Goal: Task Accomplishment & Management: Complete application form

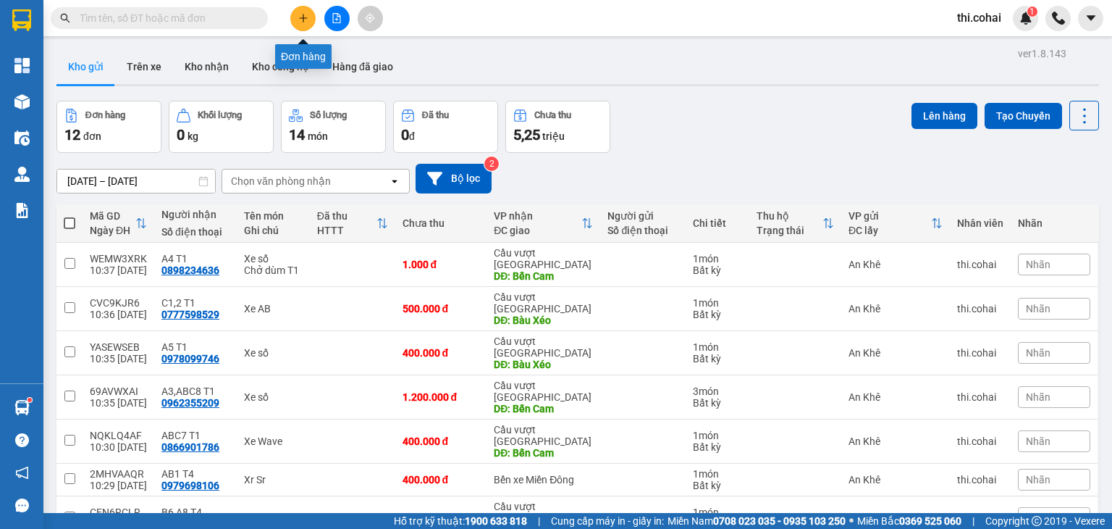
click at [307, 19] on icon "plus" at bounding box center [303, 18] width 10 height 10
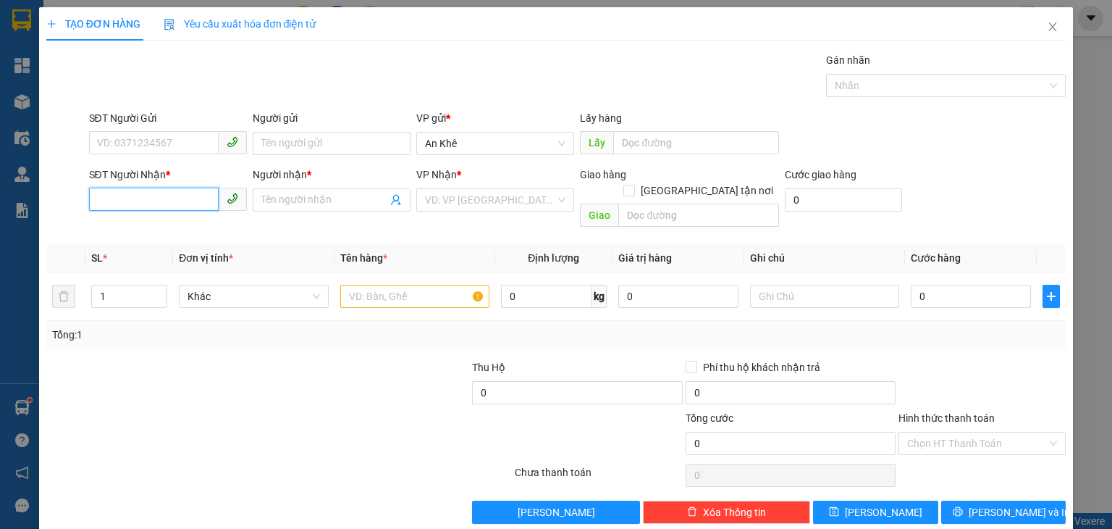
drag, startPoint x: 154, startPoint y: 209, endPoint x: 108, endPoint y: 19, distance: 195.1
click at [154, 209] on input "SĐT Người Nhận *" at bounding box center [154, 199] width 130 height 23
type input "0869674121"
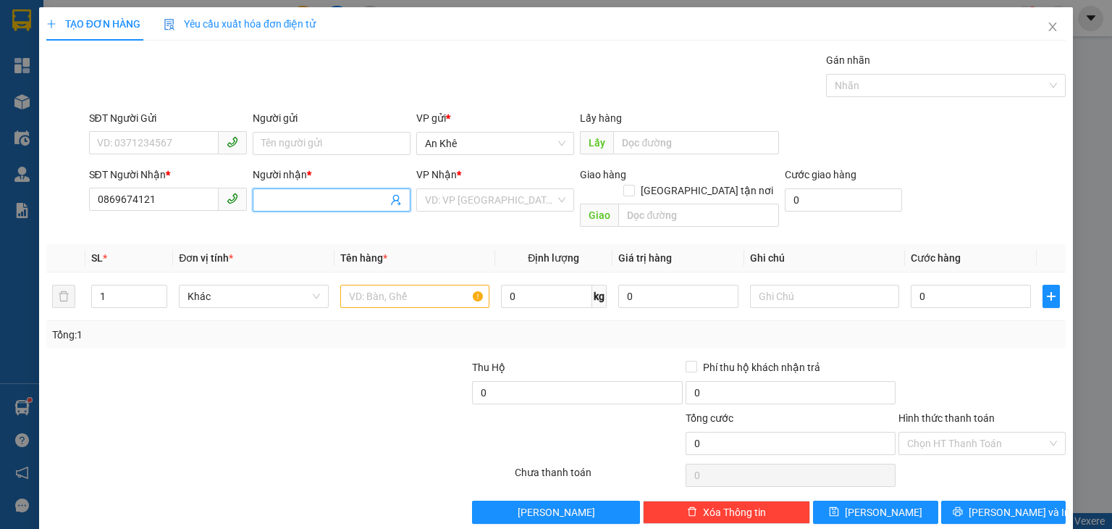
click at [327, 204] on input "Người nhận *" at bounding box center [324, 200] width 126 height 16
type input "D3,5,7 T1"
click at [526, 201] on input "search" at bounding box center [490, 200] width 130 height 22
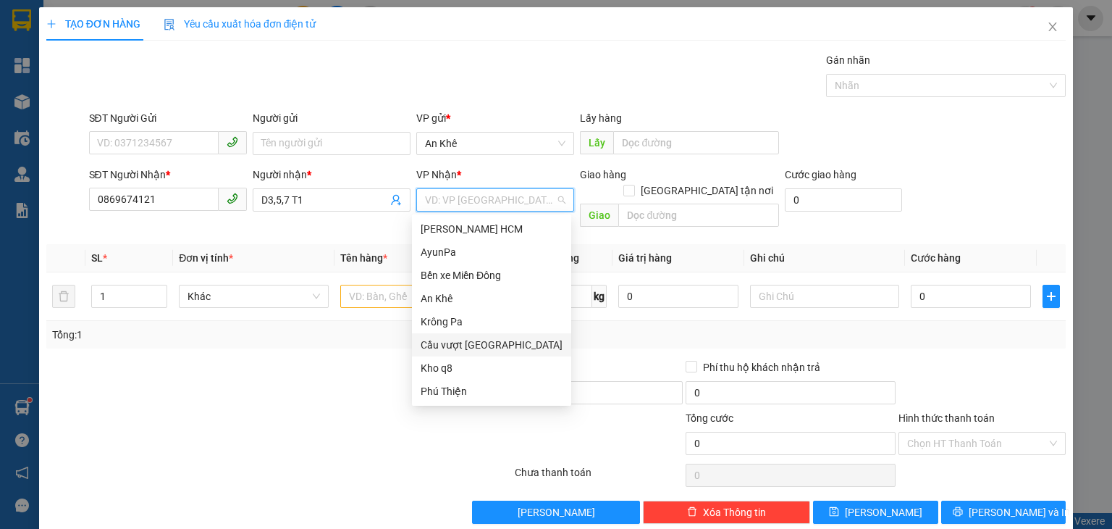
click at [479, 343] on div "Cầu vượt [GEOGRAPHIC_DATA]" at bounding box center [492, 345] width 142 height 16
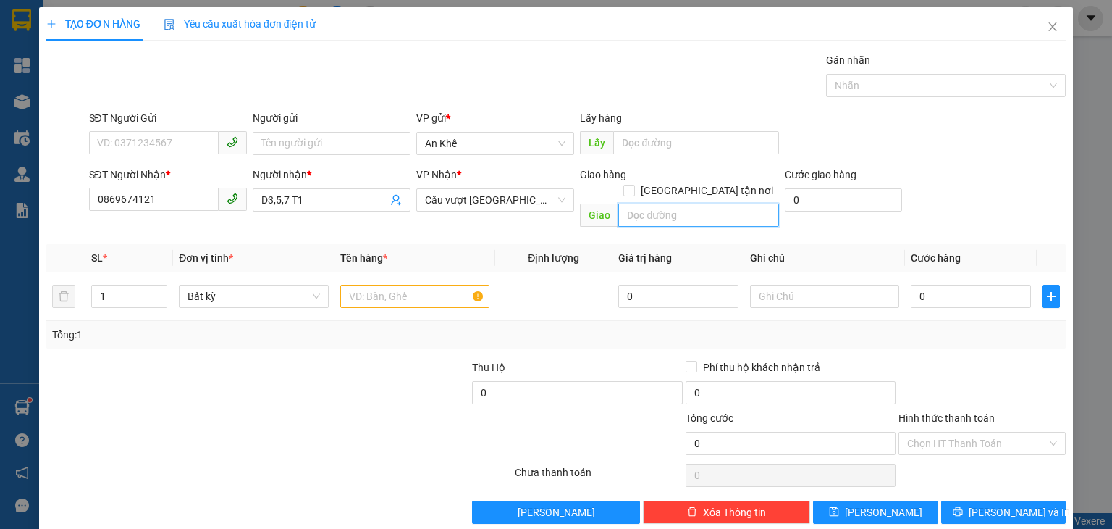
click at [640, 203] on input "text" at bounding box center [698, 214] width 161 height 23
type input "Bến Cam"
click at [350, 285] on input "text" at bounding box center [414, 296] width 149 height 23
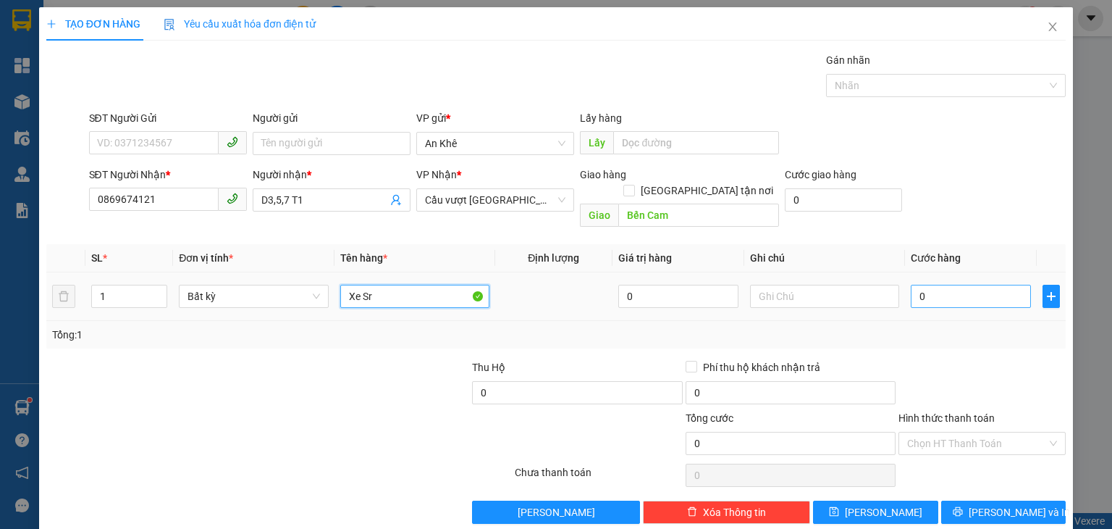
type input "Xe Sr"
click at [928, 286] on input "0" at bounding box center [971, 296] width 120 height 23
type input "4"
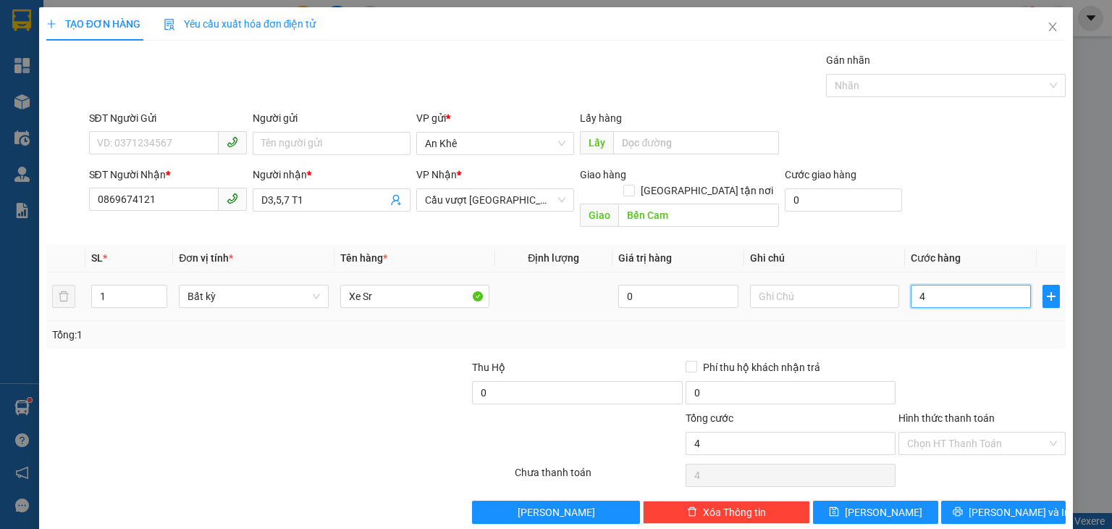
type input "40"
type input "400"
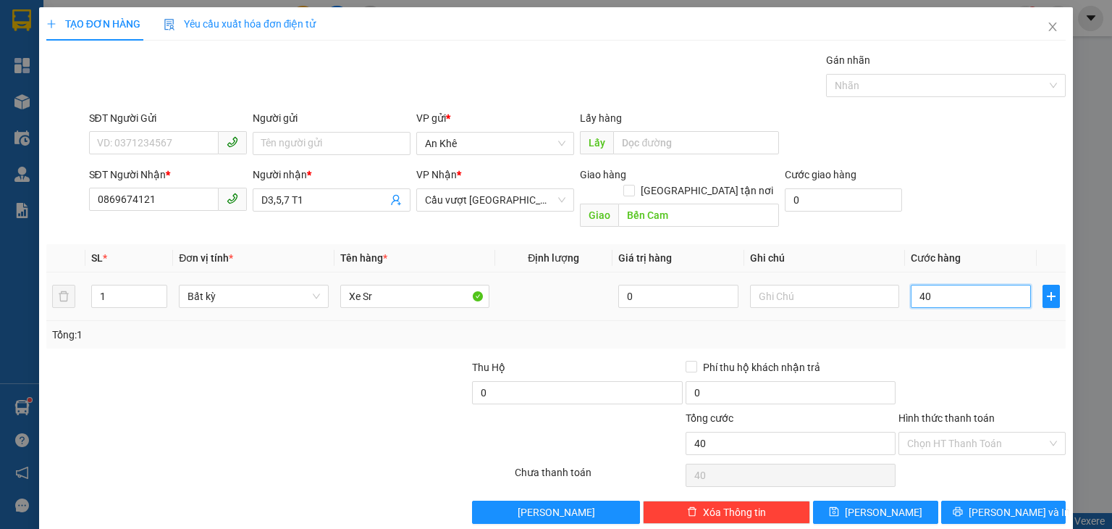
type input "400"
type input "400.000"
click at [881, 504] on span "[PERSON_NAME]" at bounding box center [883, 512] width 77 height 16
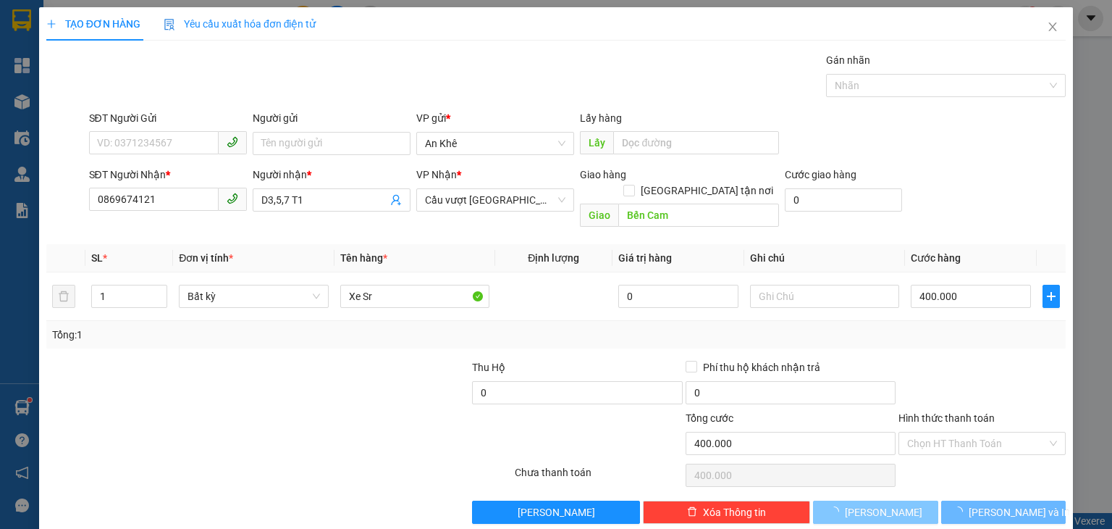
type input "0"
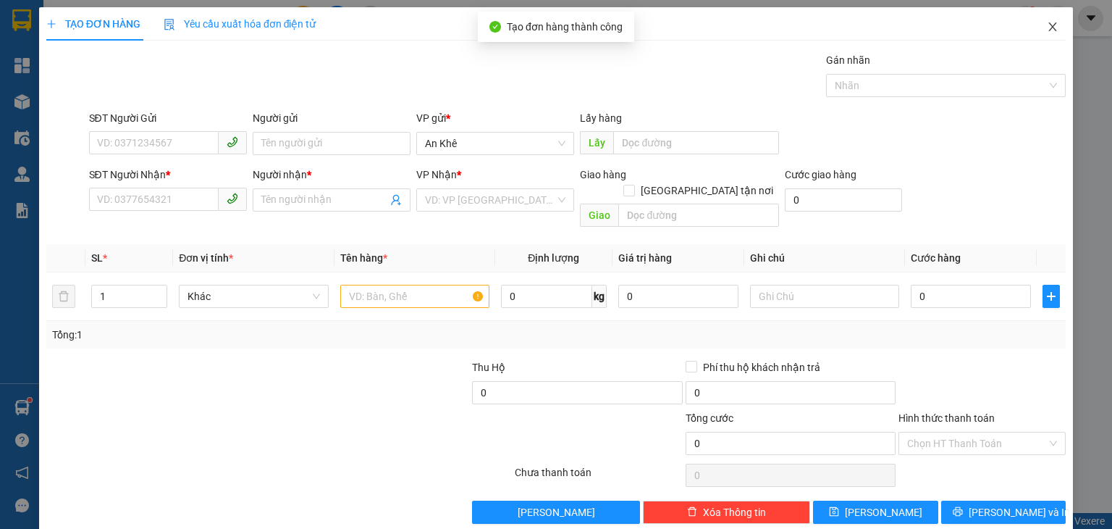
click at [1047, 23] on icon "close" at bounding box center [1053, 27] width 12 height 12
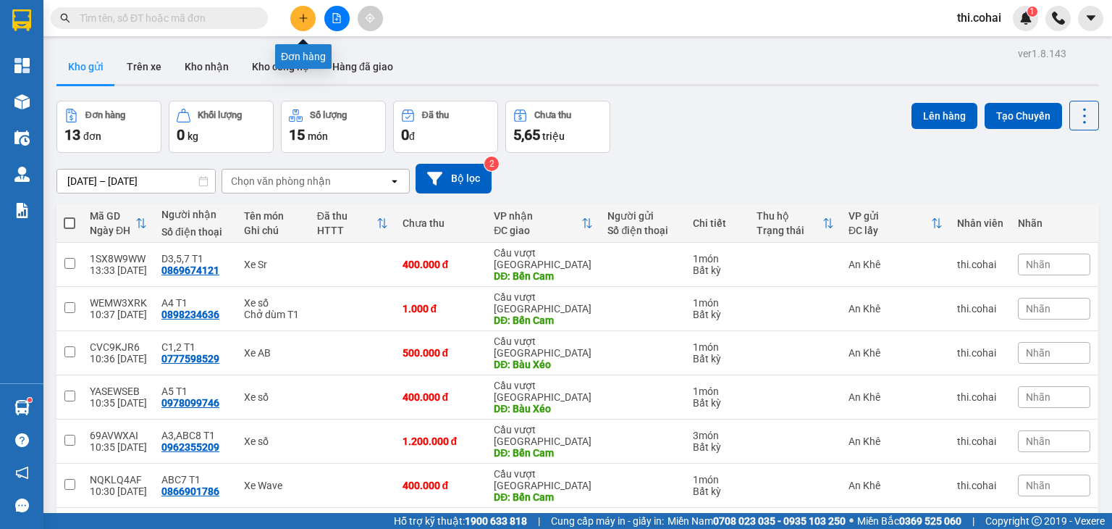
click at [304, 14] on icon "plus" at bounding box center [303, 18] width 10 height 10
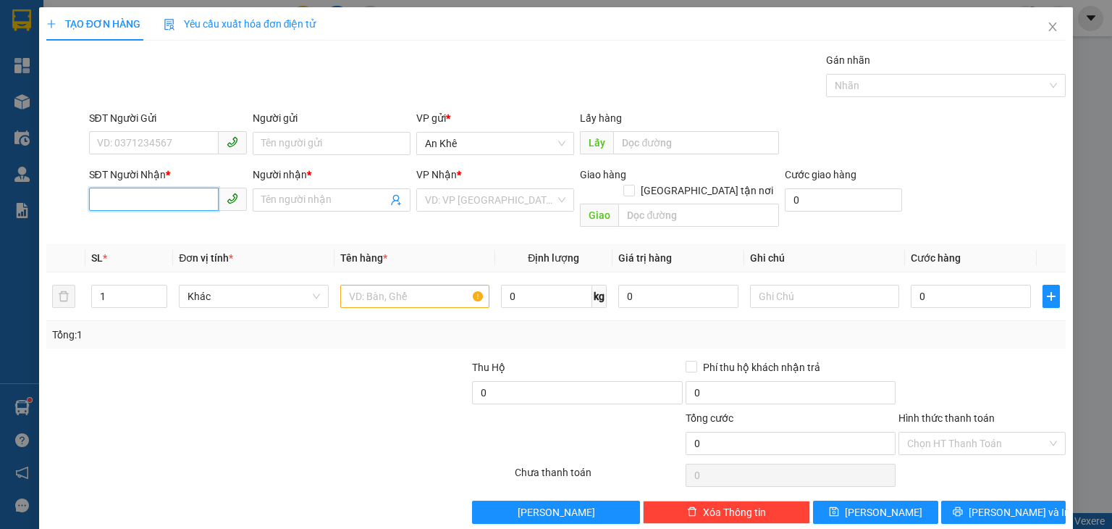
click at [172, 198] on input "SĐT Người Nhận *" at bounding box center [154, 199] width 130 height 23
type input "0899236418"
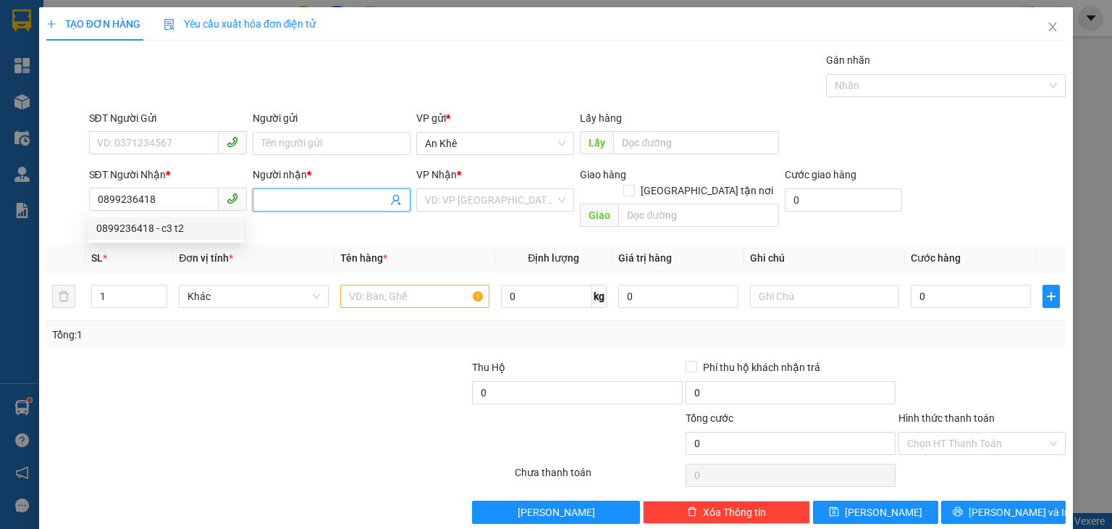
click at [298, 201] on input "Người nhận *" at bounding box center [324, 200] width 126 height 16
type input "D1,3 T1"
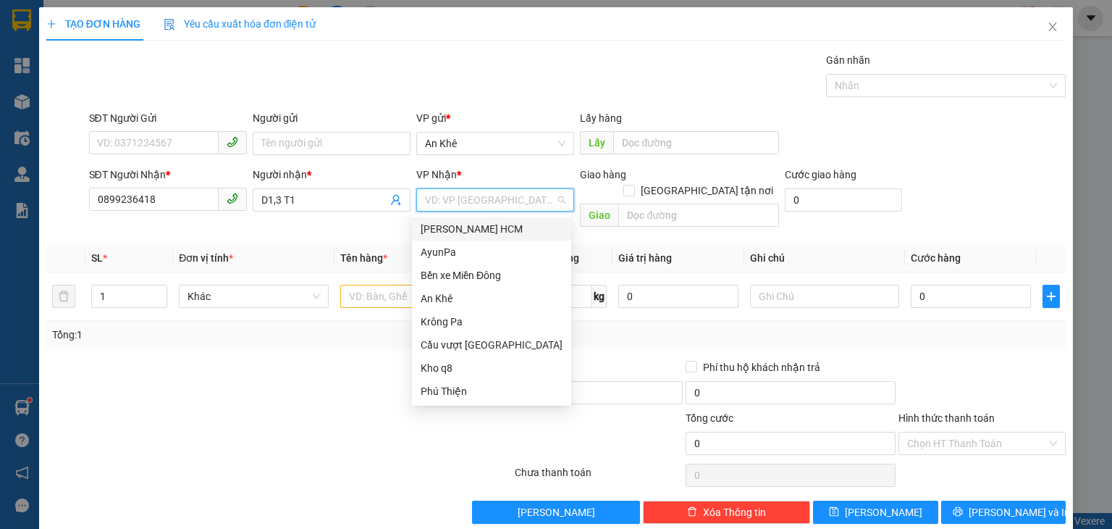
click at [454, 197] on input "search" at bounding box center [490, 200] width 130 height 22
drag, startPoint x: 469, startPoint y: 346, endPoint x: 481, endPoint y: 311, distance: 37.3
click at [469, 334] on div "Cầu vượt [GEOGRAPHIC_DATA]" at bounding box center [491, 344] width 159 height 23
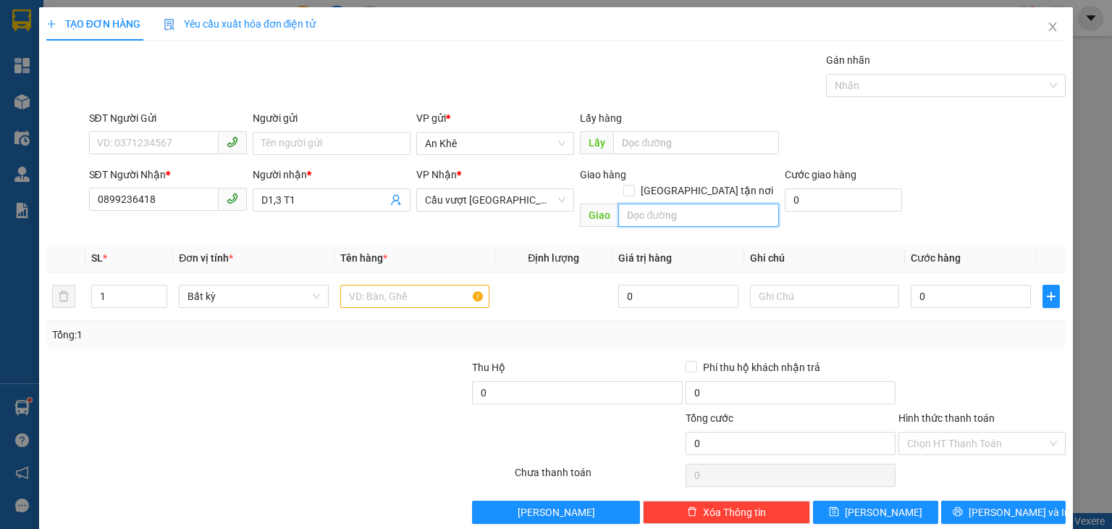
click at [650, 203] on input "text" at bounding box center [698, 214] width 161 height 23
type input "Bàu Xéo"
click at [368, 289] on input "text" at bounding box center [414, 296] width 149 height 23
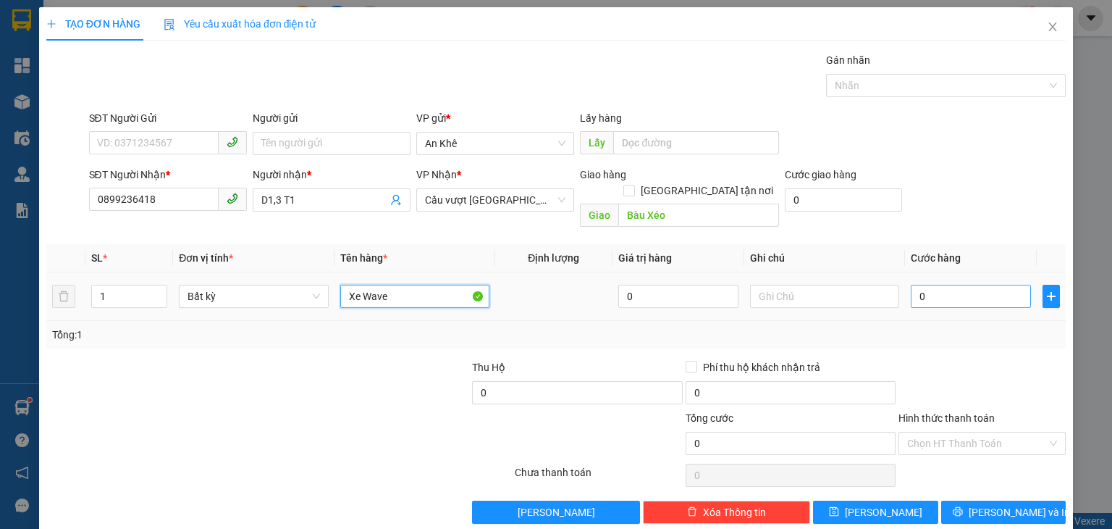
type input "Xe Wave"
click at [952, 285] on input "0" at bounding box center [971, 296] width 120 height 23
type input "4"
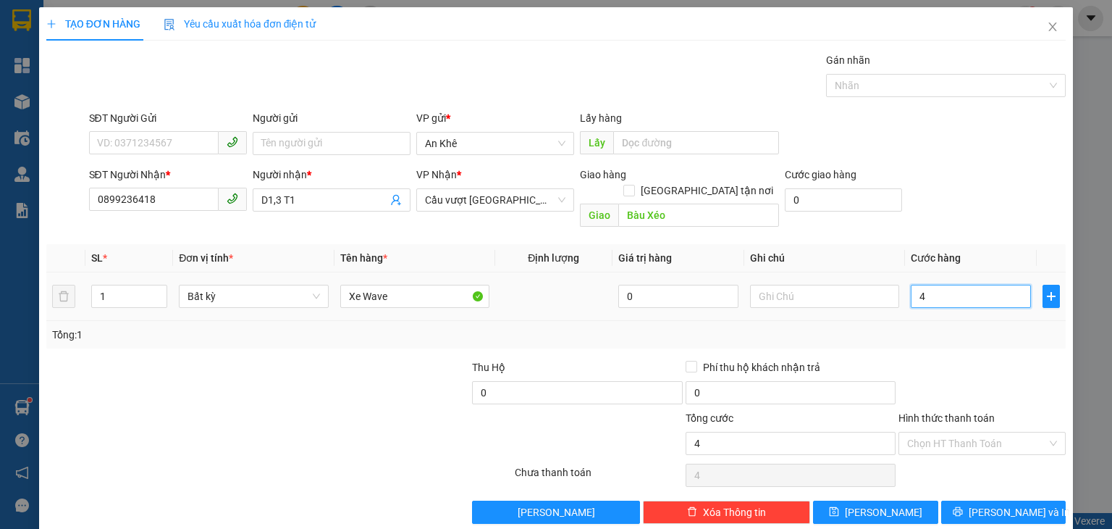
type input "40"
type input "400"
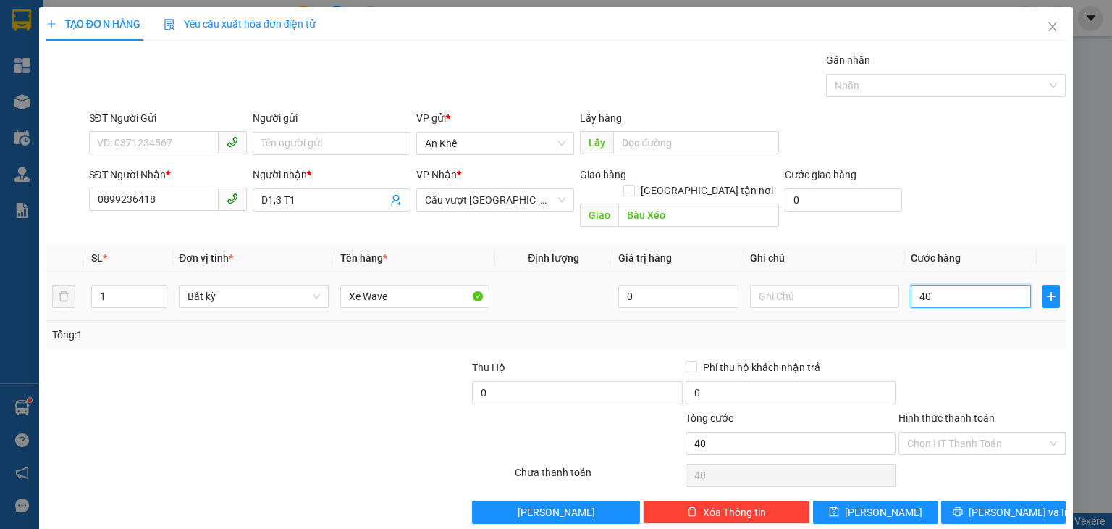
type input "400"
type input "400.000"
click at [876, 504] on span "[PERSON_NAME]" at bounding box center [883, 512] width 77 height 16
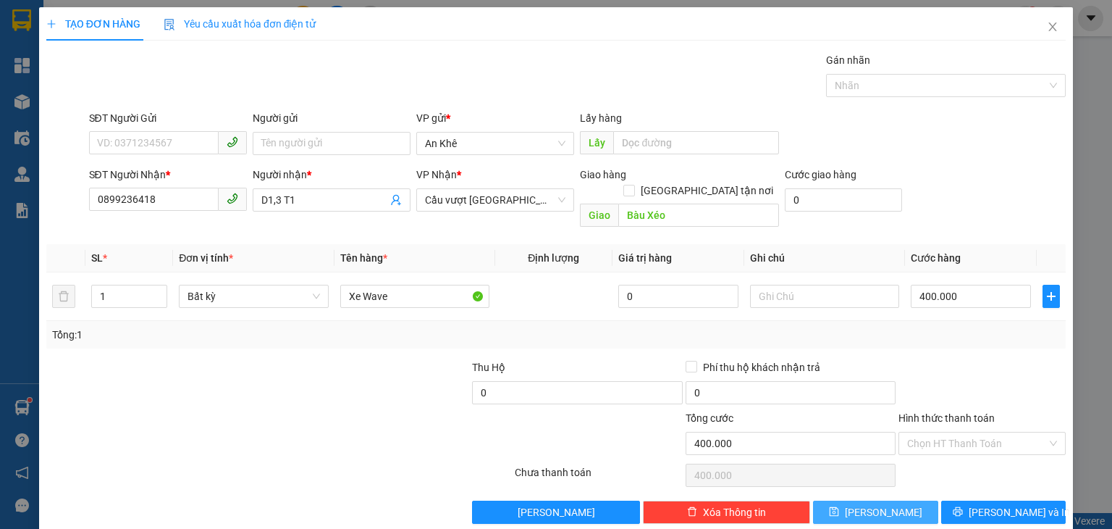
type input "0"
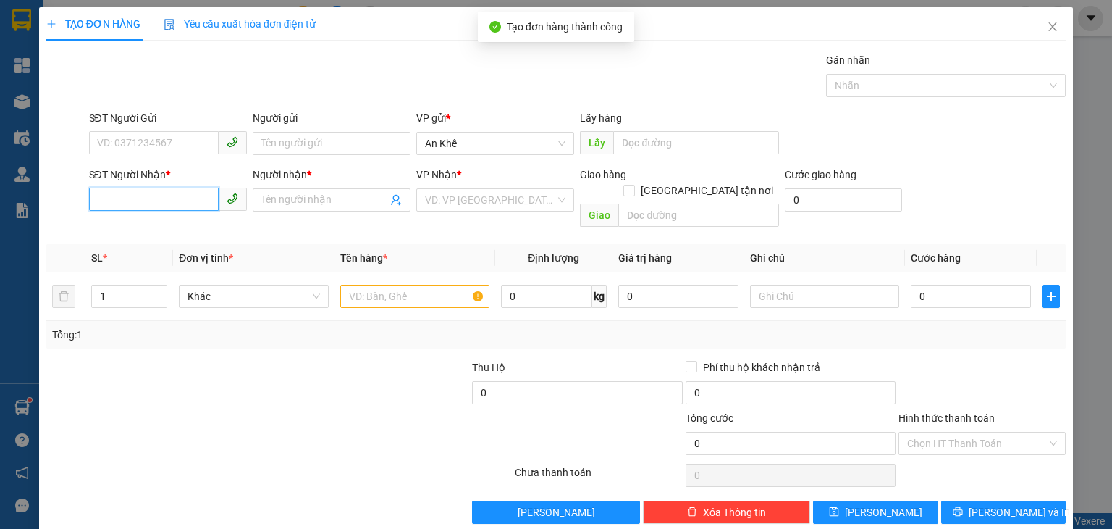
drag, startPoint x: 180, startPoint y: 198, endPoint x: 151, endPoint y: 7, distance: 194.2
click at [180, 193] on input "SĐT Người Nhận *" at bounding box center [154, 199] width 130 height 23
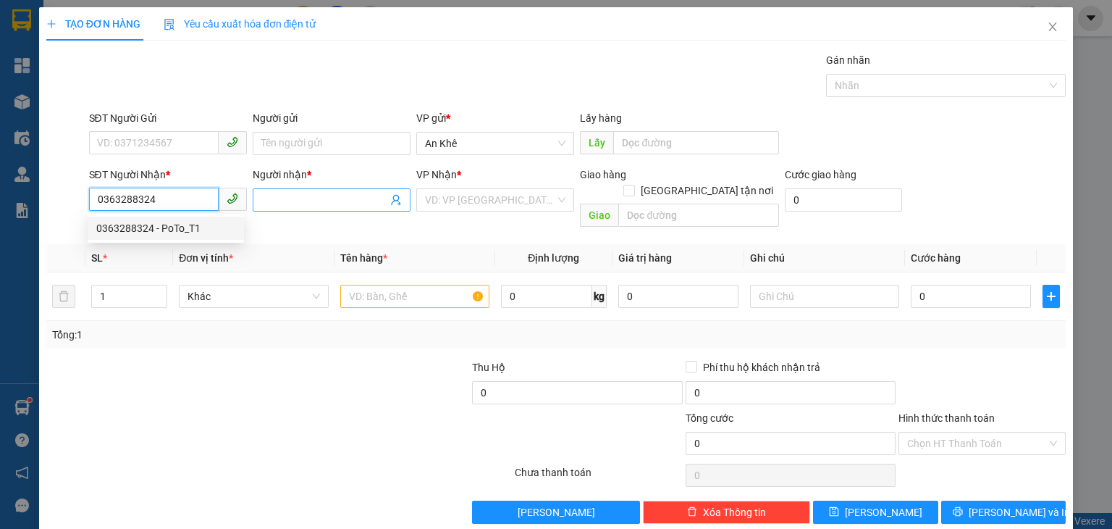
type input "0363288324"
click at [269, 201] on input "Người nhận *" at bounding box center [324, 200] width 126 height 16
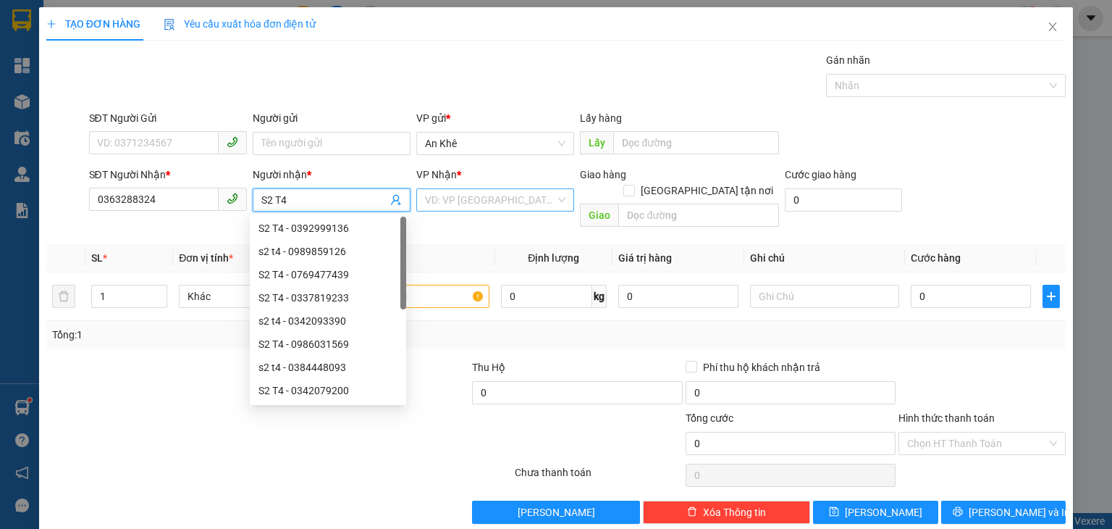
type input "S2 T4"
drag, startPoint x: 513, startPoint y: 198, endPoint x: 511, endPoint y: 207, distance: 9.0
click at [512, 203] on input "search" at bounding box center [490, 200] width 130 height 22
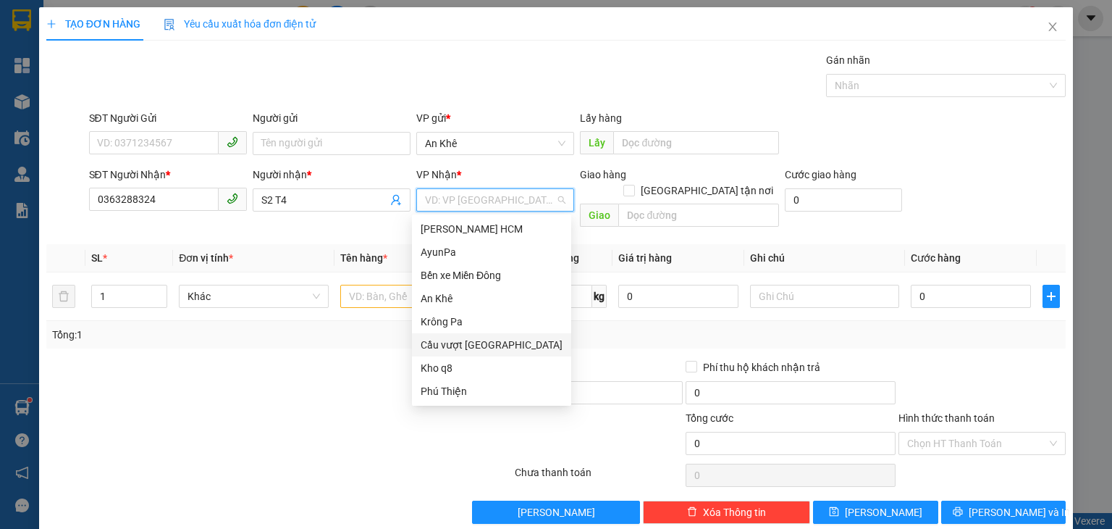
click at [496, 342] on div "Cầu vượt [GEOGRAPHIC_DATA]" at bounding box center [492, 345] width 142 height 16
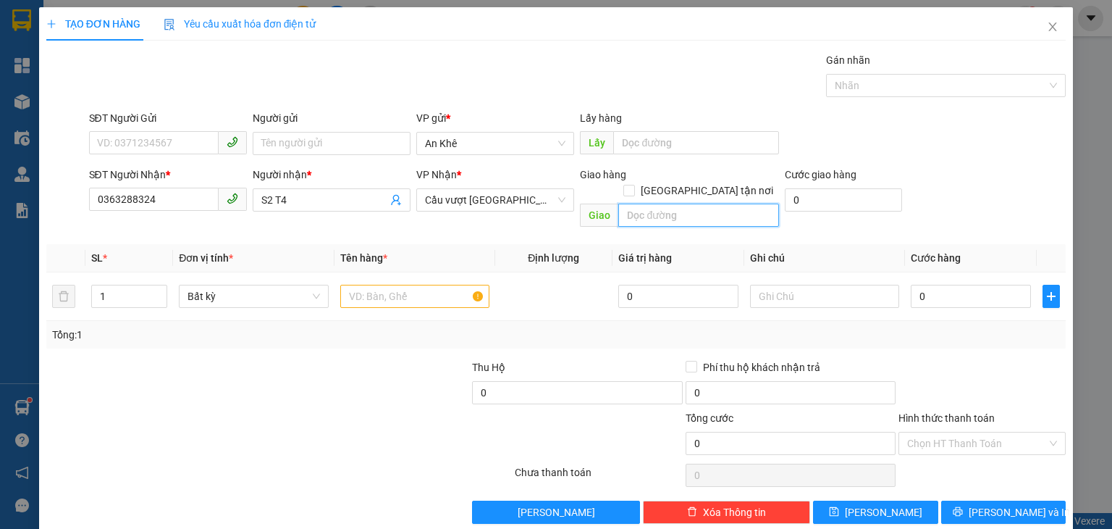
click at [689, 203] on input "text" at bounding box center [698, 214] width 161 height 23
type input "512 Giường"
click at [392, 285] on input "text" at bounding box center [414, 296] width 149 height 23
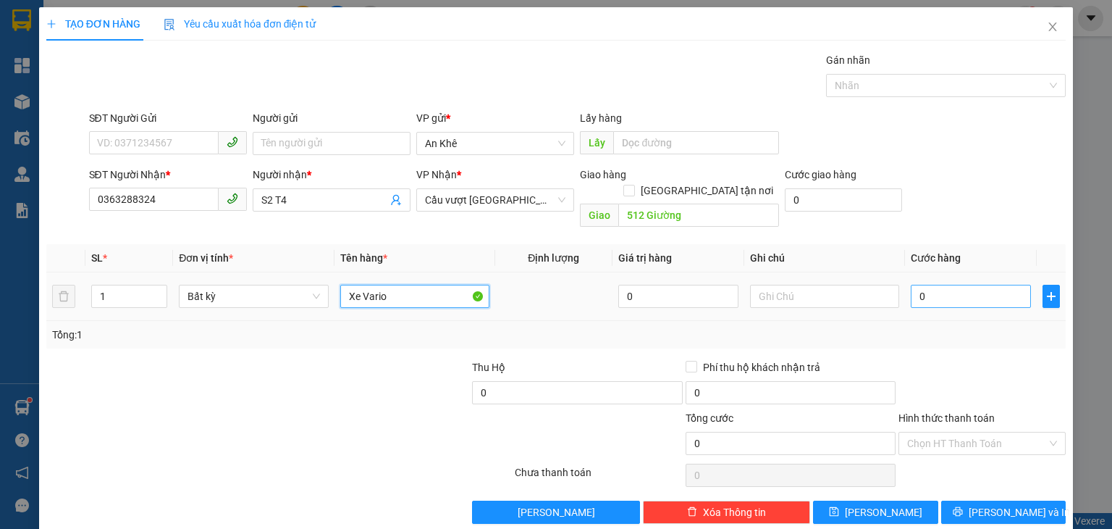
type input "Xe Vario"
click at [935, 287] on input "0" at bounding box center [971, 296] width 120 height 23
type input "6"
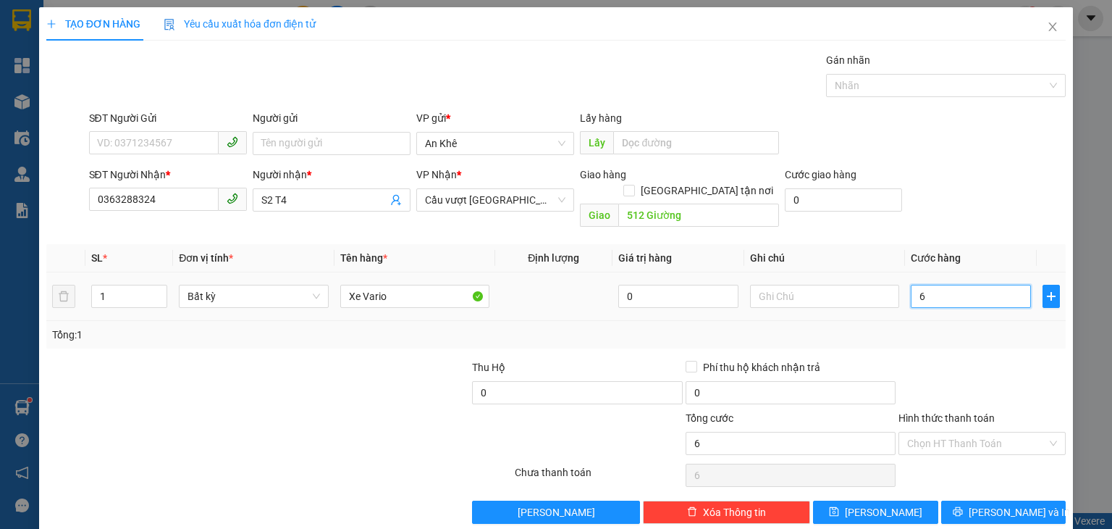
type input "60"
type input "600"
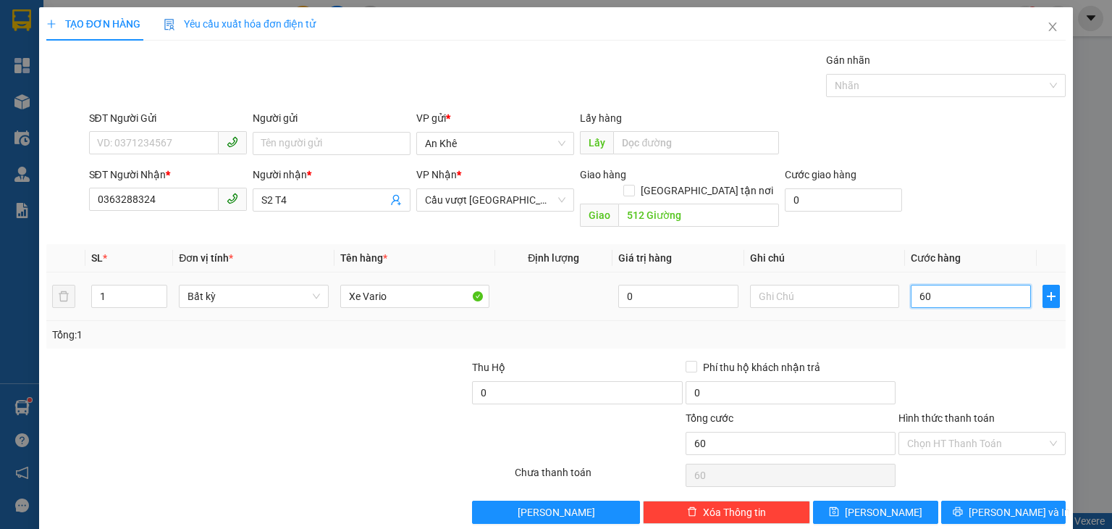
type input "600"
type input "600.000"
click at [879, 504] on span "[PERSON_NAME]" at bounding box center [883, 512] width 77 height 16
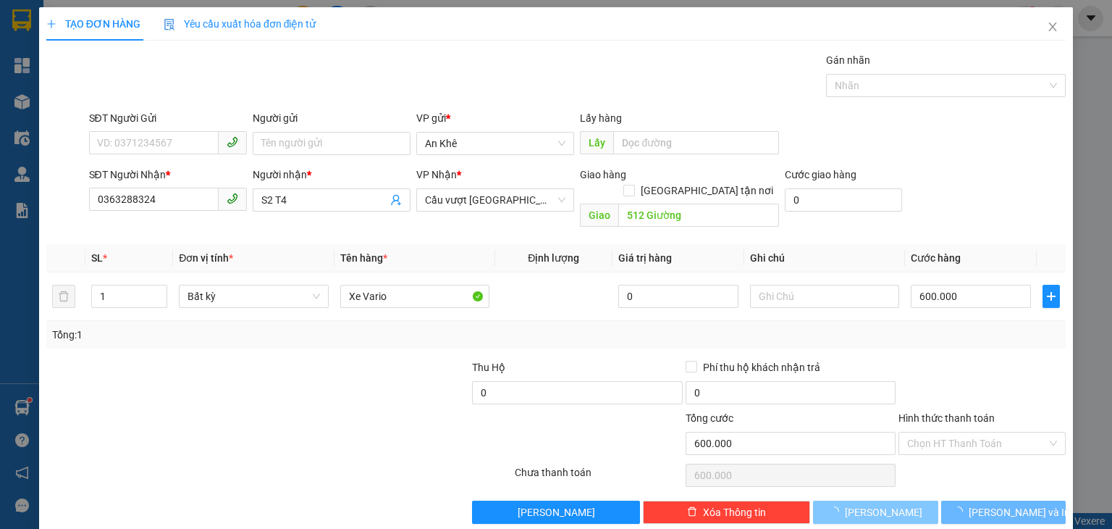
type input "0"
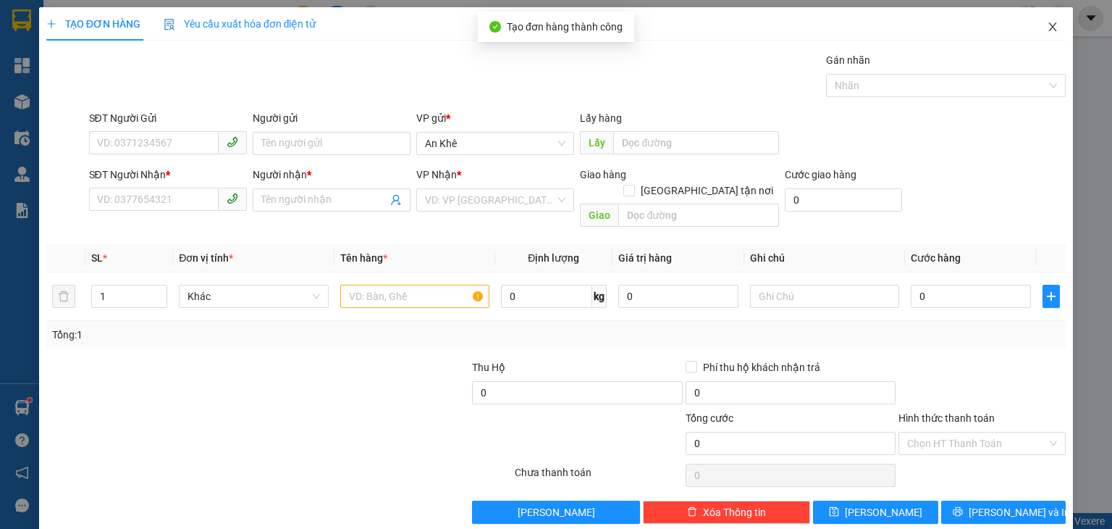
click at [1047, 28] on icon "close" at bounding box center [1053, 27] width 12 height 12
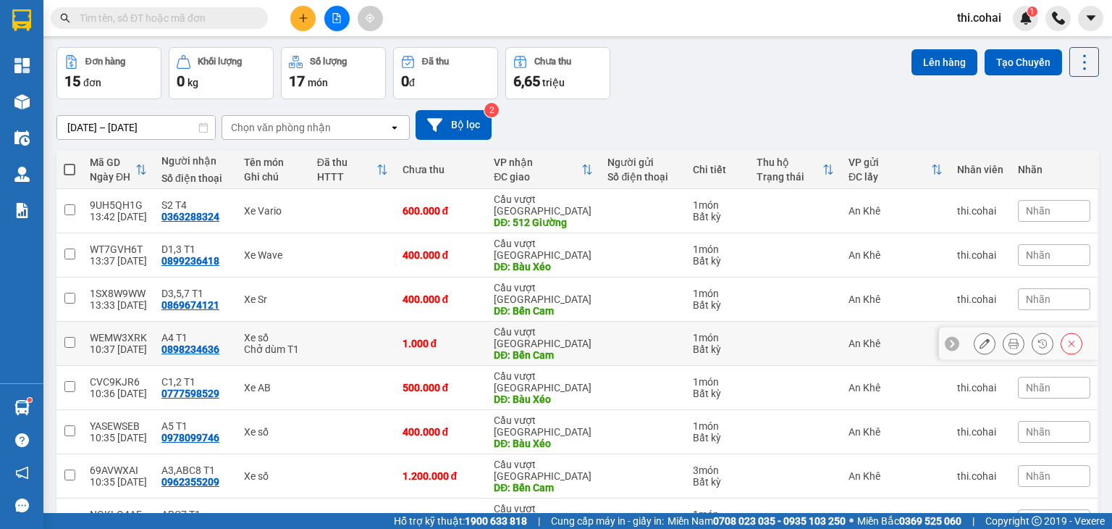
scroll to position [113, 0]
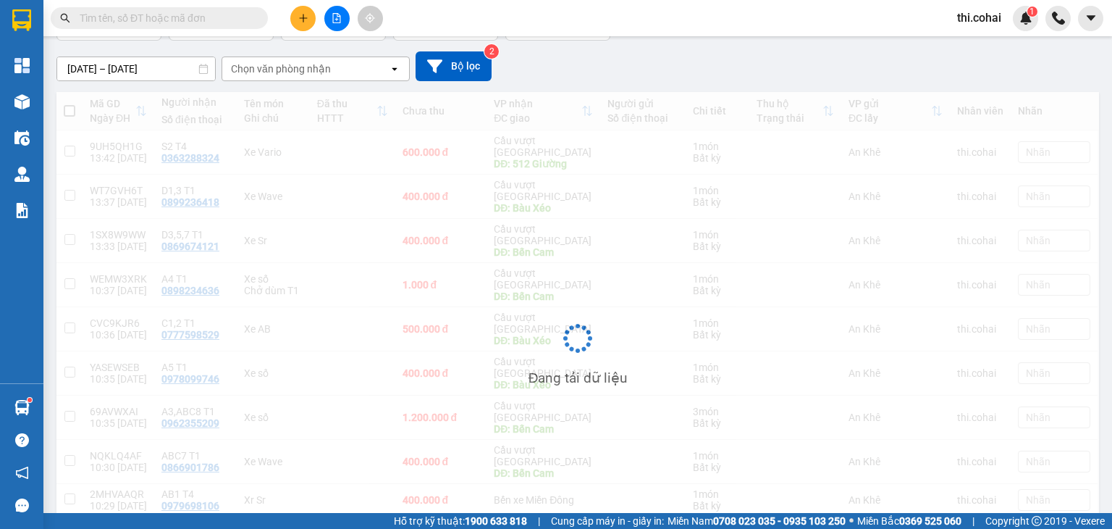
scroll to position [67, 0]
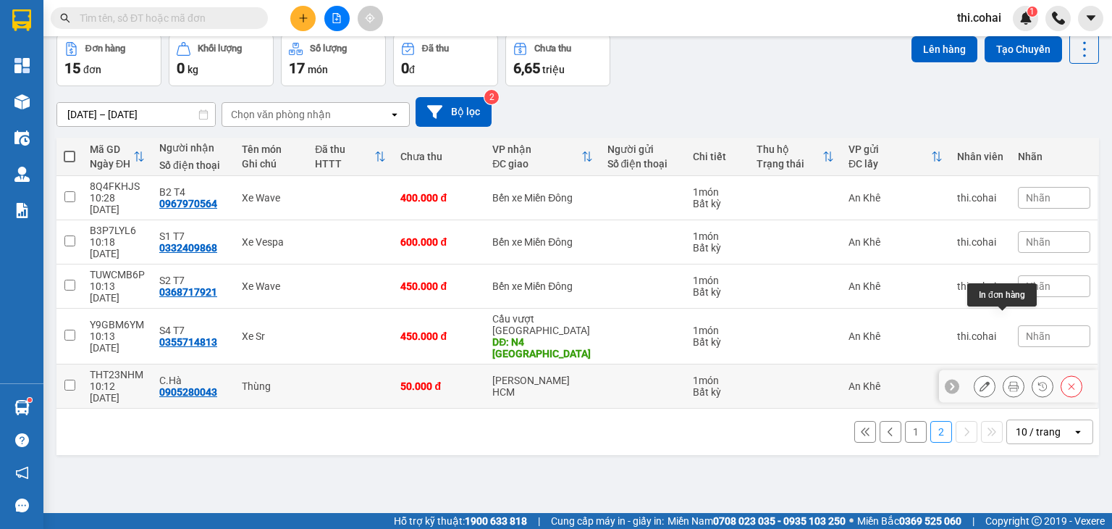
click at [1009, 381] on icon at bounding box center [1014, 386] width 10 height 10
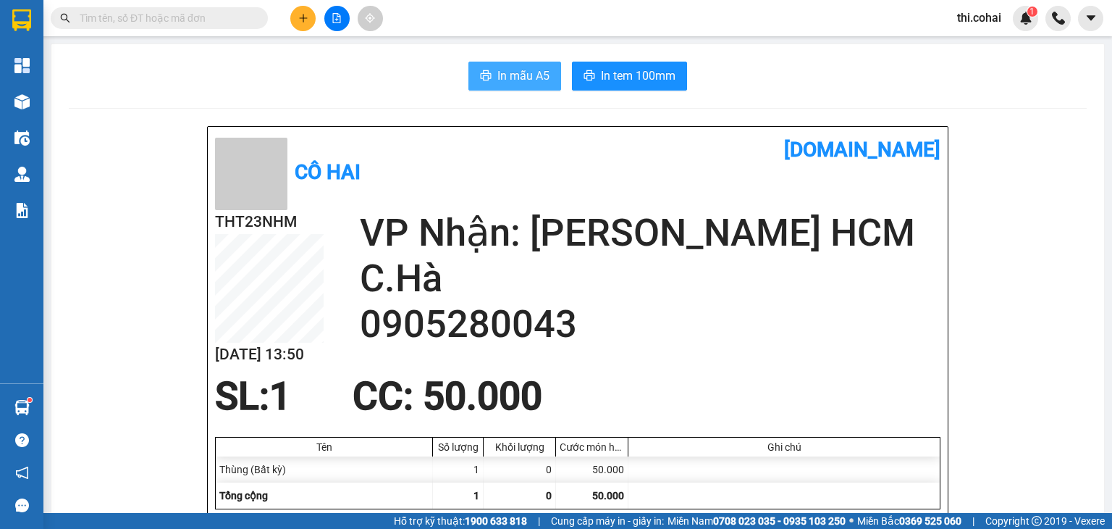
click at [517, 77] on span "In mẫu A5" at bounding box center [523, 76] width 52 height 18
click at [513, 70] on span "In mẫu A5" at bounding box center [523, 76] width 52 height 18
click at [419, 80] on div "In mẫu A5 In tem 100mm" at bounding box center [578, 76] width 1018 height 29
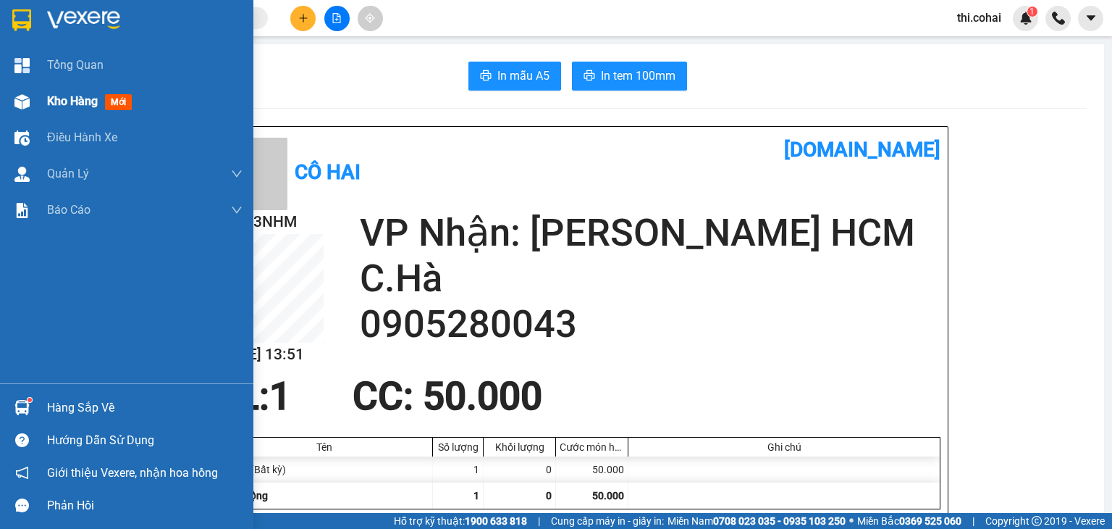
click at [66, 103] on span "Kho hàng" at bounding box center [72, 101] width 51 height 14
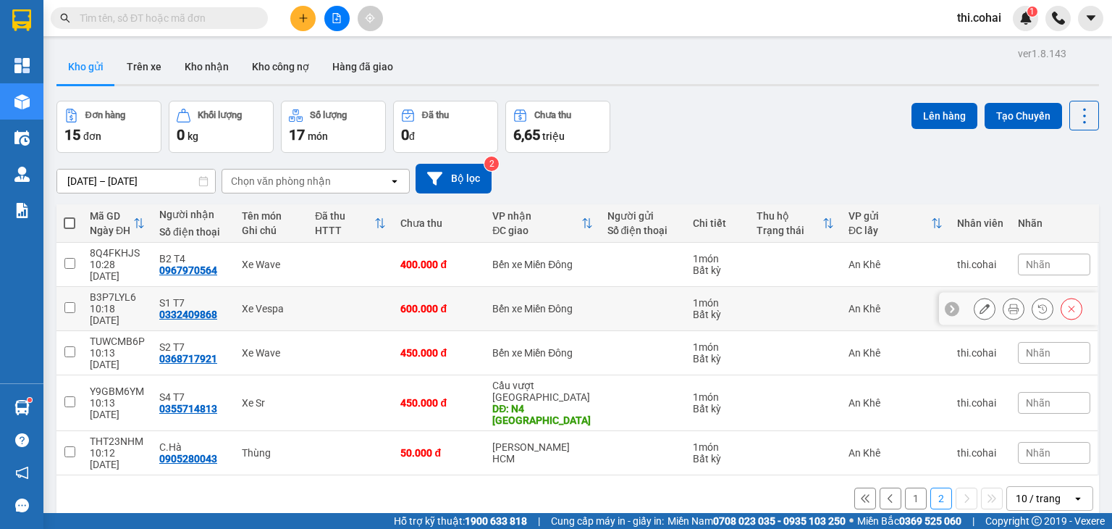
click at [69, 302] on input "checkbox" at bounding box center [69, 307] width 11 height 11
checkbox input "true"
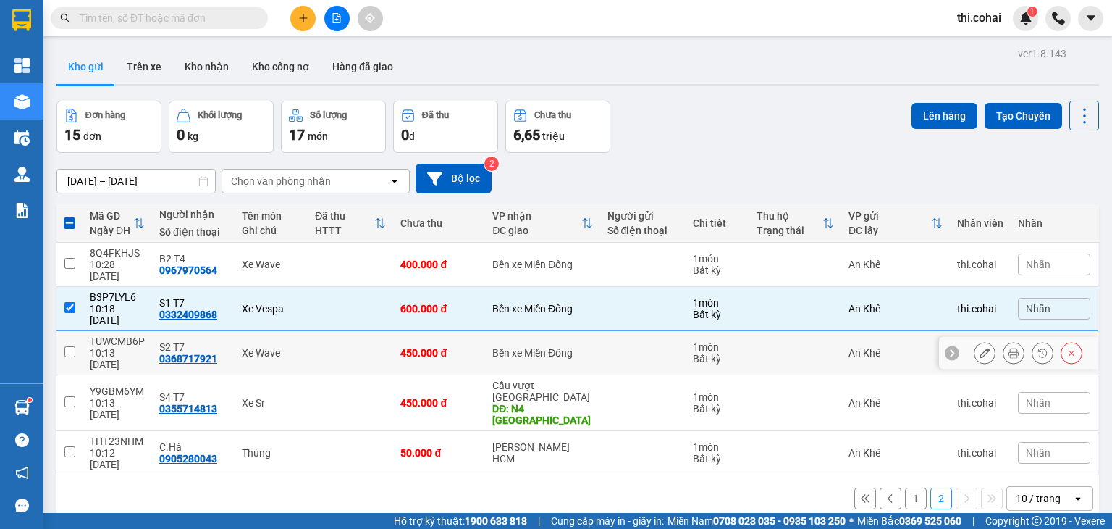
click at [72, 346] on input "checkbox" at bounding box center [69, 351] width 11 height 11
checkbox input "true"
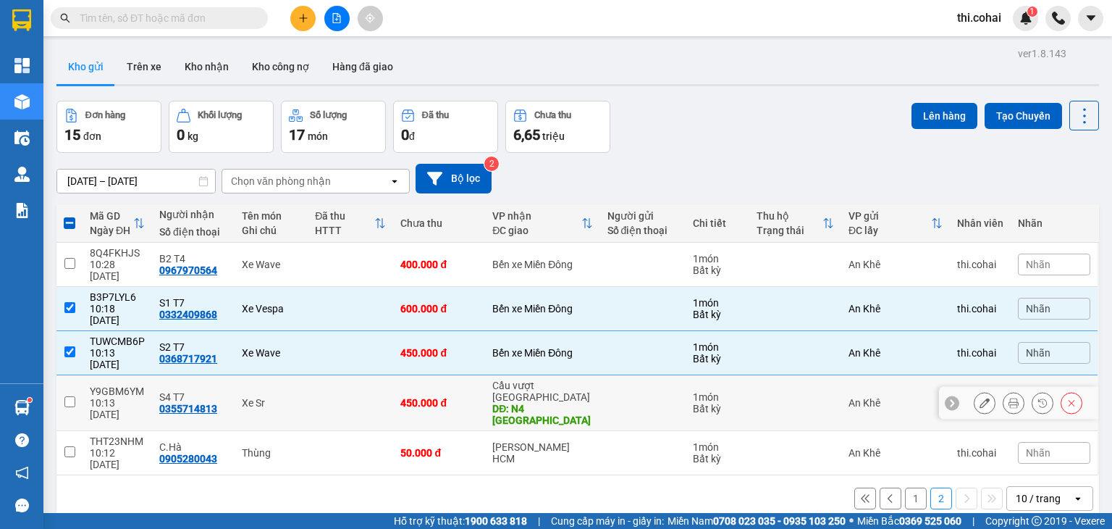
click at [72, 396] on input "checkbox" at bounding box center [69, 401] width 11 height 11
checkbox input "true"
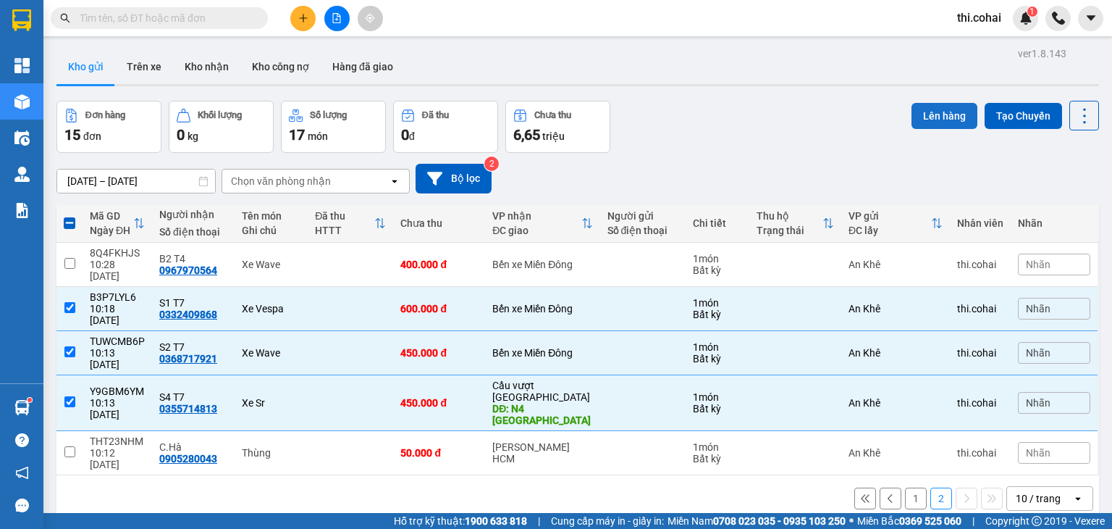
click at [933, 112] on button "Lên hàng" at bounding box center [945, 116] width 66 height 26
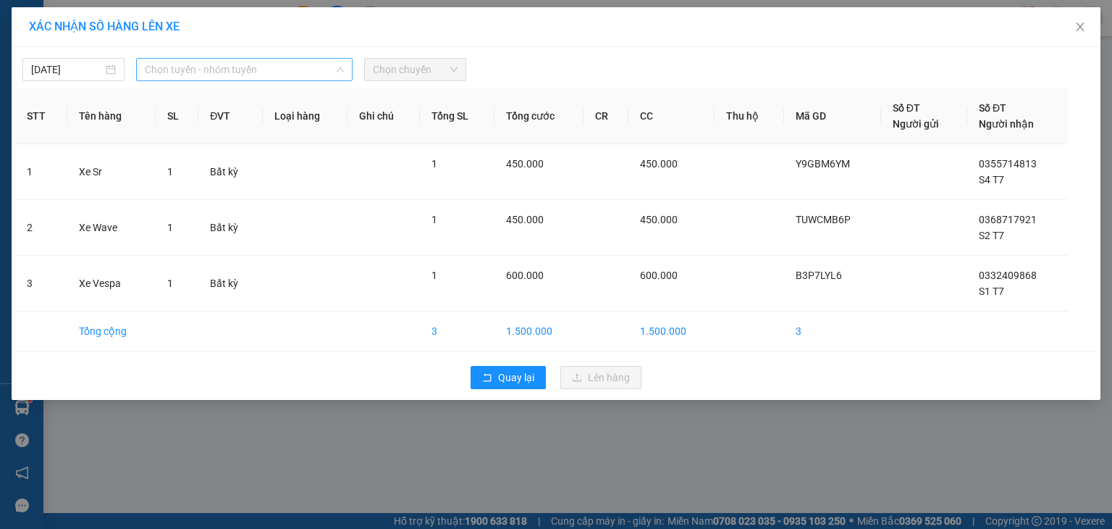
click at [242, 67] on span "Chọn tuyến - nhóm tuyến" at bounding box center [244, 70] width 199 height 22
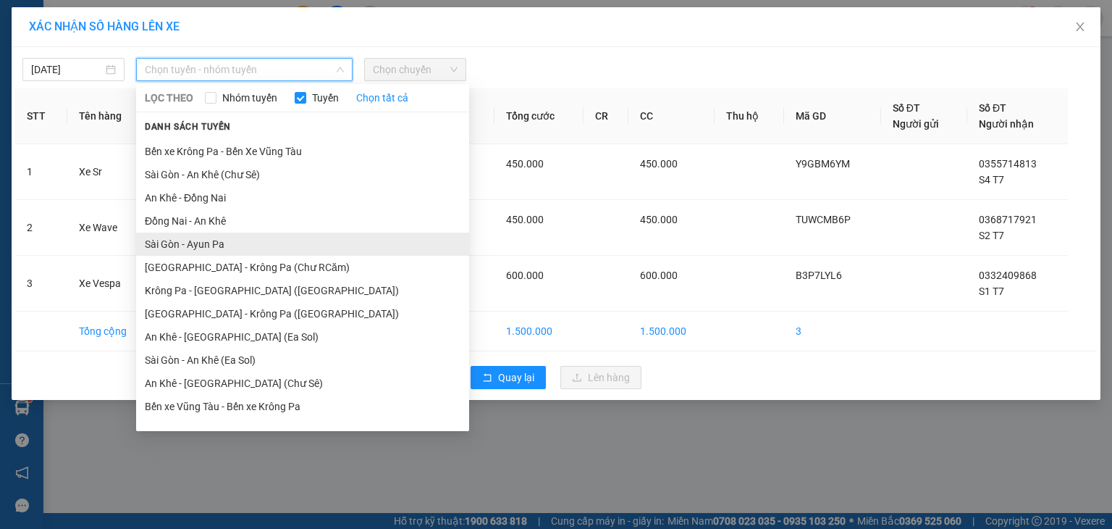
scroll to position [80, 0]
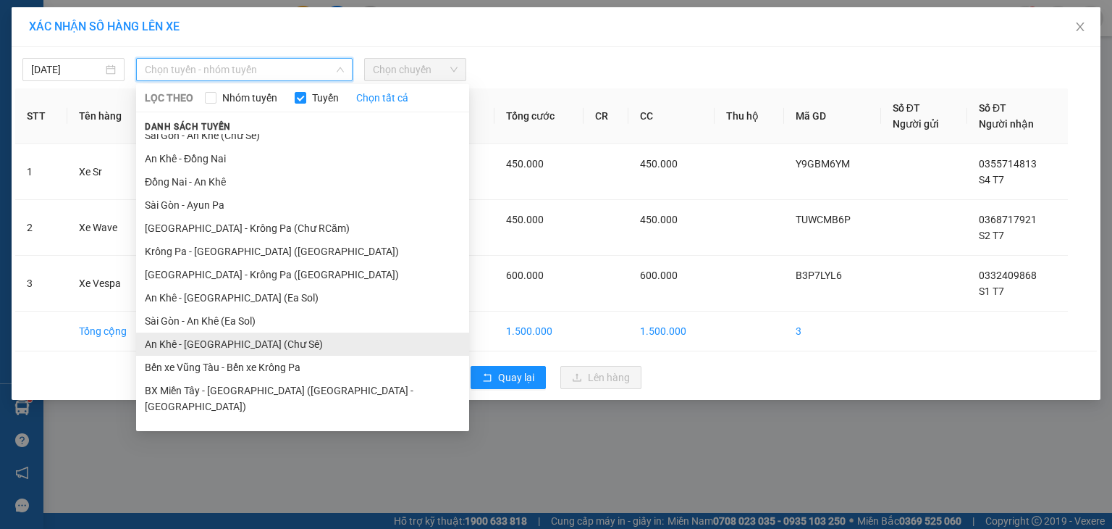
click at [209, 343] on li "An Khê - [GEOGRAPHIC_DATA] (Chư Sê)" at bounding box center [302, 343] width 333 height 23
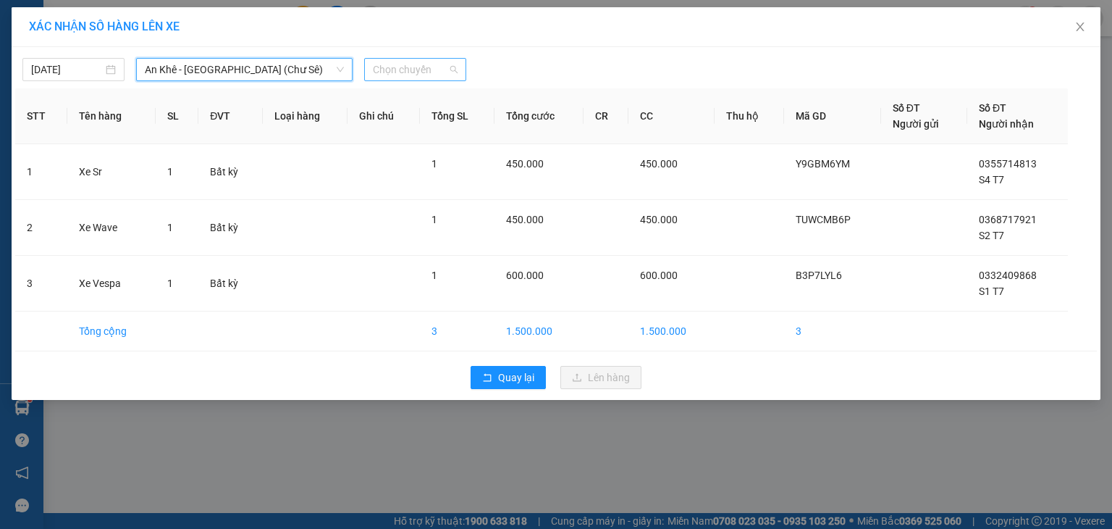
click at [421, 59] on span "Chọn chuyến" at bounding box center [415, 70] width 85 height 22
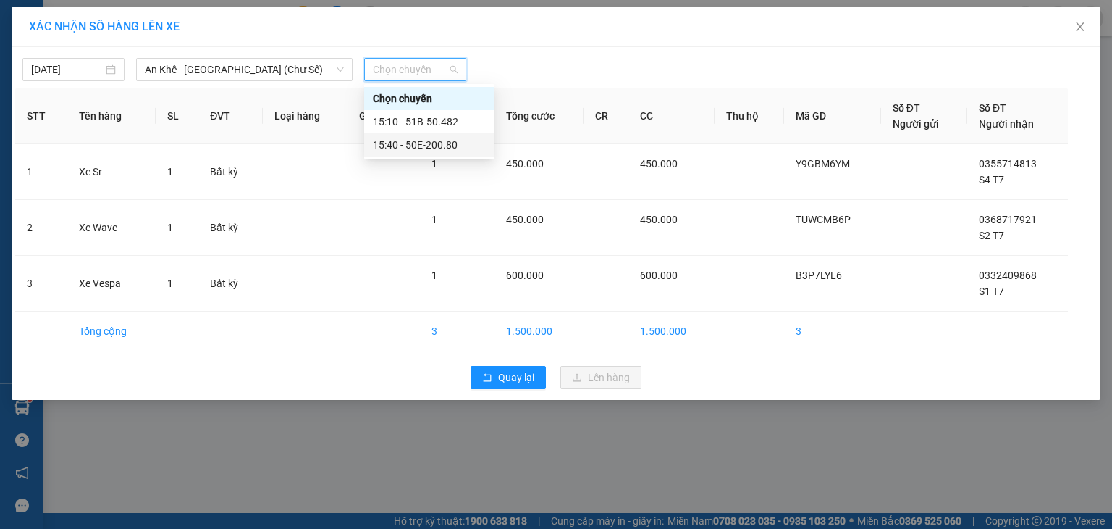
click at [426, 150] on div "15:40 - 50E-200.80" at bounding box center [429, 145] width 113 height 16
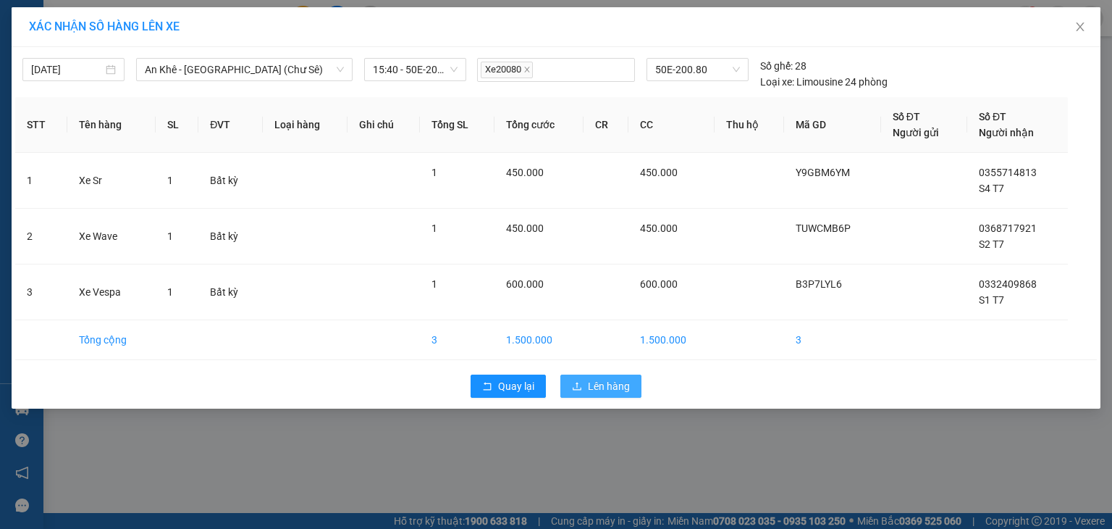
click at [600, 384] on span "Lên hàng" at bounding box center [609, 386] width 42 height 16
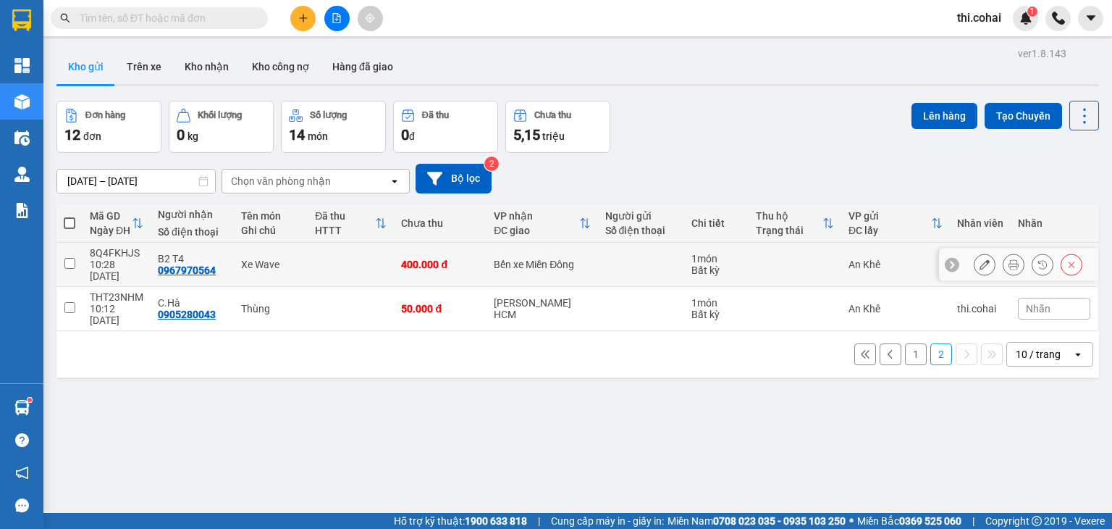
click at [67, 258] on input "checkbox" at bounding box center [69, 263] width 11 height 11
checkbox input "true"
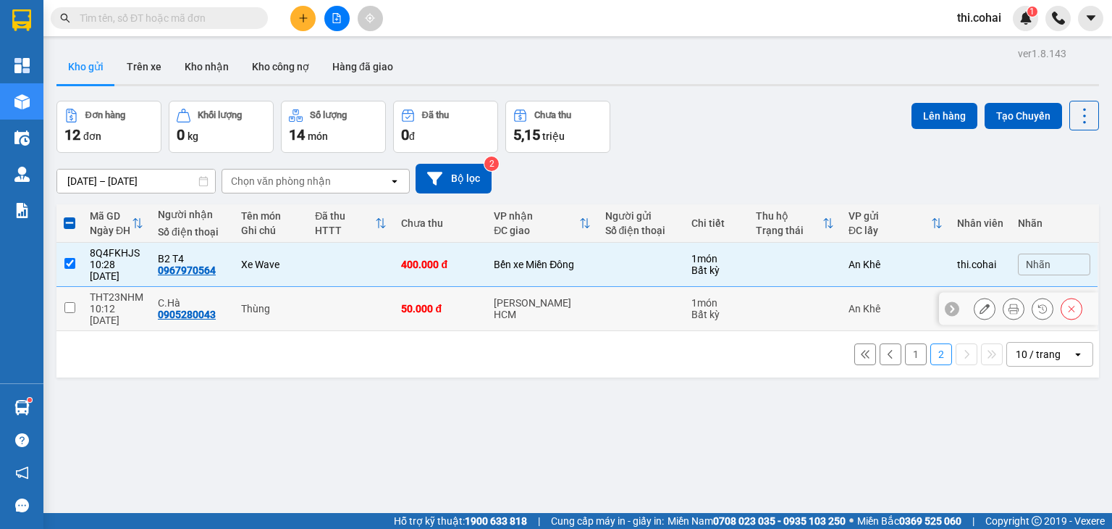
click at [70, 302] on input "checkbox" at bounding box center [69, 307] width 11 height 11
checkbox input "true"
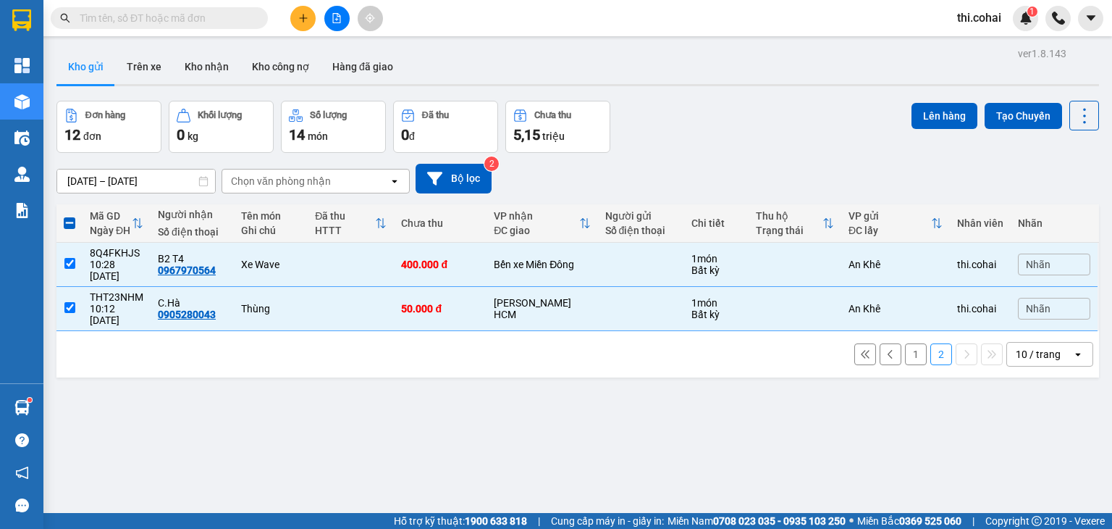
click at [905, 343] on button "1" at bounding box center [916, 354] width 22 height 22
checkbox input "false"
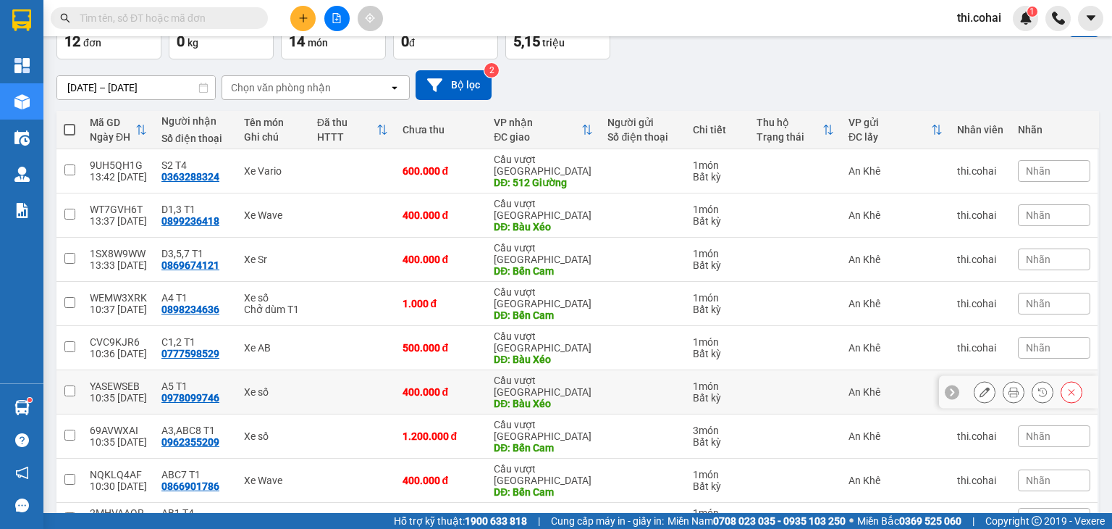
scroll to position [113, 0]
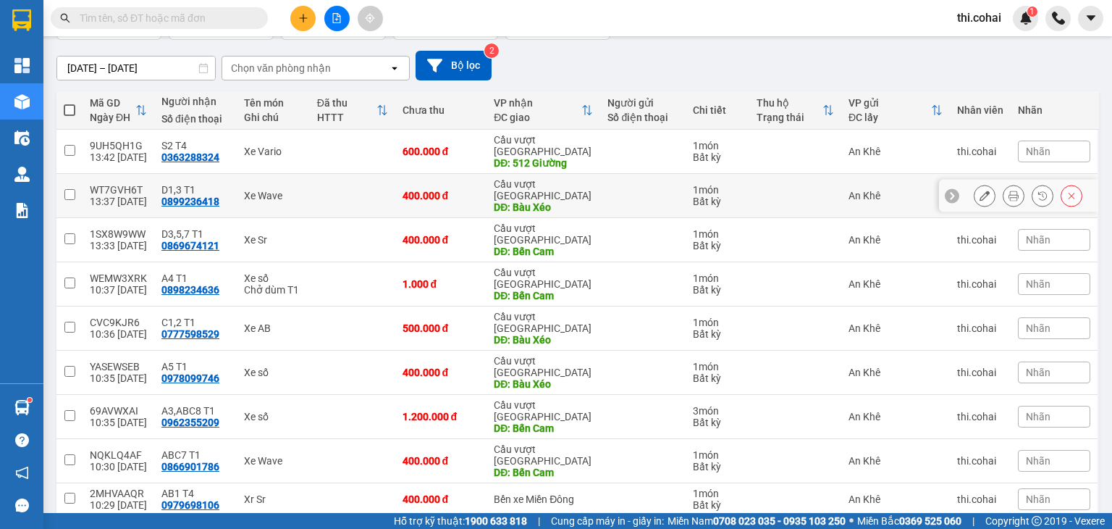
click at [66, 189] on input "checkbox" at bounding box center [69, 194] width 11 height 11
checkbox input "true"
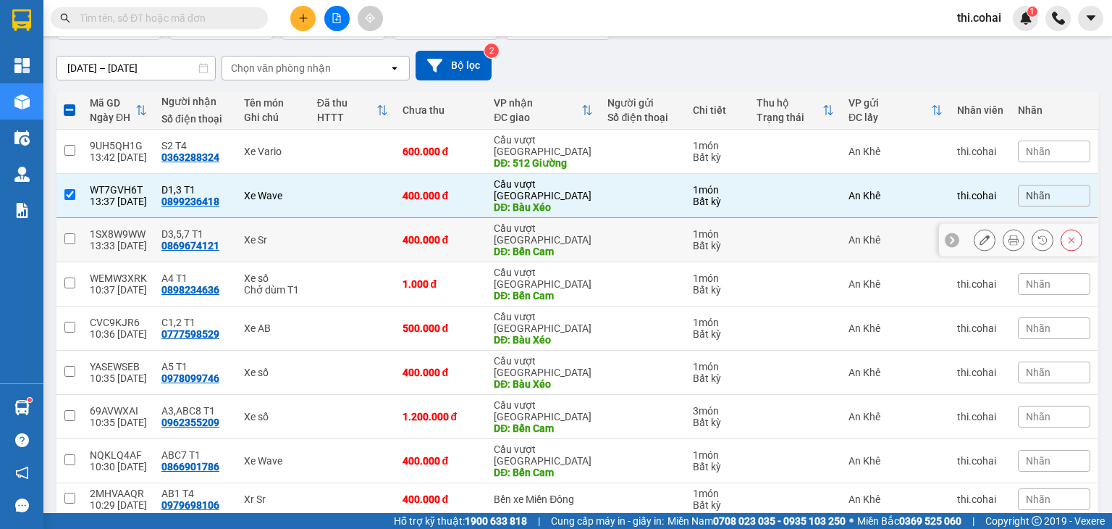
click at [64, 233] on input "checkbox" at bounding box center [69, 238] width 11 height 11
checkbox input "true"
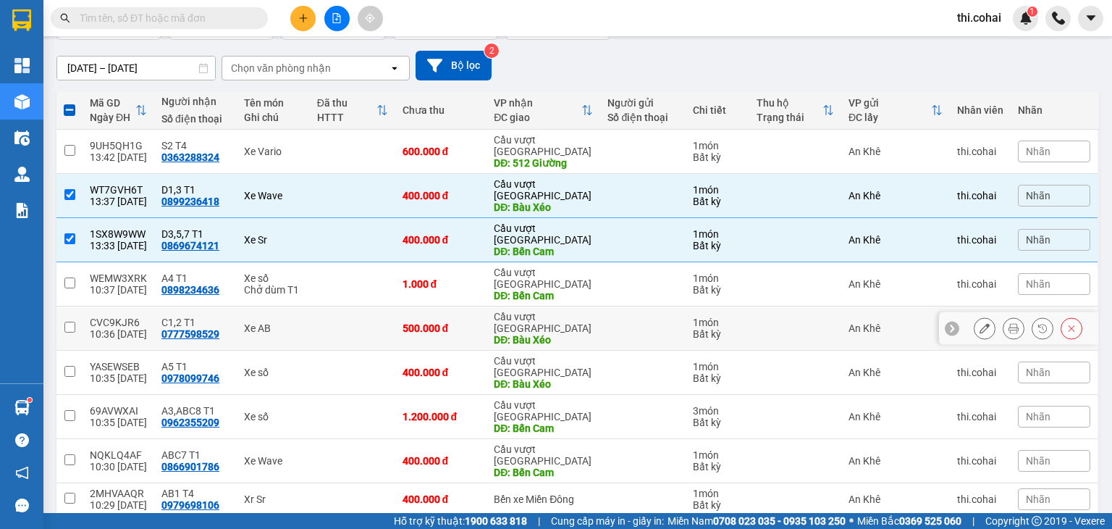
click at [67, 322] on input "checkbox" at bounding box center [69, 327] width 11 height 11
checkbox input "true"
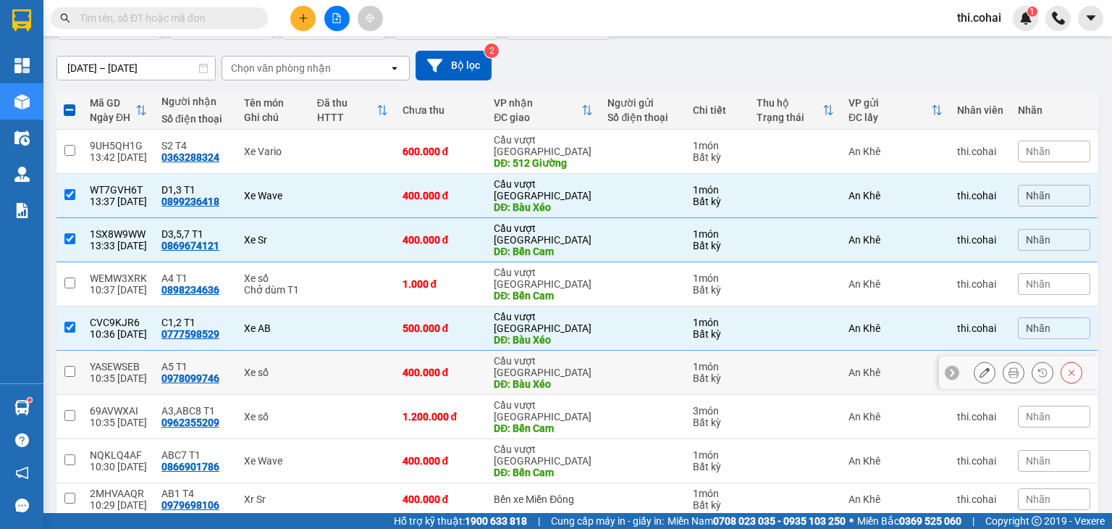
click at [70, 366] on input "checkbox" at bounding box center [69, 371] width 11 height 11
checkbox input "true"
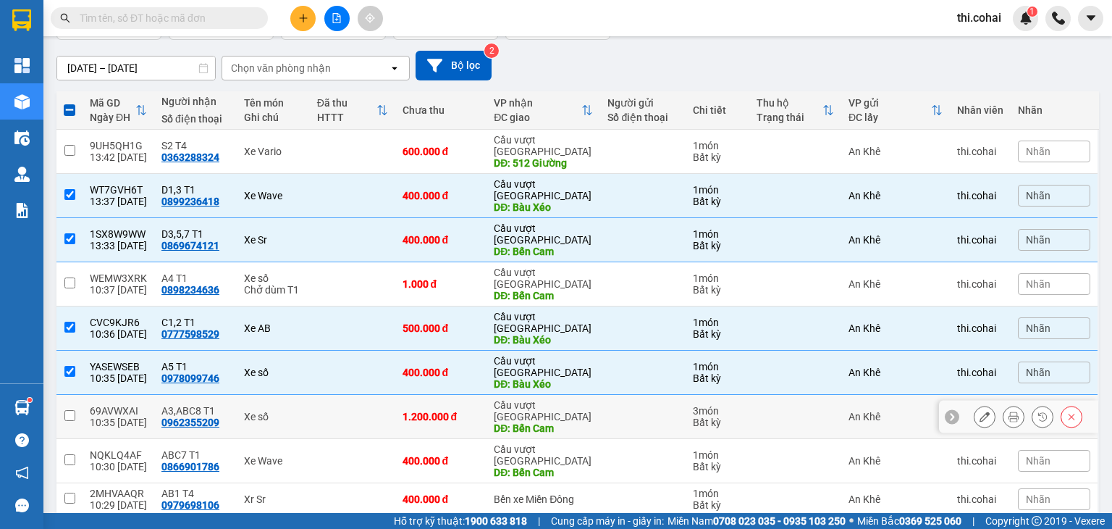
click at [70, 410] on input "checkbox" at bounding box center [69, 415] width 11 height 11
checkbox input "true"
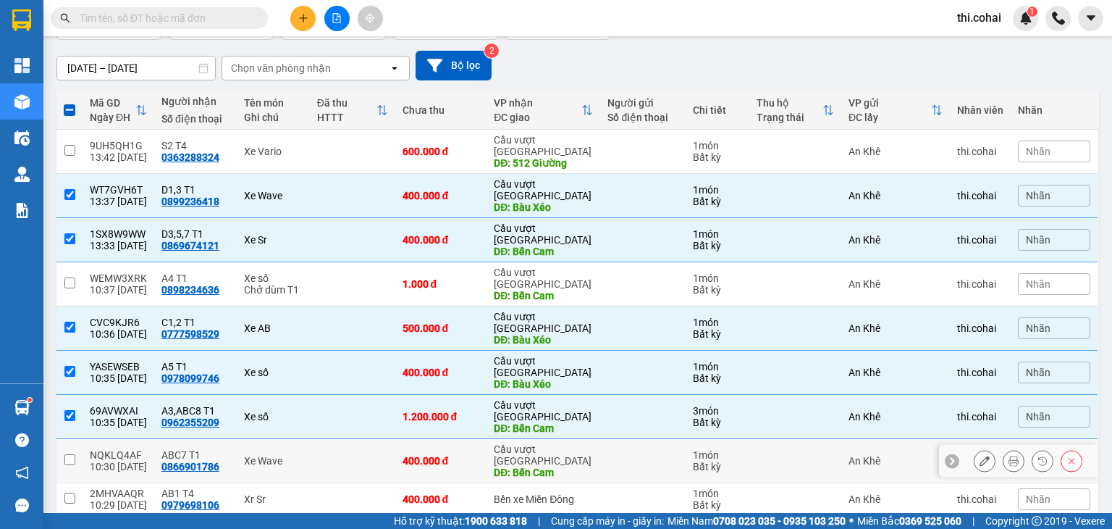
click at [74, 454] on input "checkbox" at bounding box center [69, 459] width 11 height 11
checkbox input "true"
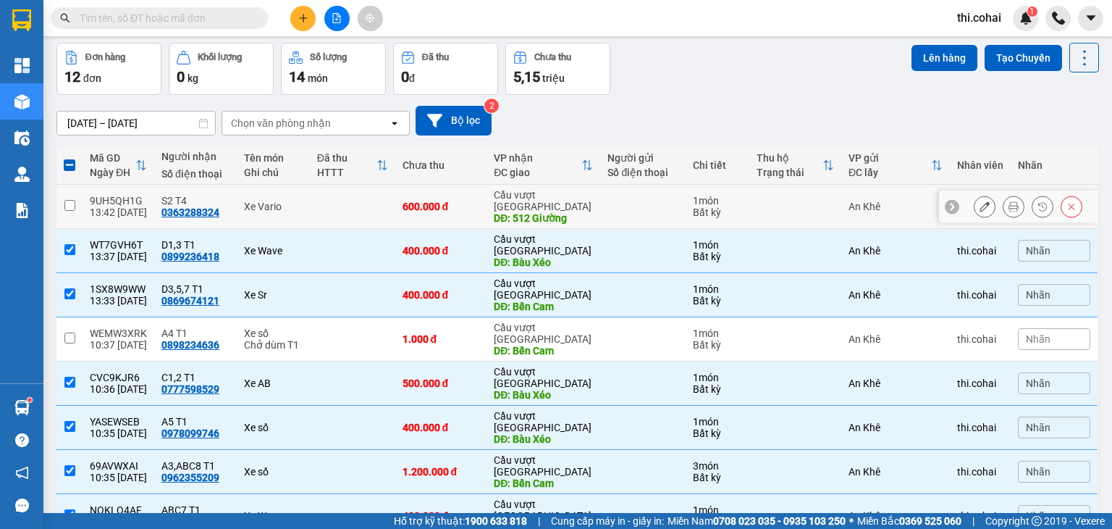
scroll to position [0, 0]
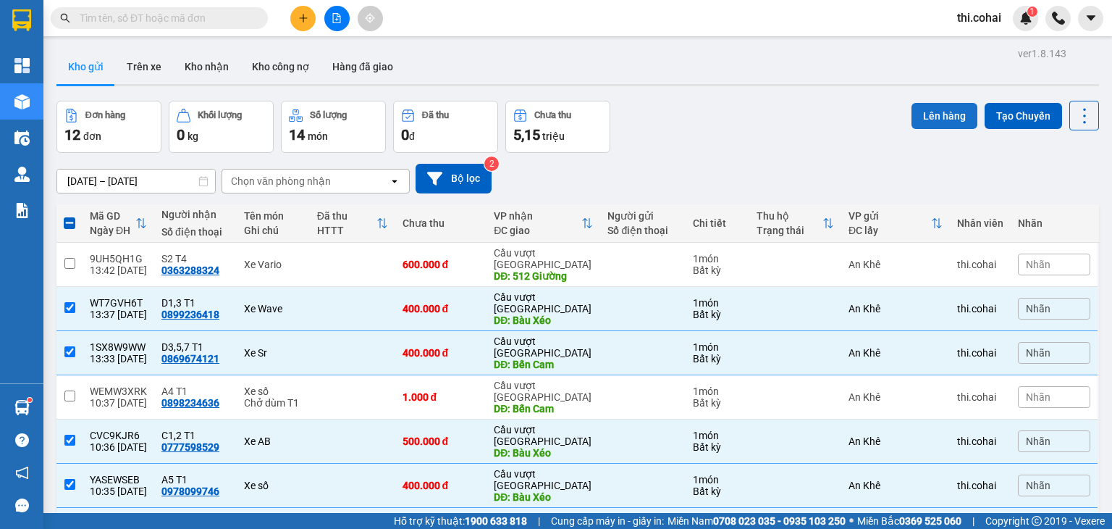
click at [929, 116] on button "Lên hàng" at bounding box center [945, 116] width 66 height 26
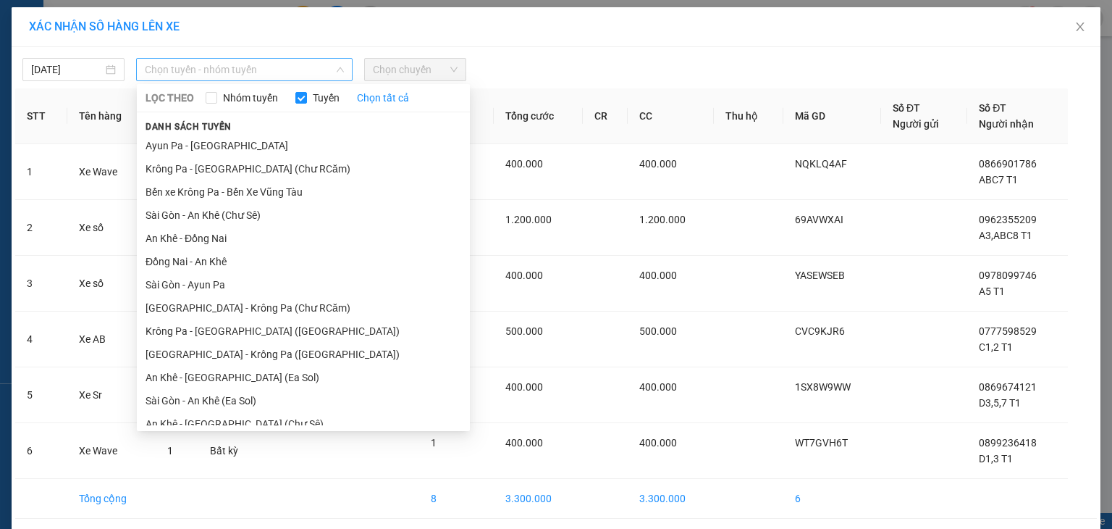
click at [295, 72] on span "Chọn tuyến - nhóm tuyến" at bounding box center [244, 70] width 199 height 22
click at [203, 241] on li "An Khê - Đồng Nai" at bounding box center [303, 238] width 333 height 23
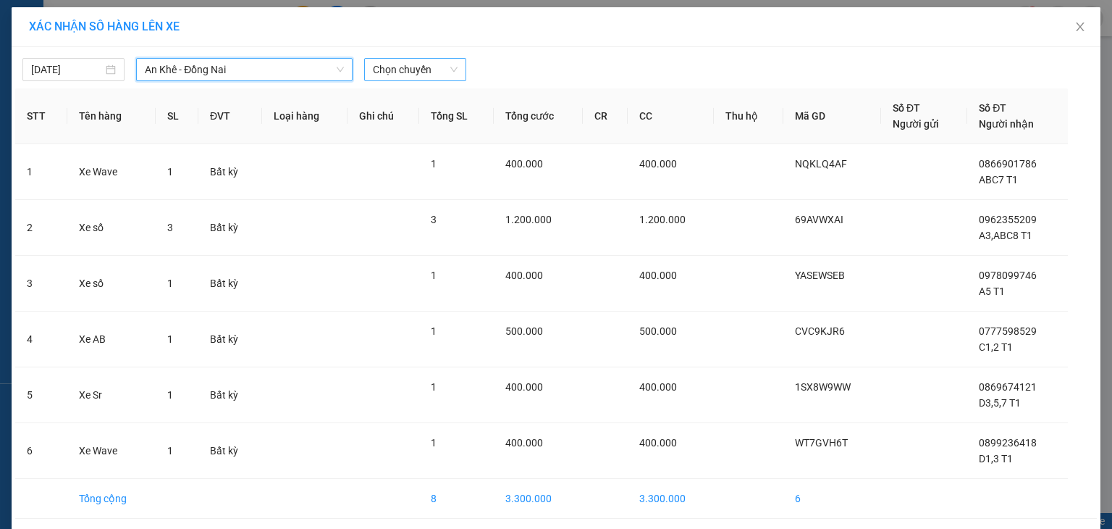
click at [395, 74] on span "Chọn chuyến" at bounding box center [415, 70] width 85 height 22
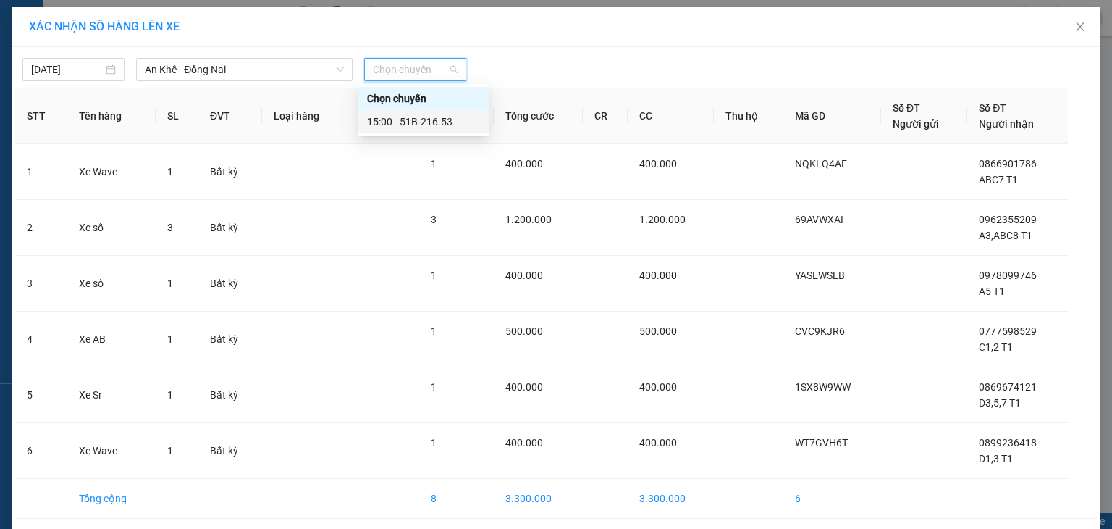
click at [403, 120] on div "15:00 - 51B-216.53" at bounding box center [423, 122] width 113 height 16
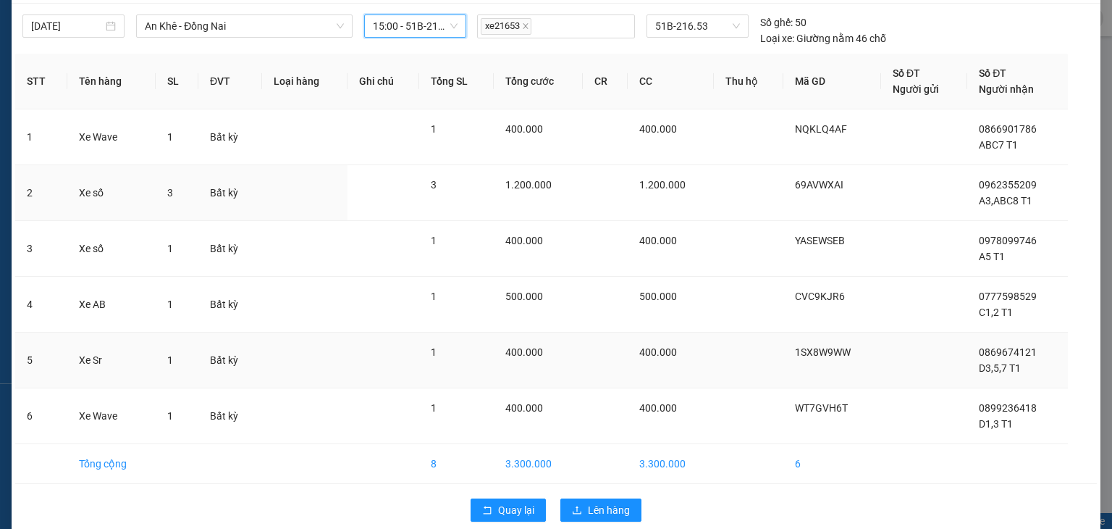
scroll to position [64, 0]
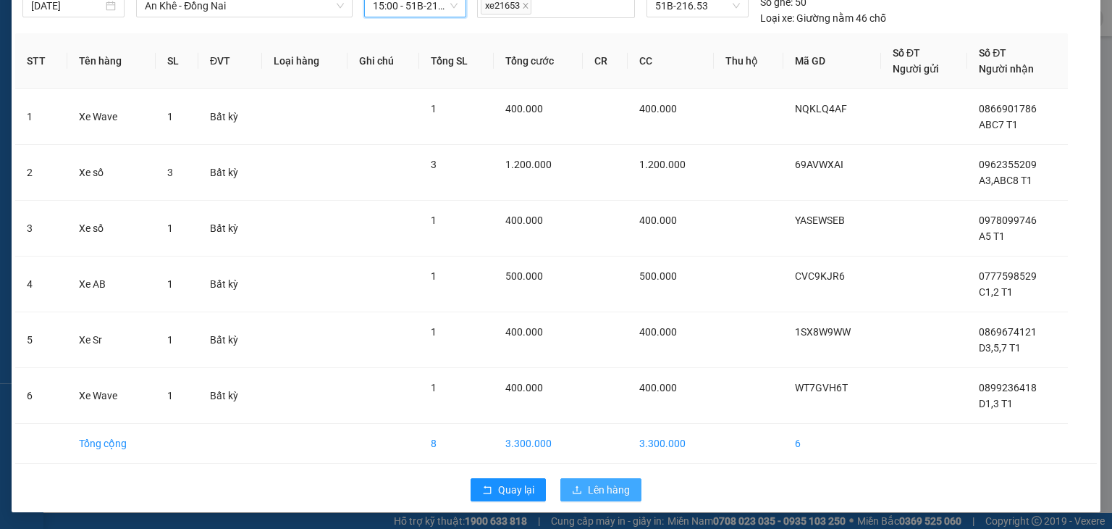
click at [597, 487] on span "Lên hàng" at bounding box center [609, 490] width 42 height 16
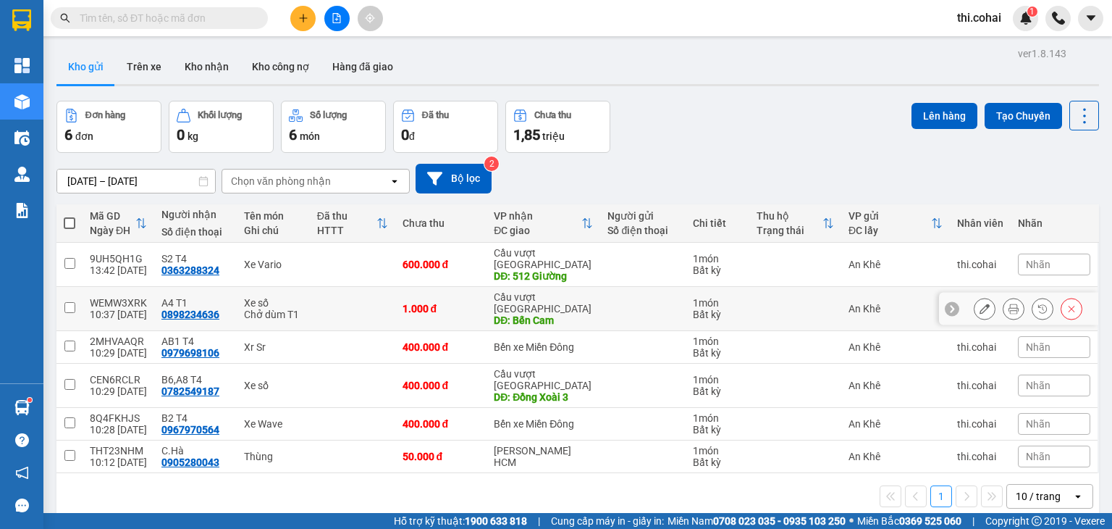
click at [68, 302] on input "checkbox" at bounding box center [69, 307] width 11 height 11
checkbox input "true"
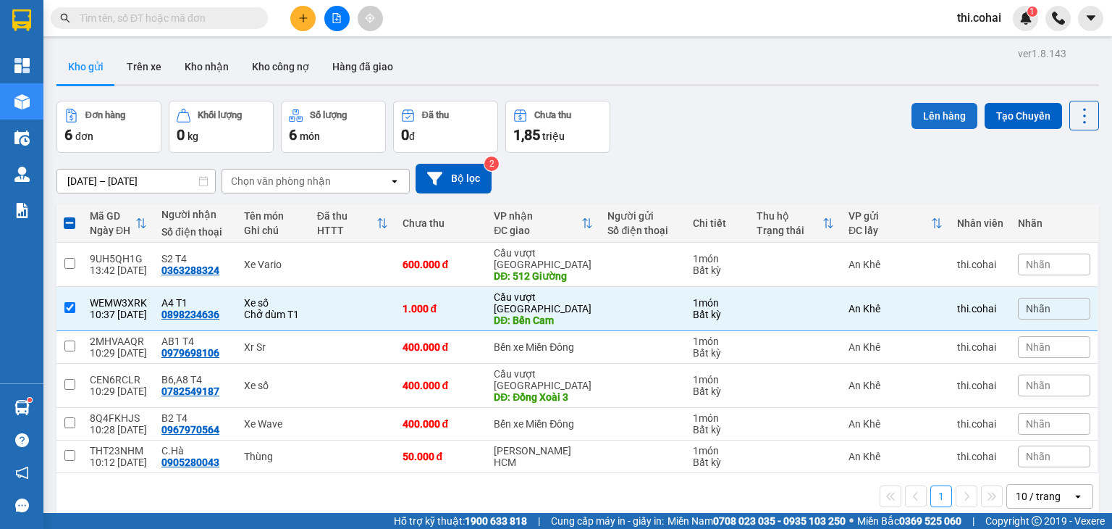
click at [949, 103] on button "Lên hàng" at bounding box center [945, 116] width 66 height 26
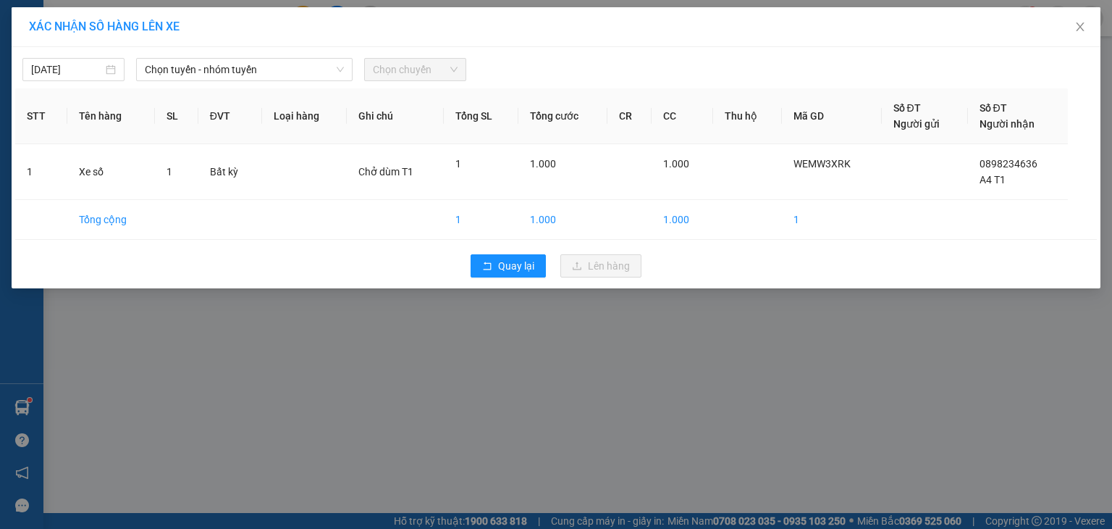
drag, startPoint x: 195, startPoint y: 67, endPoint x: 191, endPoint y: 81, distance: 14.2
click at [195, 68] on span "Chọn tuyến - nhóm tuyến" at bounding box center [244, 70] width 199 height 22
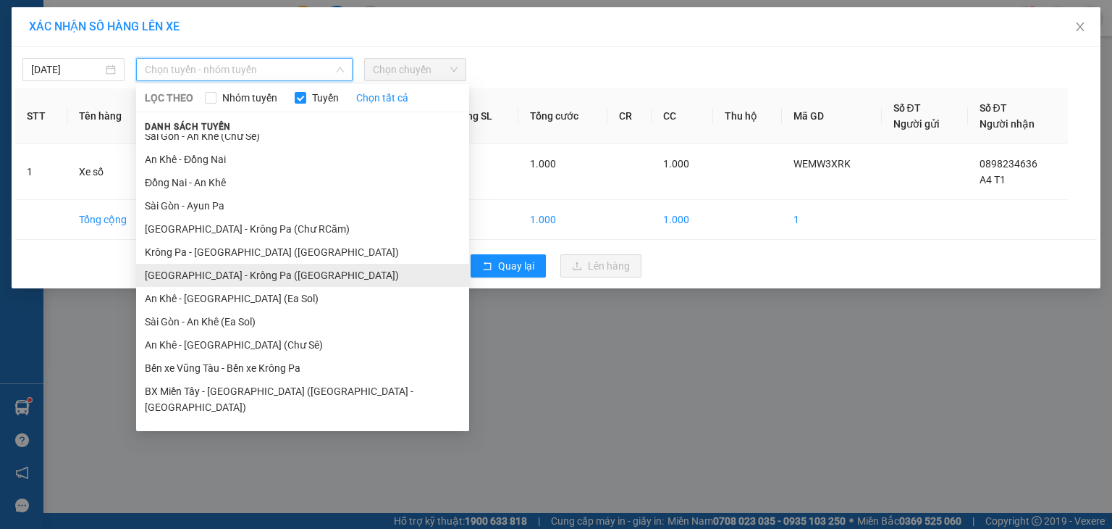
scroll to position [80, 0]
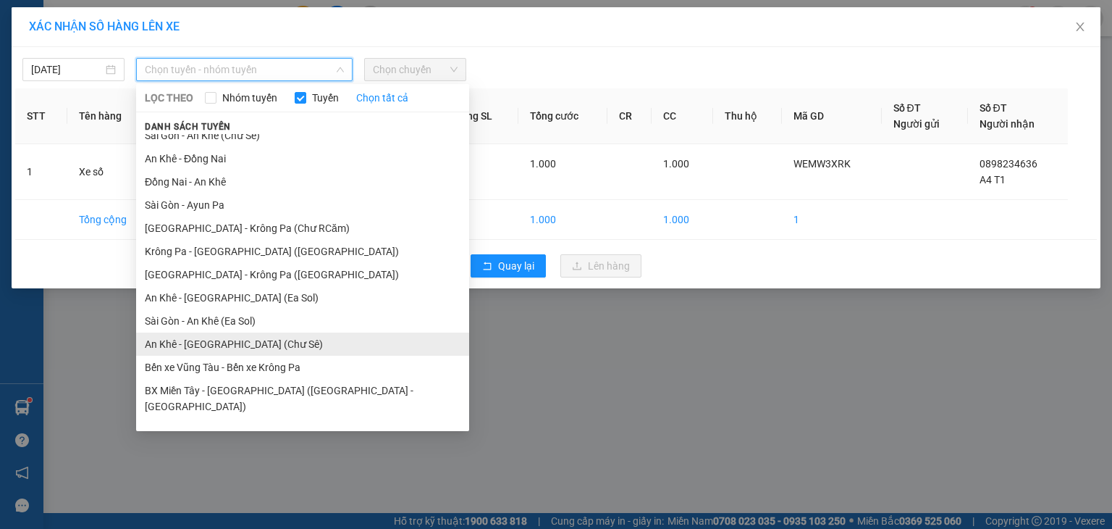
click at [188, 346] on li "An Khê - [GEOGRAPHIC_DATA] (Chư Sê)" at bounding box center [302, 343] width 333 height 23
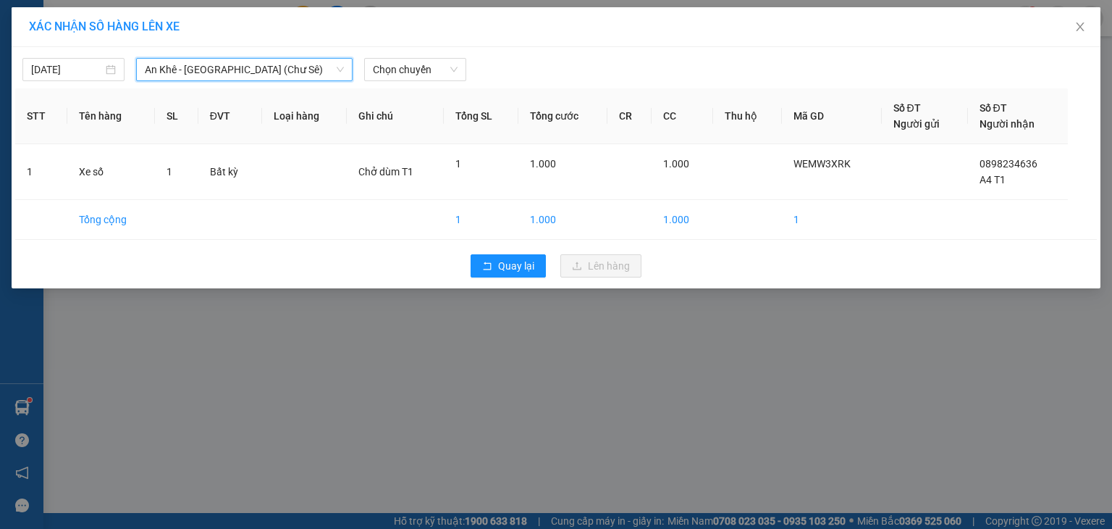
drag, startPoint x: 414, startPoint y: 69, endPoint x: 415, endPoint y: 83, distance: 13.8
click at [414, 70] on span "Chọn chuyến" at bounding box center [415, 70] width 85 height 22
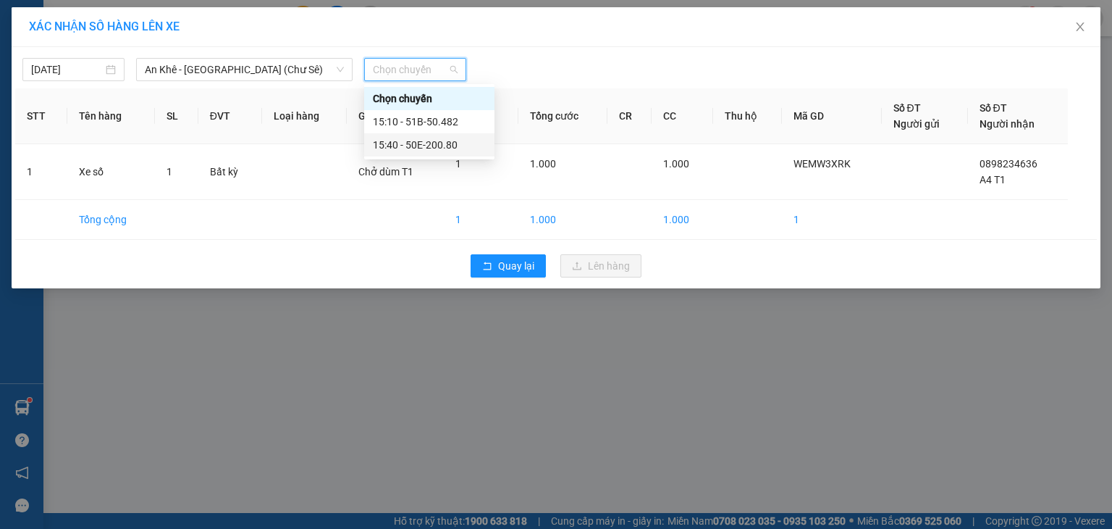
click at [431, 139] on div "15:40 - 50E-200.80" at bounding box center [429, 145] width 113 height 16
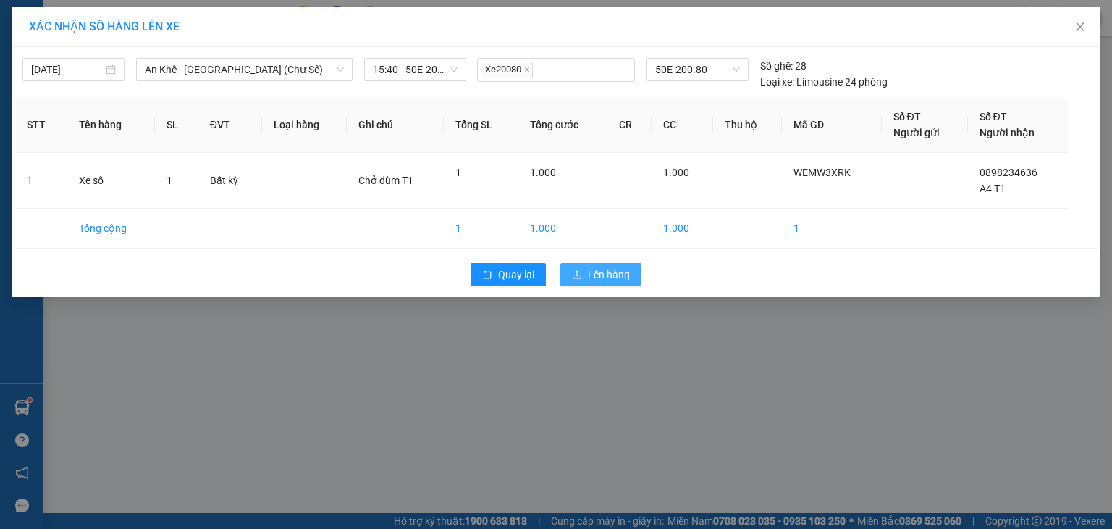
click at [597, 273] on span "Lên hàng" at bounding box center [609, 274] width 42 height 16
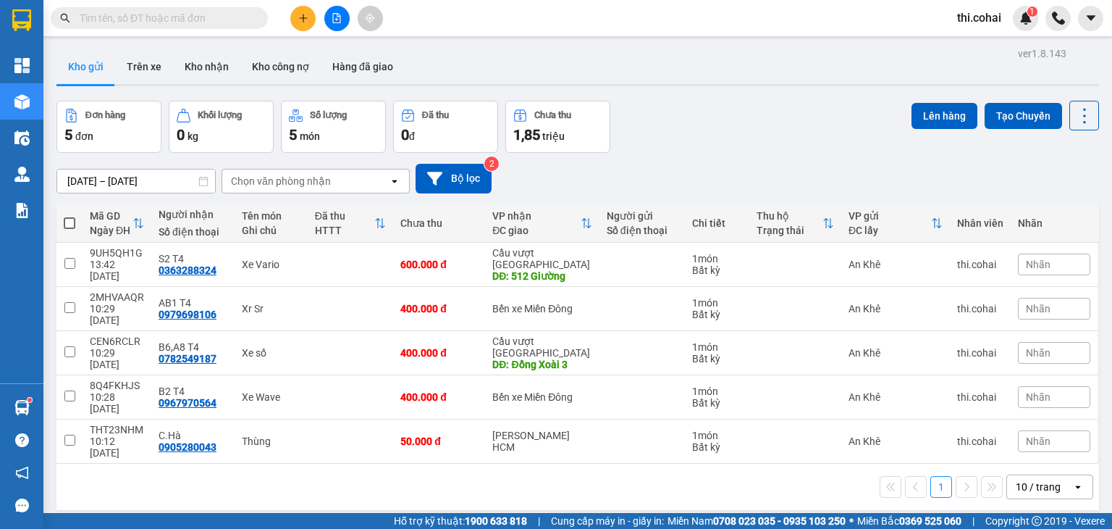
click at [69, 222] on span at bounding box center [70, 223] width 12 height 12
click at [70, 216] on input "checkbox" at bounding box center [70, 216] width 0 height 0
checkbox input "true"
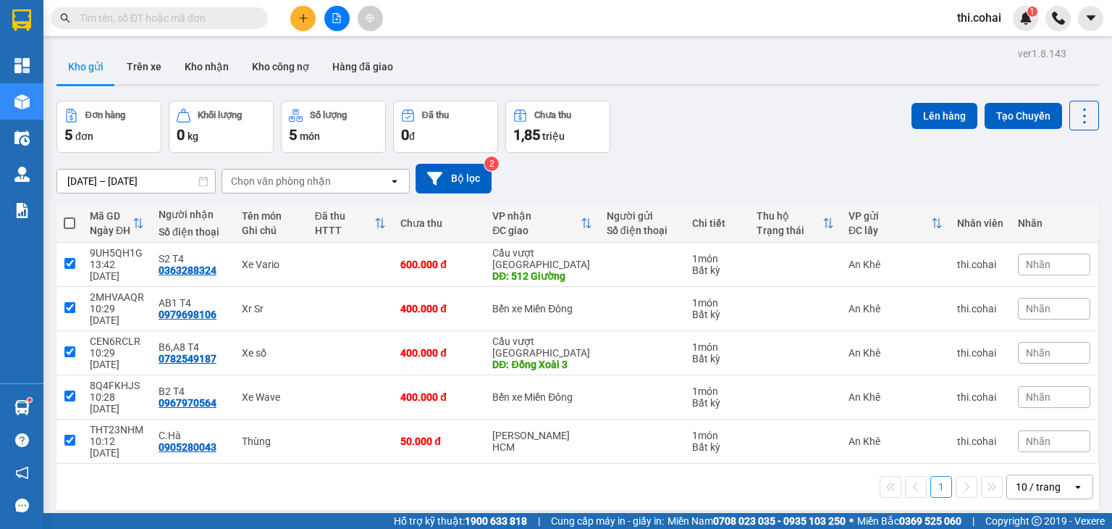
checkbox input "true"
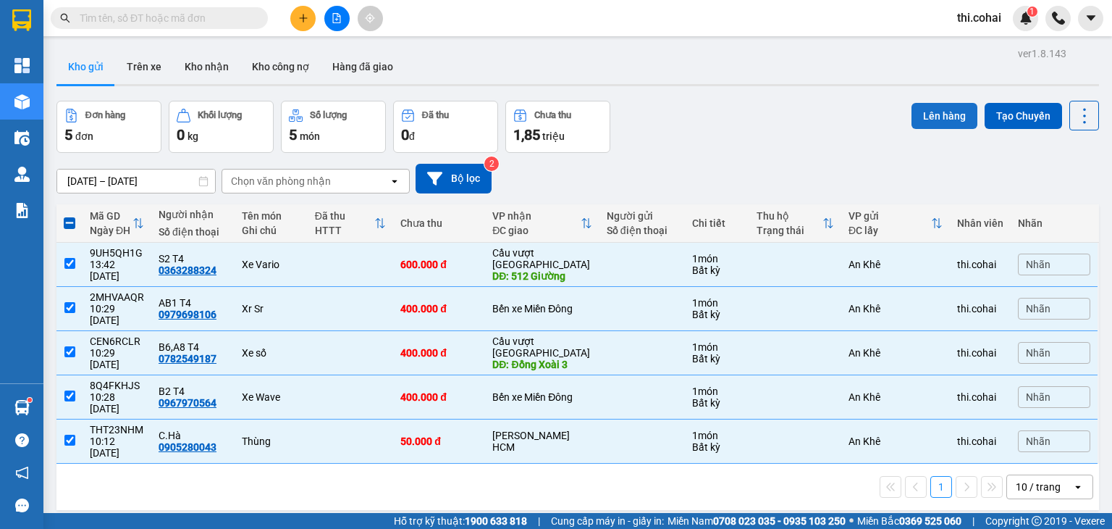
click at [912, 122] on button "Lên hàng" at bounding box center [945, 116] width 66 height 26
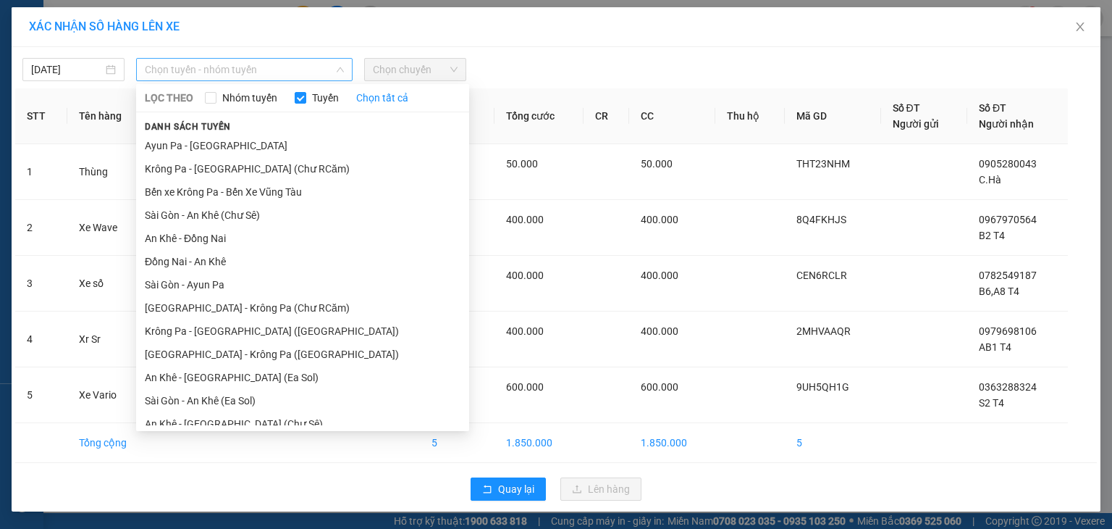
drag, startPoint x: 269, startPoint y: 65, endPoint x: 246, endPoint y: 131, distance: 69.9
click at [269, 66] on span "Chọn tuyến - nhóm tuyến" at bounding box center [244, 70] width 199 height 22
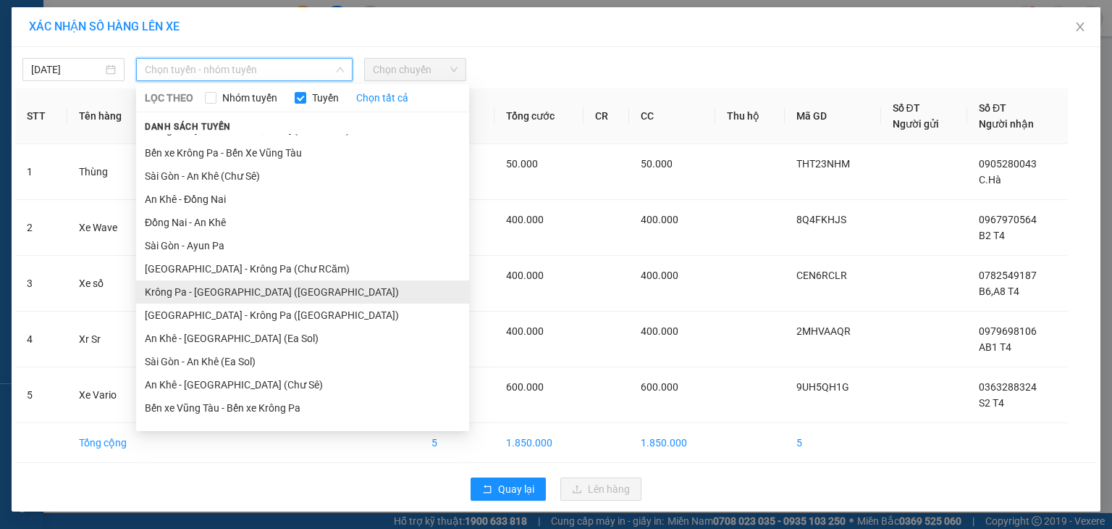
scroll to position [72, 0]
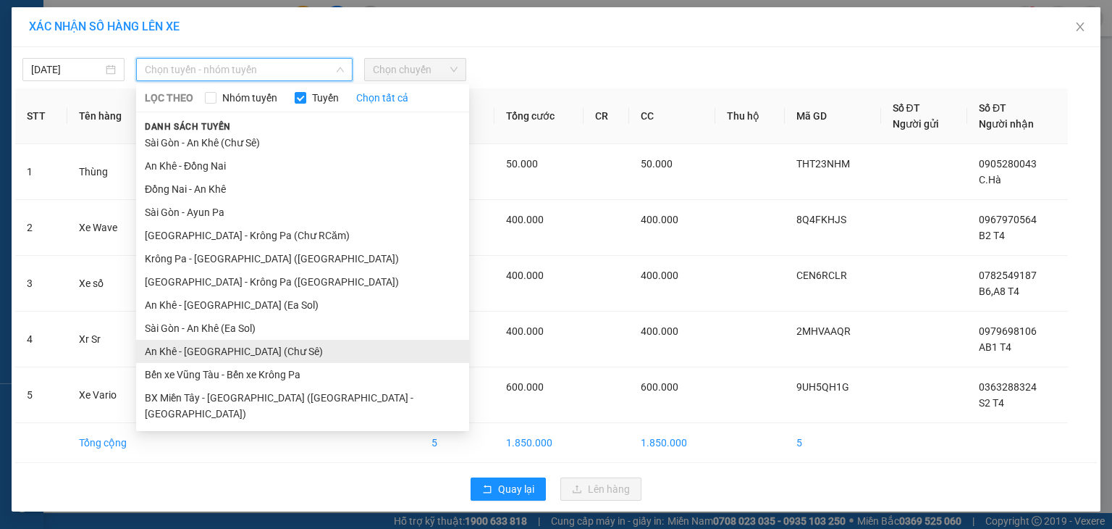
click at [237, 350] on li "An Khê - [GEOGRAPHIC_DATA] (Chư Sê)" at bounding box center [302, 351] width 333 height 23
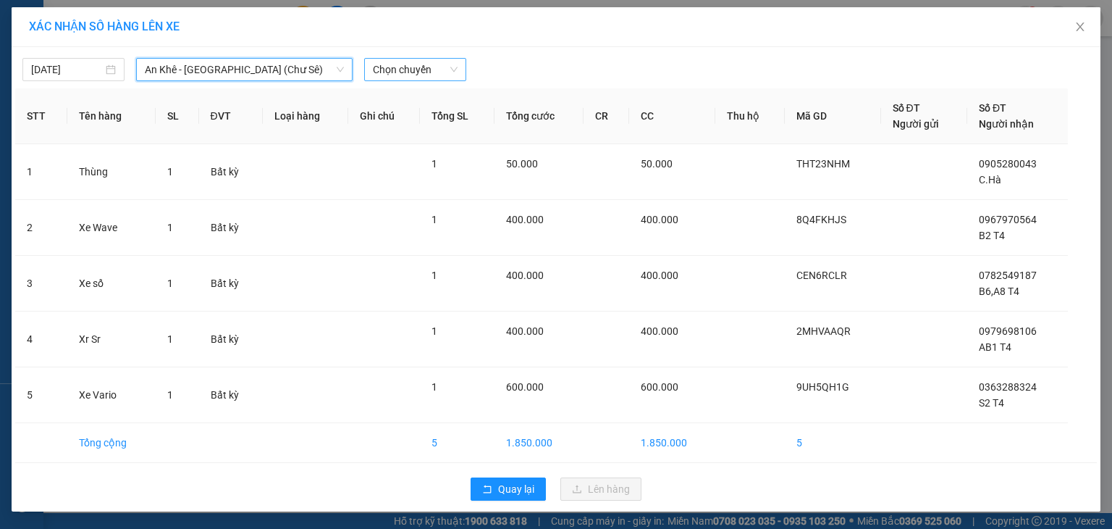
click at [407, 70] on span "Chọn chuyến" at bounding box center [415, 70] width 85 height 22
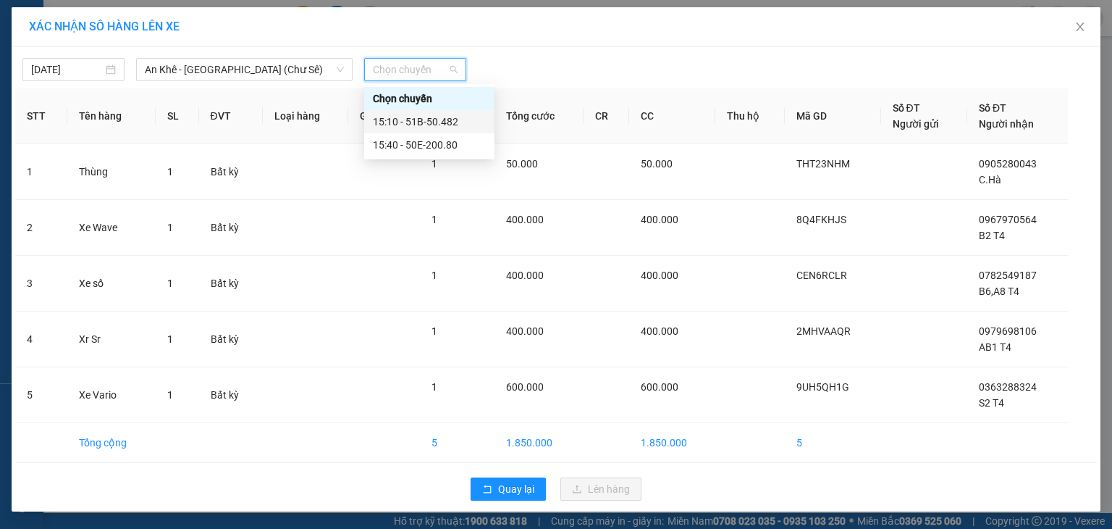
click at [429, 120] on div "15:10 - 51B-50.482" at bounding box center [429, 122] width 113 height 16
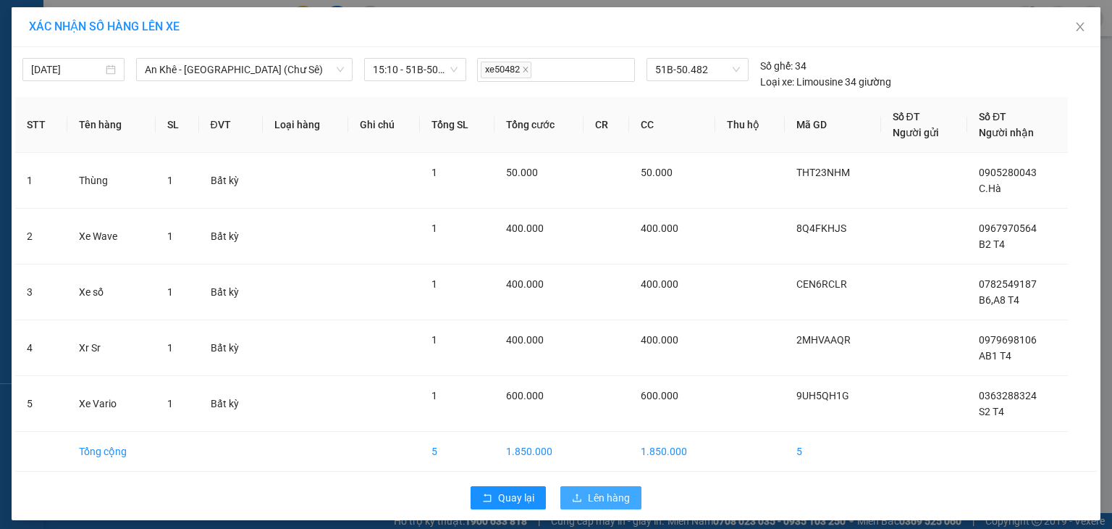
click at [605, 495] on span "Lên hàng" at bounding box center [609, 498] width 42 height 16
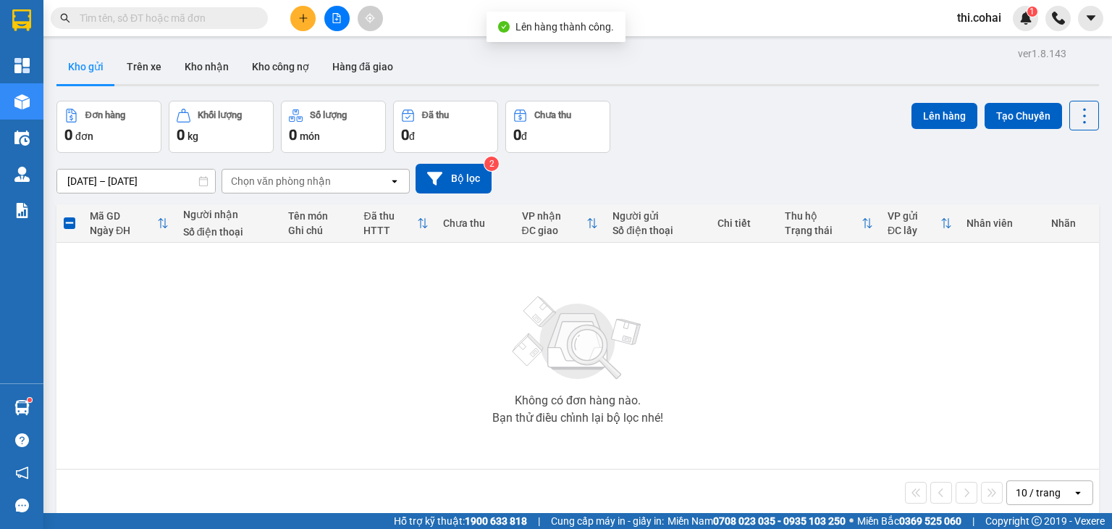
click at [303, 19] on icon "plus" at bounding box center [303, 18] width 10 height 10
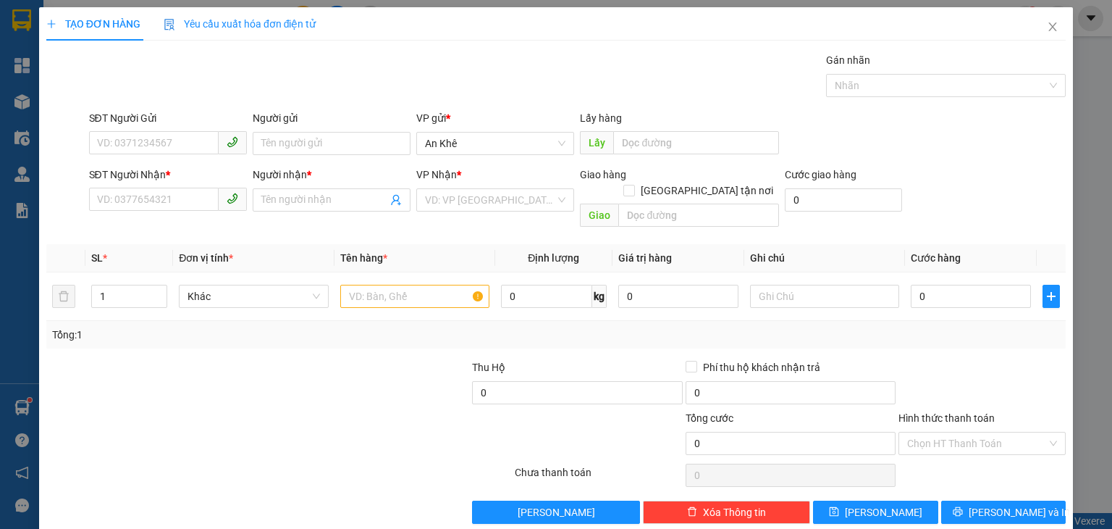
click at [194, 213] on div "SĐT Người Nhận * VD: 0377654321" at bounding box center [168, 192] width 158 height 51
click at [194, 198] on input "SĐT Người Nhận *" at bounding box center [154, 199] width 130 height 23
type input "0962355209"
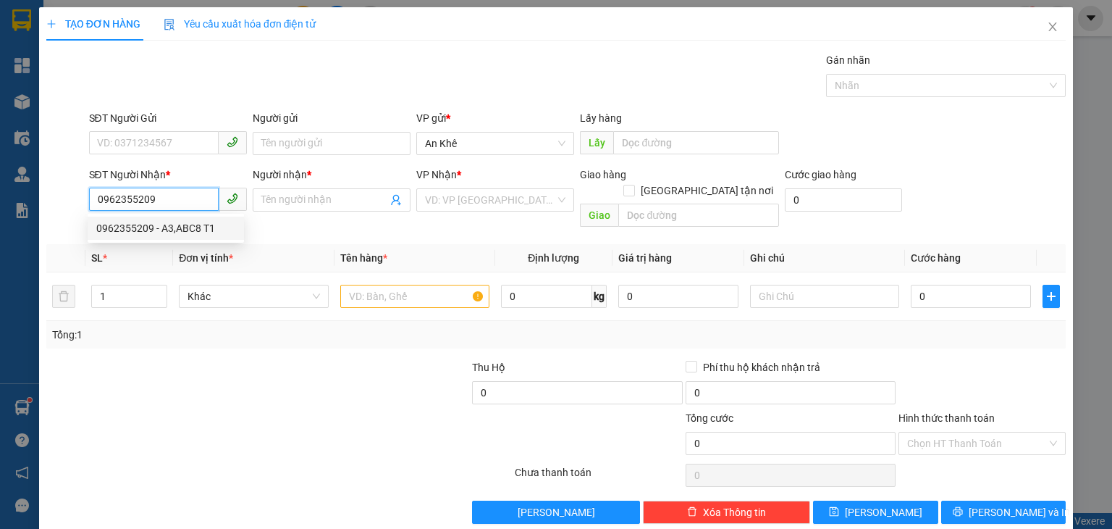
click at [171, 230] on div "0962355209 - A3,ABC8 T1" at bounding box center [165, 228] width 139 height 16
type input "A3,ABC8 T1"
type input "0962355209"
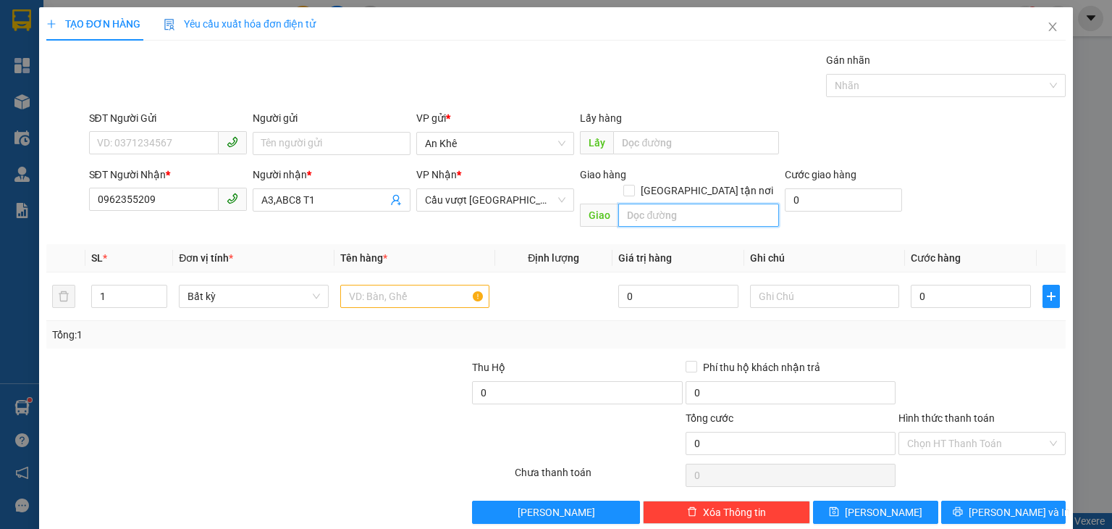
click at [641, 206] on input "text" at bounding box center [698, 214] width 161 height 23
type input "Bến Cam"
click at [161, 288] on span "up" at bounding box center [159, 292] width 9 height 9
type input "3"
click at [161, 288] on span "up" at bounding box center [159, 292] width 9 height 9
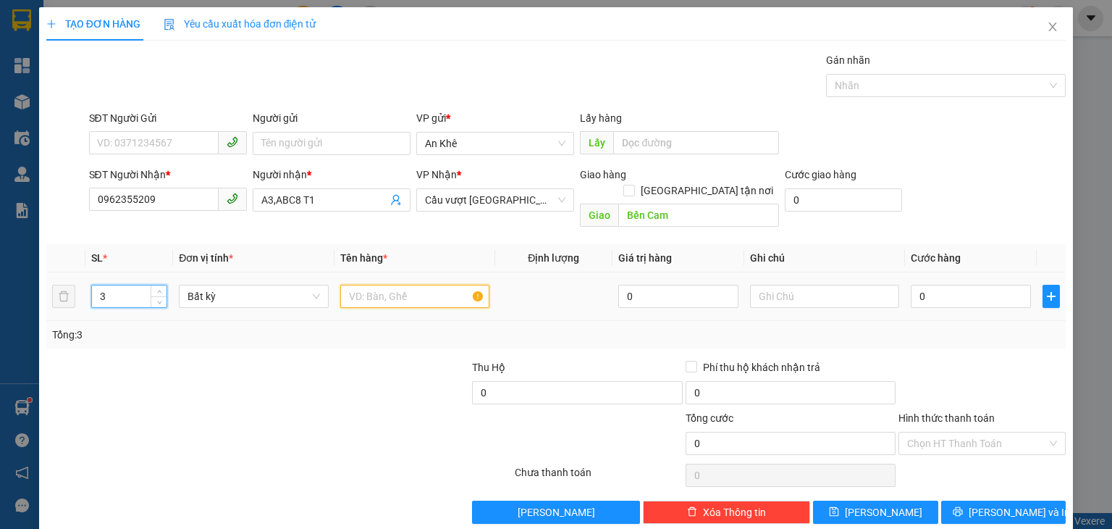
click at [379, 285] on input "text" at bounding box center [414, 296] width 149 height 23
type input "Xe số"
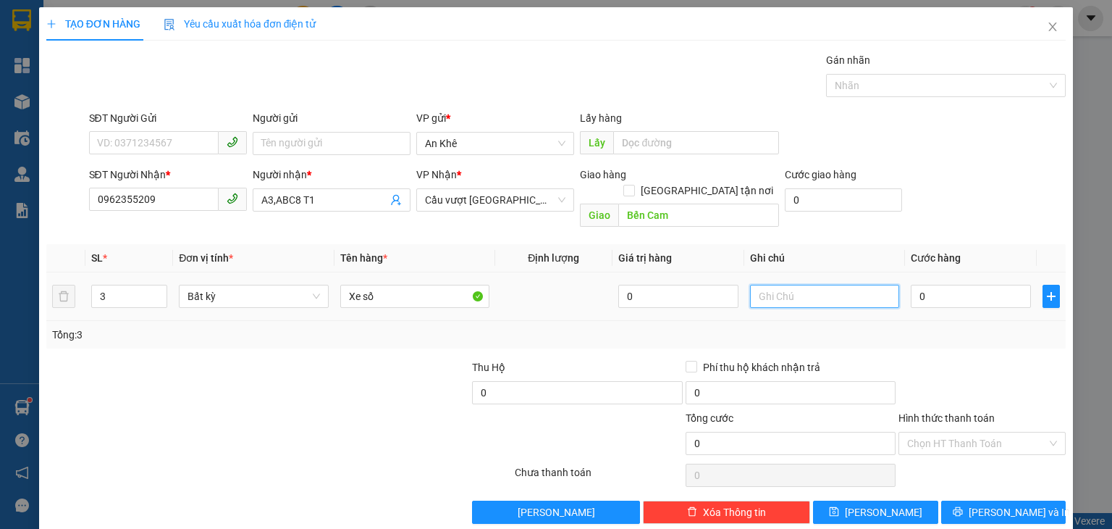
click at [834, 285] on input "text" at bounding box center [824, 296] width 149 height 23
type input "Chở dùm T1"
click at [947, 285] on input "0" at bounding box center [971, 296] width 120 height 23
type input "1"
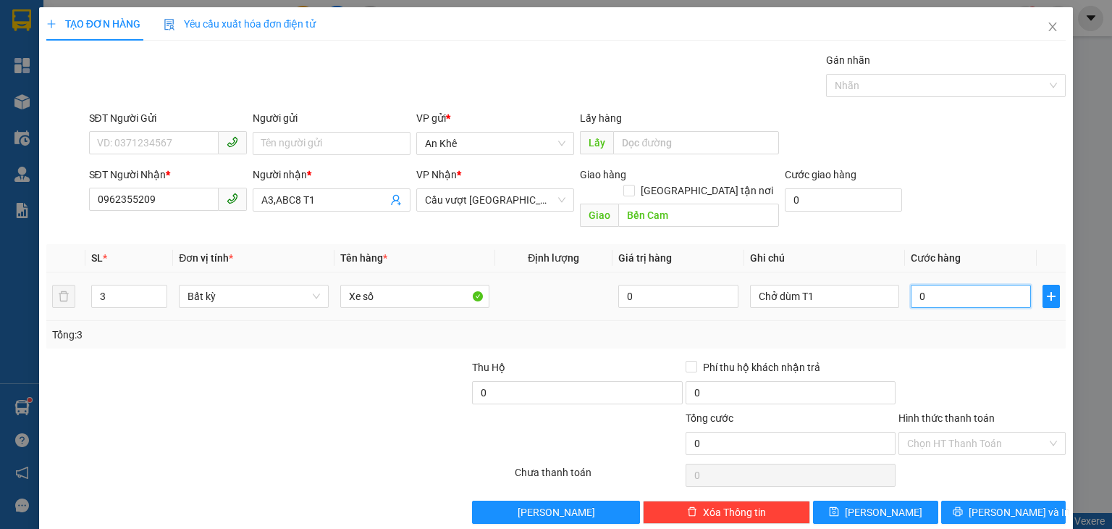
type input "1"
type input "1.000"
click at [887, 500] on button "[PERSON_NAME]" at bounding box center [875, 511] width 125 height 23
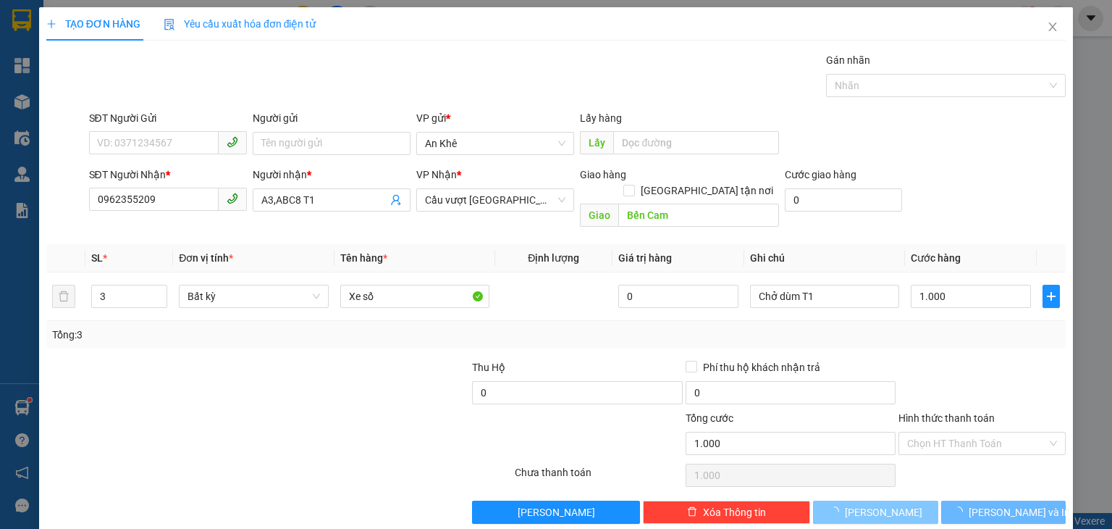
type input "1"
type input "0"
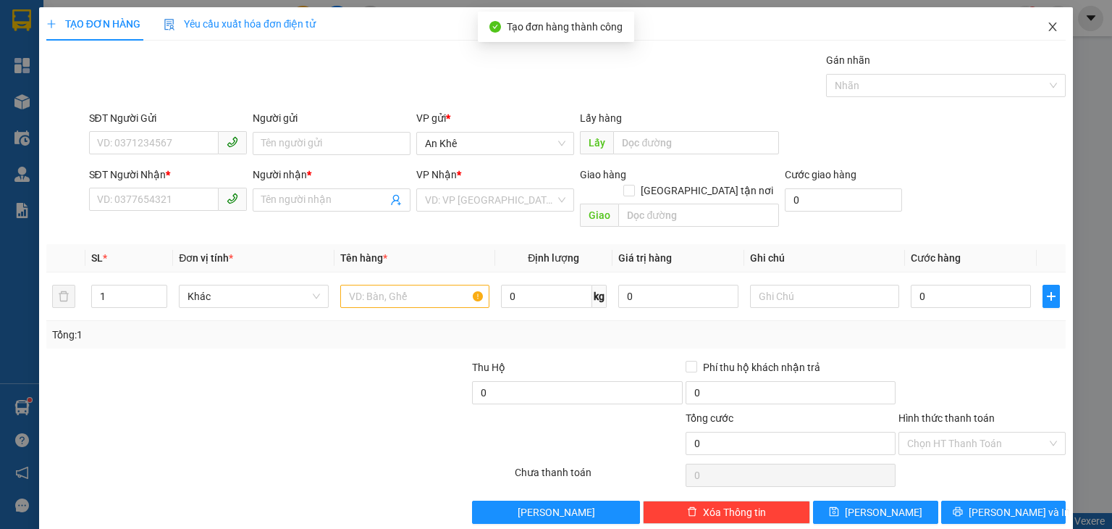
click at [1049, 27] on icon "close" at bounding box center [1053, 26] width 8 height 9
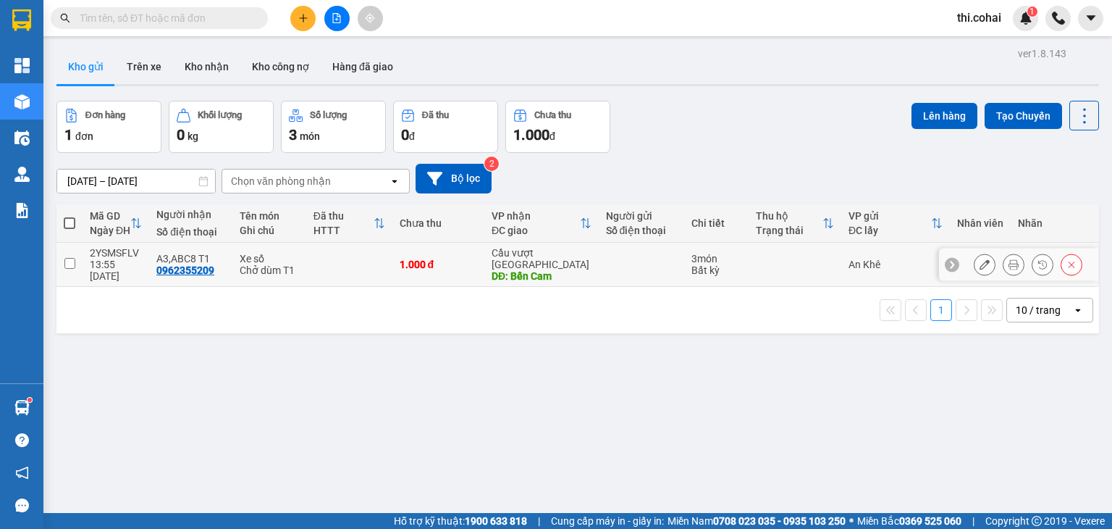
click at [71, 258] on input "checkbox" at bounding box center [69, 263] width 11 height 11
checkbox input "true"
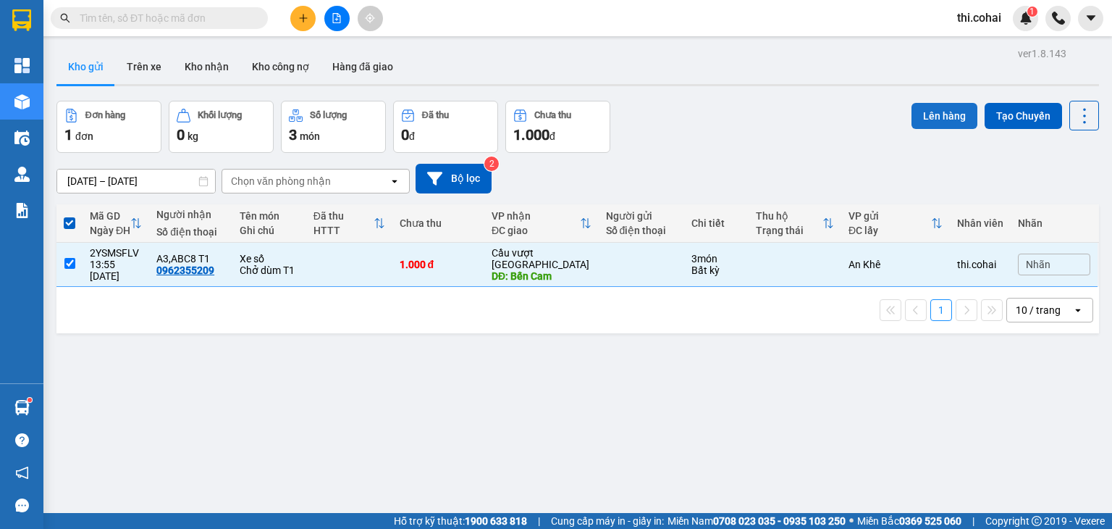
click at [939, 114] on button "Lên hàng" at bounding box center [945, 116] width 66 height 26
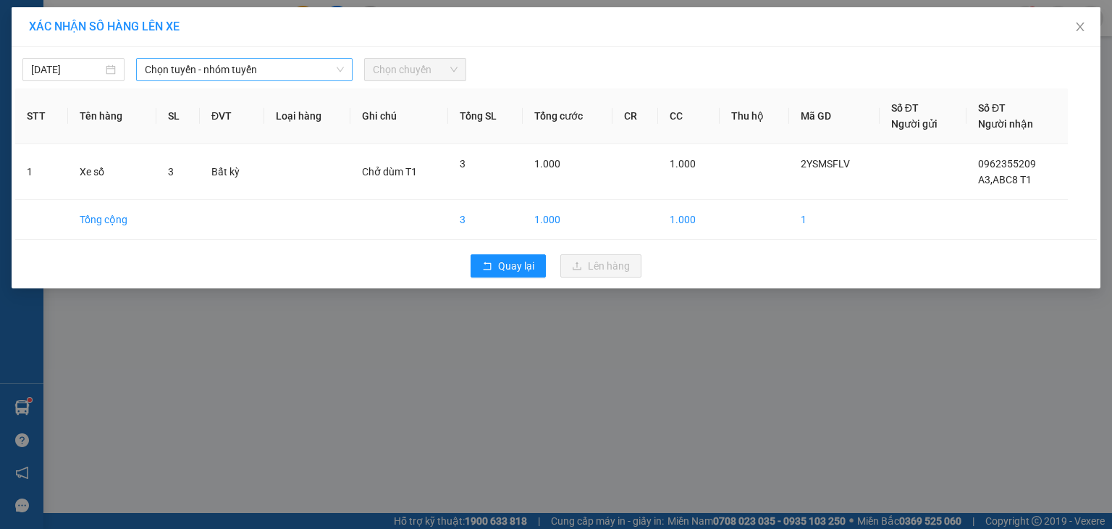
click at [253, 70] on span "Chọn tuyến - nhóm tuyến" at bounding box center [244, 70] width 199 height 22
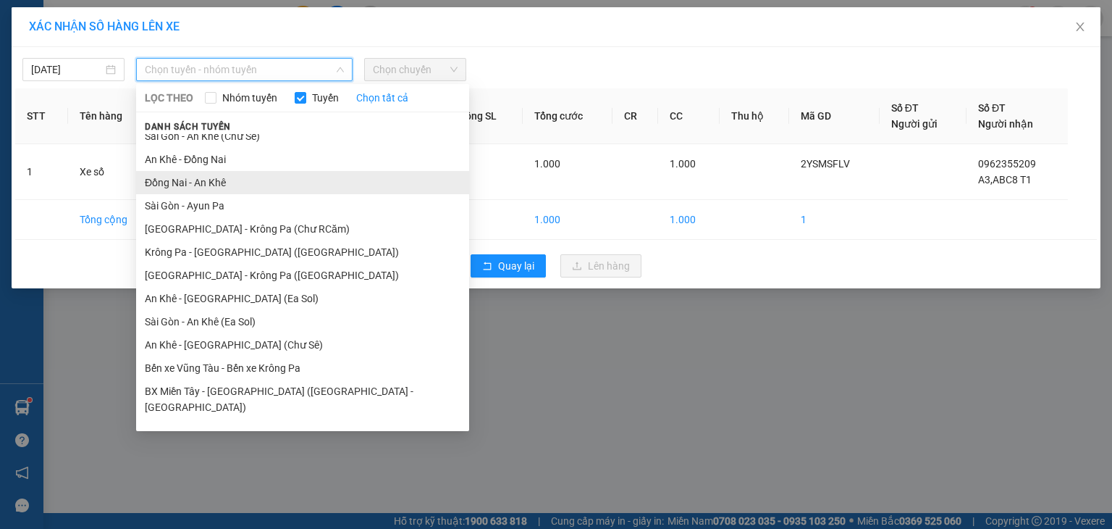
scroll to position [80, 0]
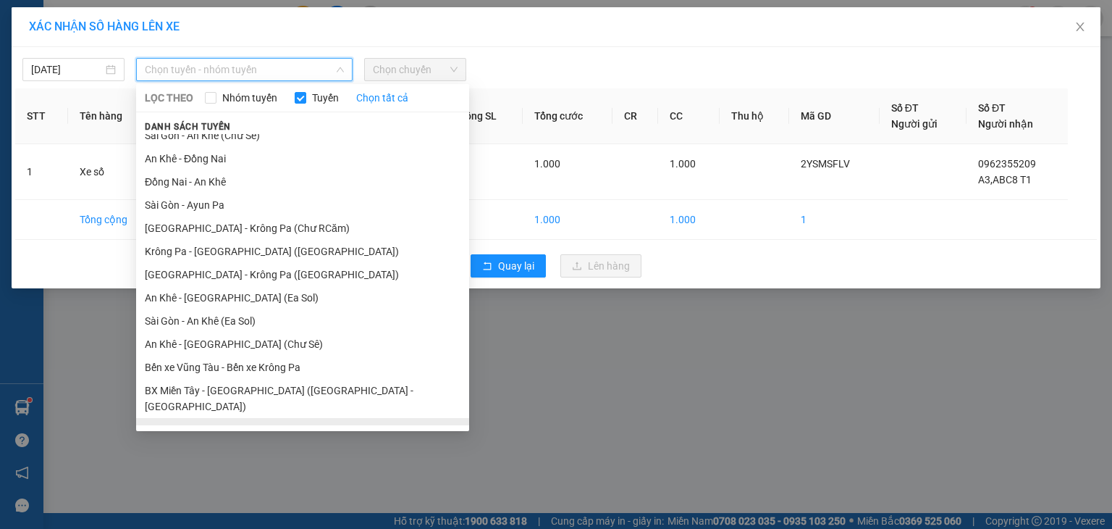
click at [226, 418] on li "BX Krông Pa - BX Miền Tây ([GEOGRAPHIC_DATA] - [GEOGRAPHIC_DATA])" at bounding box center [302, 437] width 333 height 39
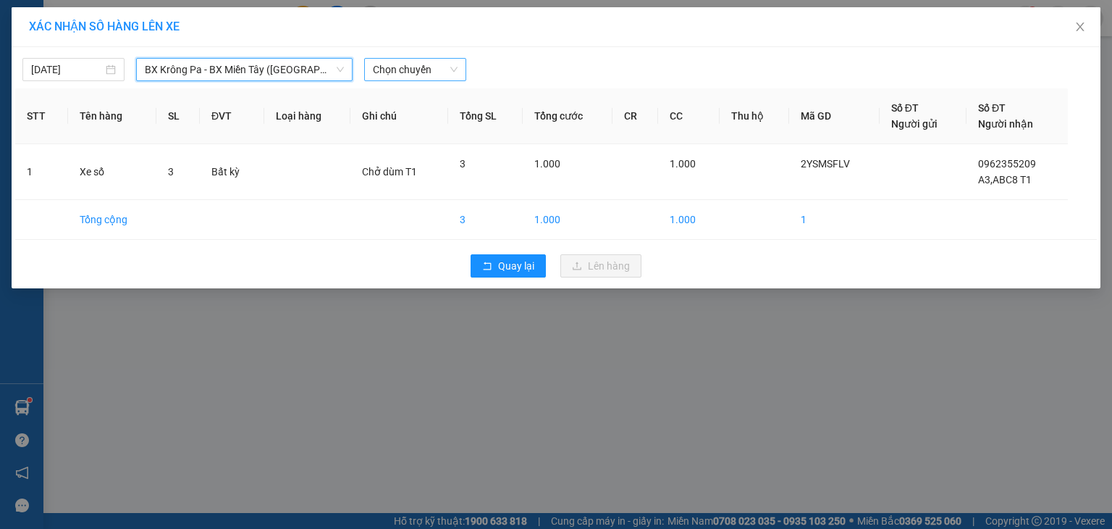
click at [426, 76] on span "Chọn chuyến" at bounding box center [415, 70] width 85 height 22
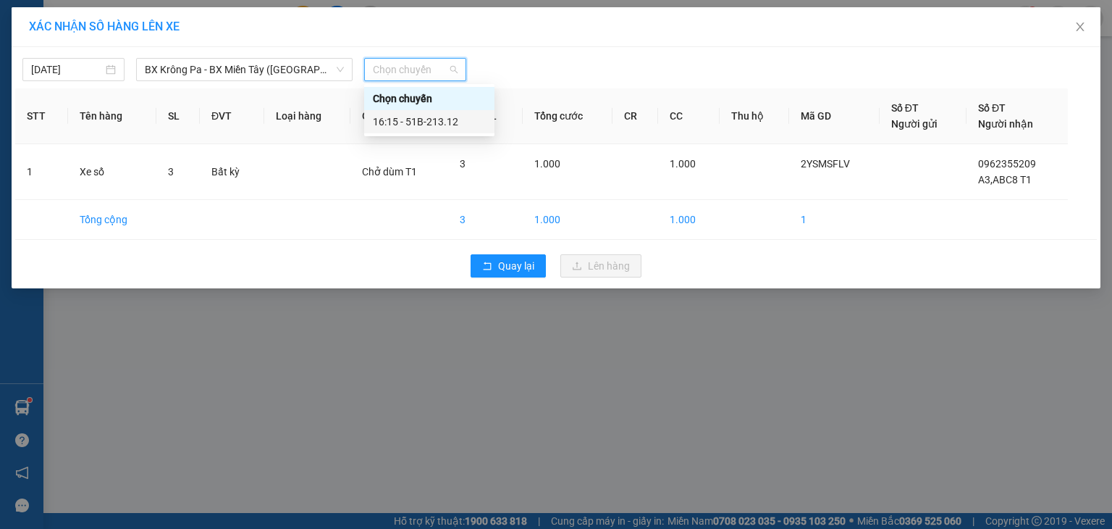
click at [423, 117] on div "16:15 - 51B-213.12" at bounding box center [429, 122] width 113 height 16
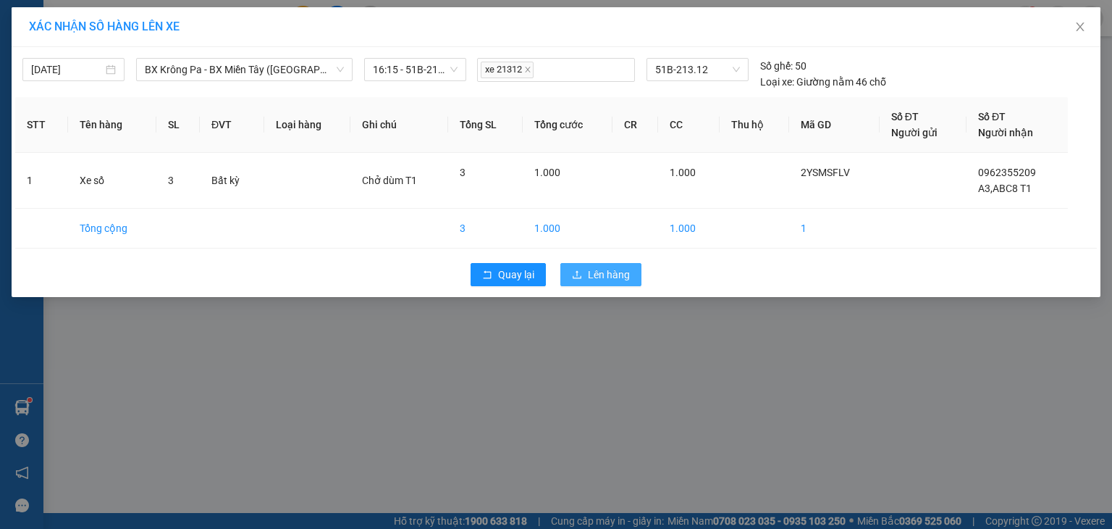
click at [609, 270] on span "Lên hàng" at bounding box center [609, 274] width 42 height 16
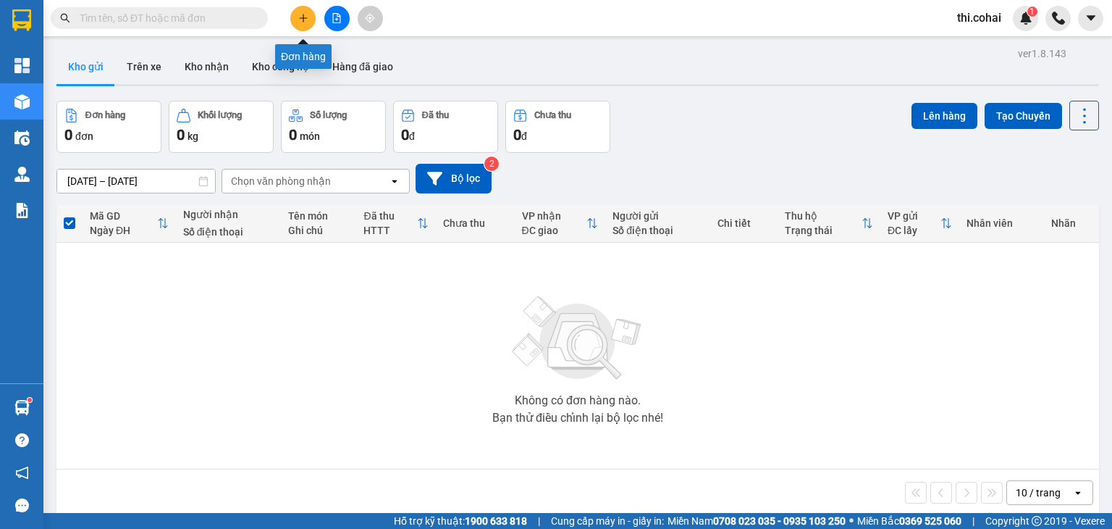
click at [302, 19] on icon "plus" at bounding box center [303, 18] width 10 height 10
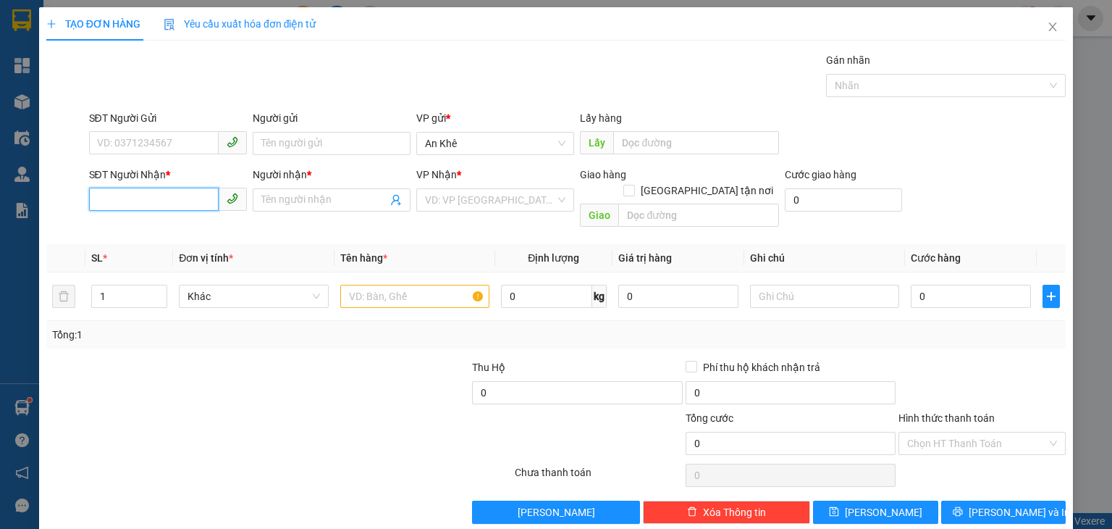
click at [199, 195] on input "SĐT Người Nhận *" at bounding box center [154, 199] width 130 height 23
click at [100, 198] on input "035832127" at bounding box center [154, 199] width 130 height 23
type input "0935832127"
click at [151, 230] on div "0935832127 - [GEOGRAPHIC_DATA]" at bounding box center [177, 228] width 163 height 16
type input "Nga"
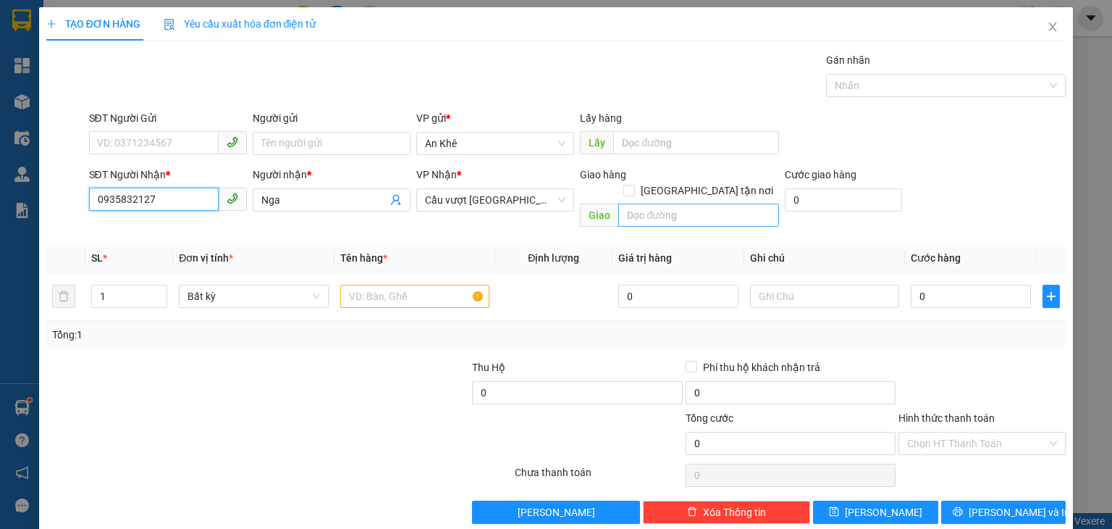
type input "0935832127"
click at [702, 203] on input "text" at bounding box center [698, 214] width 161 height 23
type input "N4 Lộc An"
click at [411, 285] on input "text" at bounding box center [414, 296] width 149 height 23
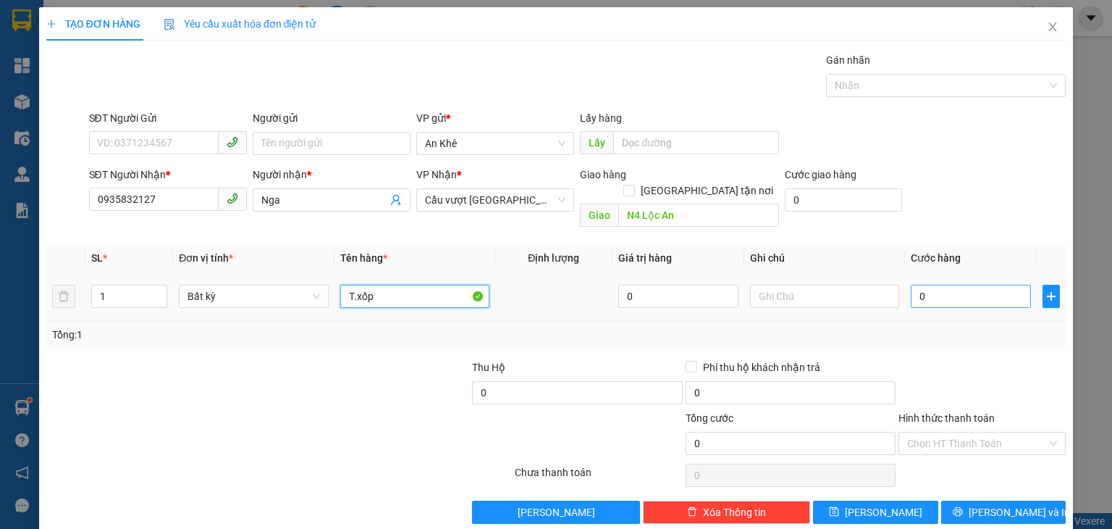
type input "T.xốp"
click at [936, 285] on input "0" at bounding box center [971, 296] width 120 height 23
type input "7"
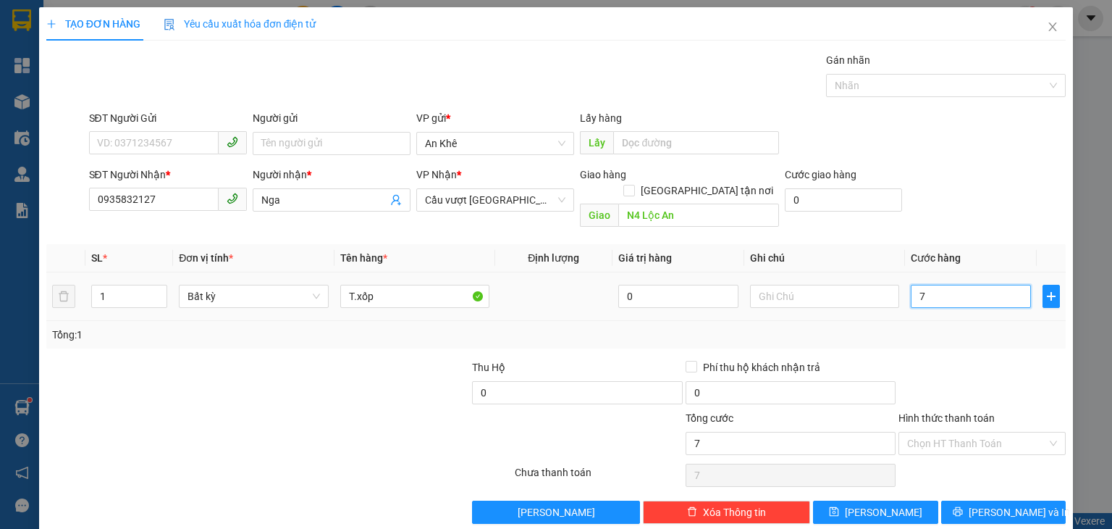
type input "70"
type input "70.000"
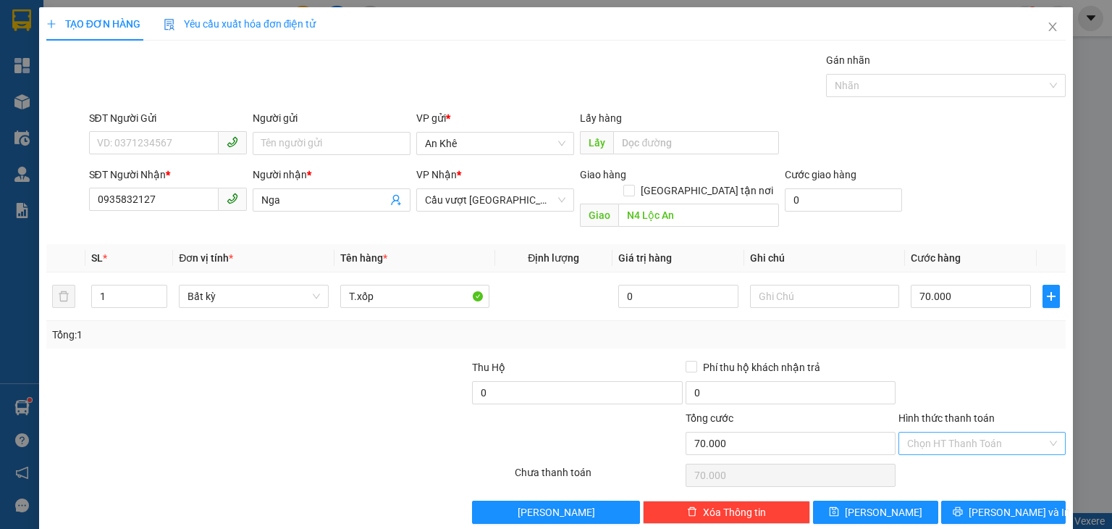
click at [942, 432] on input "Hình thức thanh toán" at bounding box center [977, 443] width 140 height 22
click at [938, 455] on div "Tại văn phòng" at bounding box center [973, 455] width 148 height 16
type input "0"
click at [993, 504] on span "[PERSON_NAME] và In" at bounding box center [1019, 512] width 101 height 16
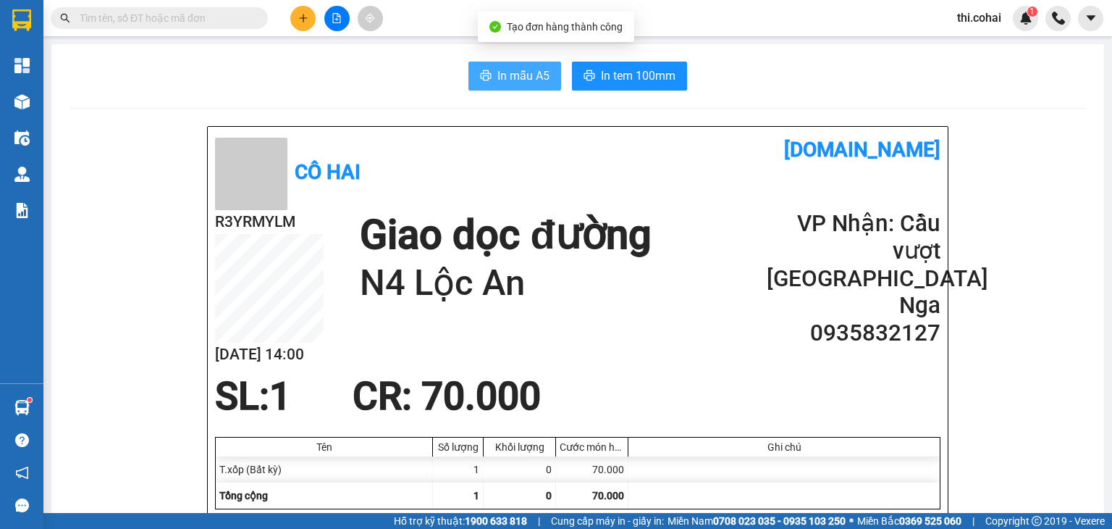
click at [514, 81] on span "In mẫu A5" at bounding box center [523, 76] width 52 height 18
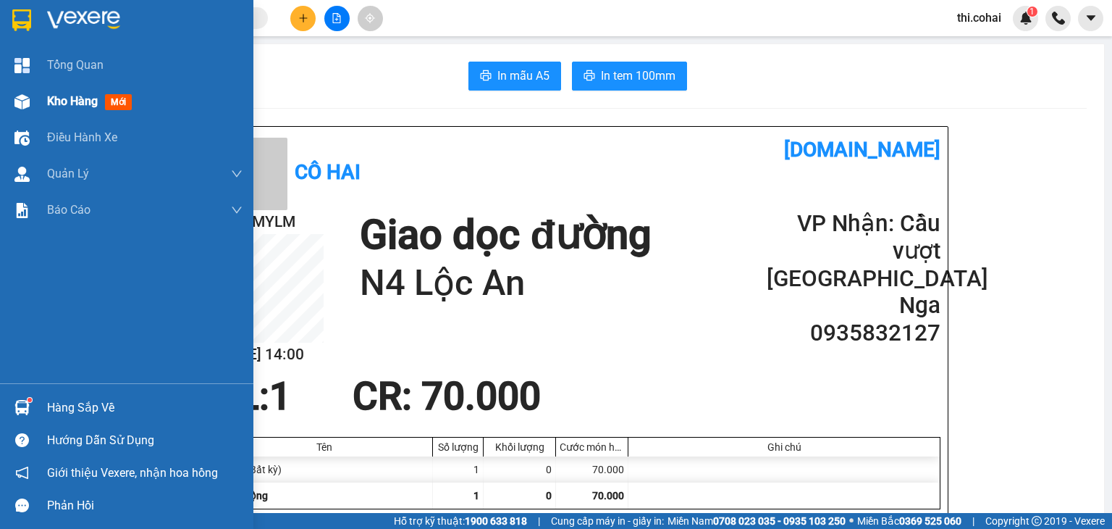
click at [93, 94] on span "Kho hàng" at bounding box center [72, 101] width 51 height 14
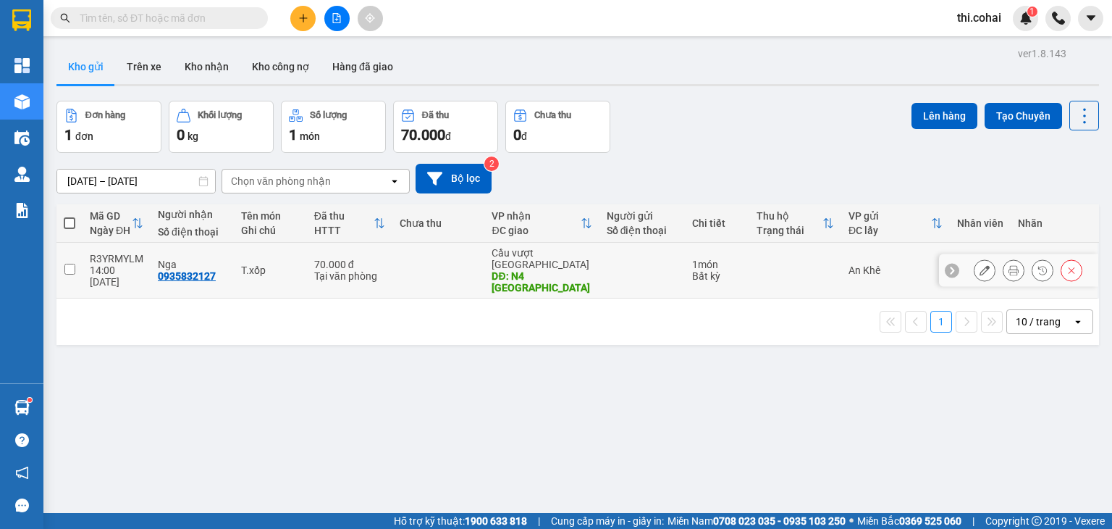
click at [70, 264] on input "checkbox" at bounding box center [69, 269] width 11 height 11
checkbox input "true"
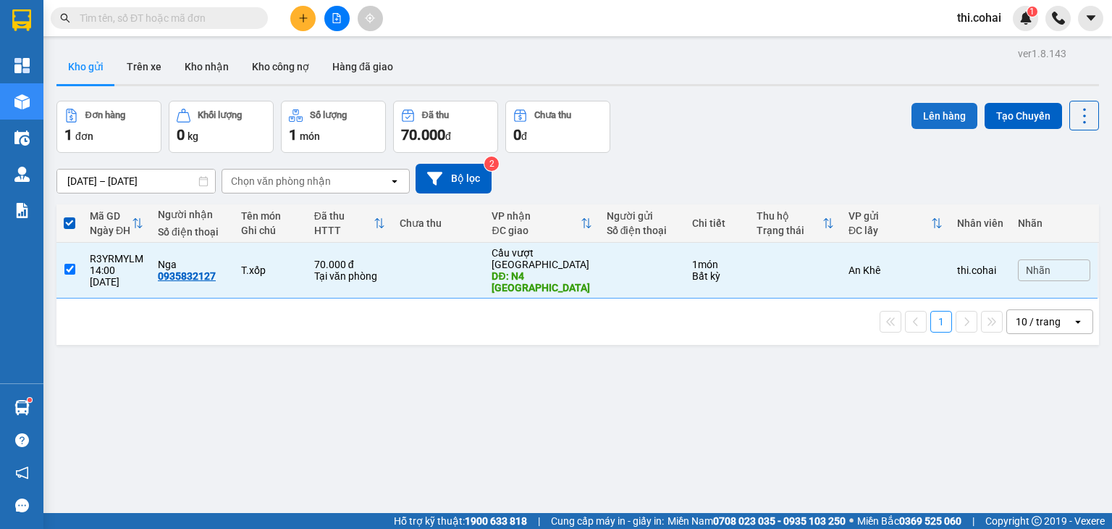
click at [933, 110] on button "Lên hàng" at bounding box center [945, 116] width 66 height 26
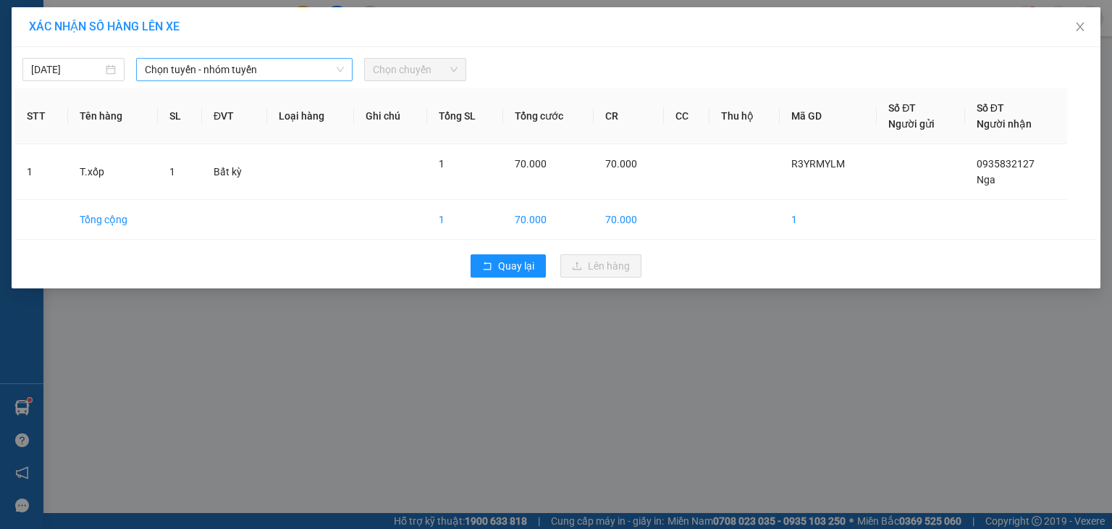
click at [203, 72] on span "Chọn tuyến - nhóm tuyến" at bounding box center [244, 70] width 199 height 22
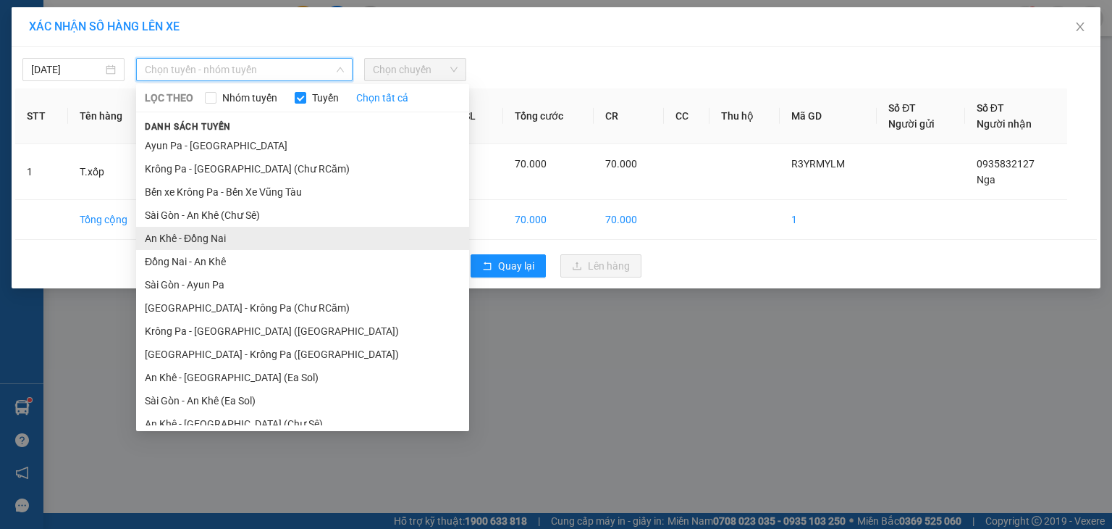
click at [214, 236] on li "An Khê - Đồng Nai" at bounding box center [302, 238] width 333 height 23
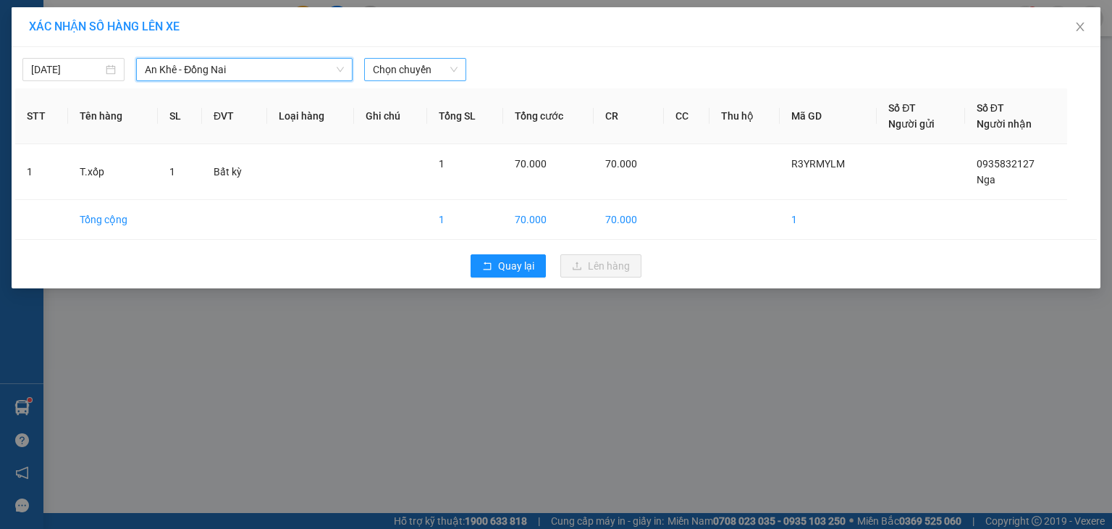
click at [415, 73] on span "Chọn chuyến" at bounding box center [415, 70] width 85 height 22
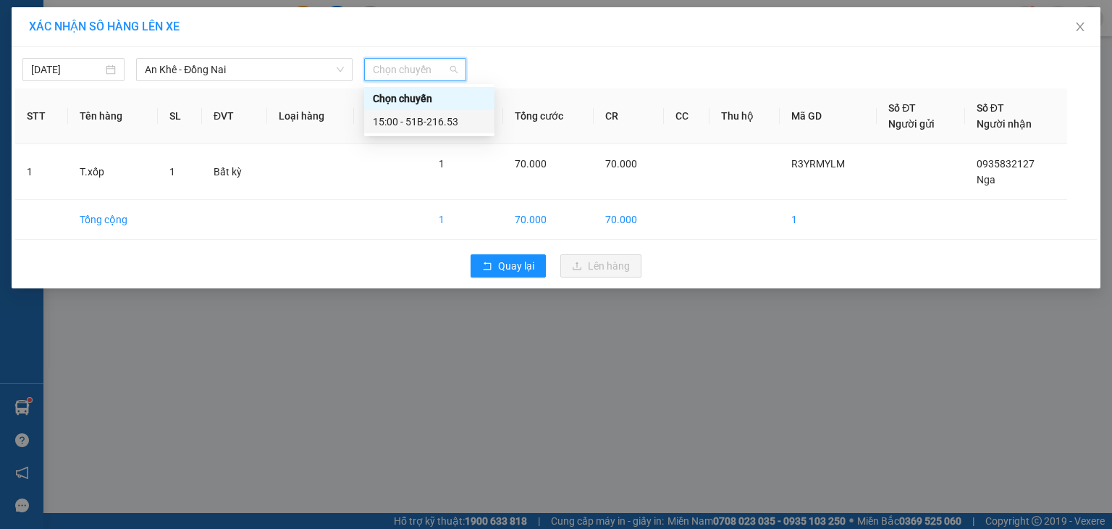
click at [430, 122] on div "15:00 - 51B-216.53" at bounding box center [429, 122] width 113 height 16
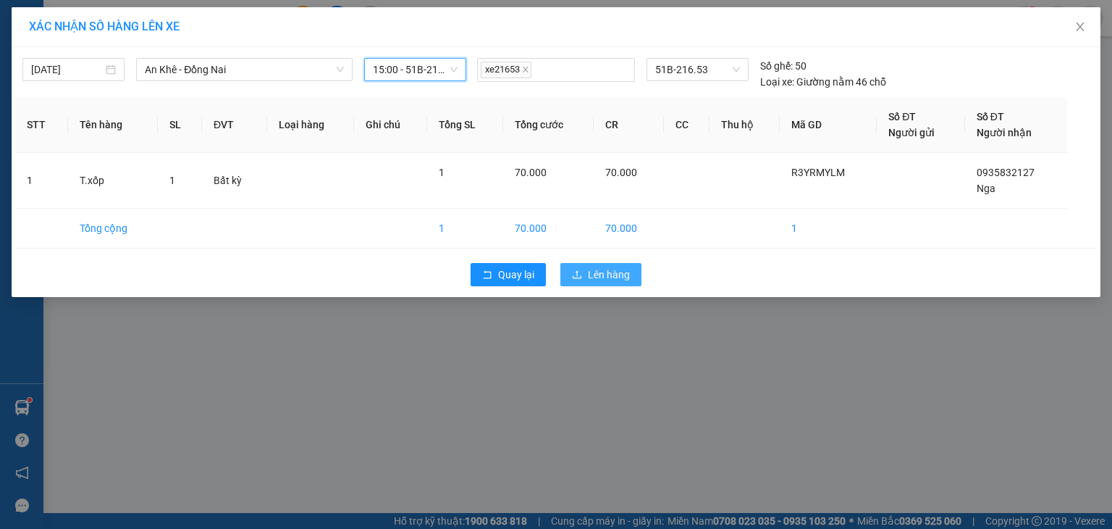
click at [609, 270] on span "Lên hàng" at bounding box center [609, 274] width 42 height 16
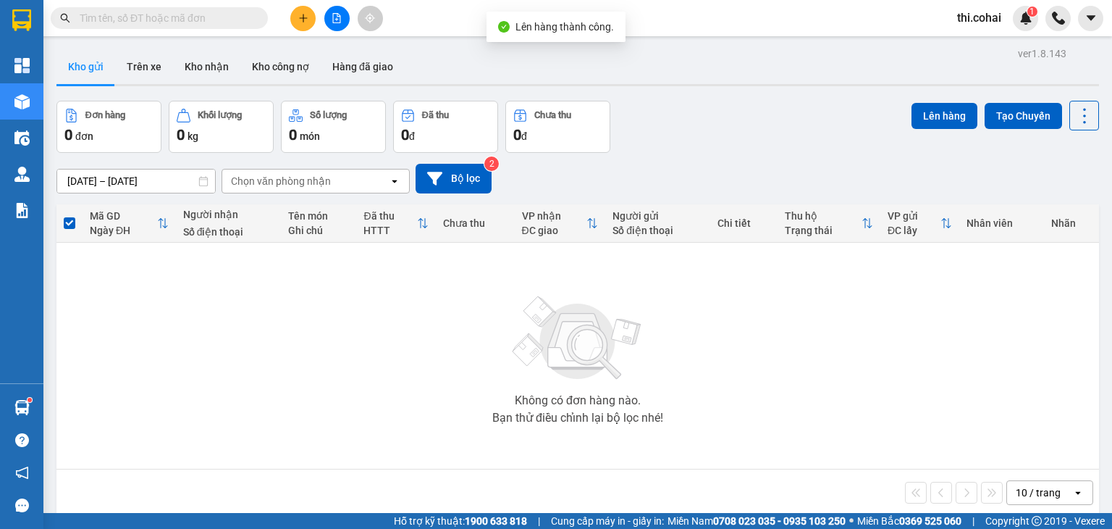
click at [330, 14] on button at bounding box center [336, 18] width 25 height 25
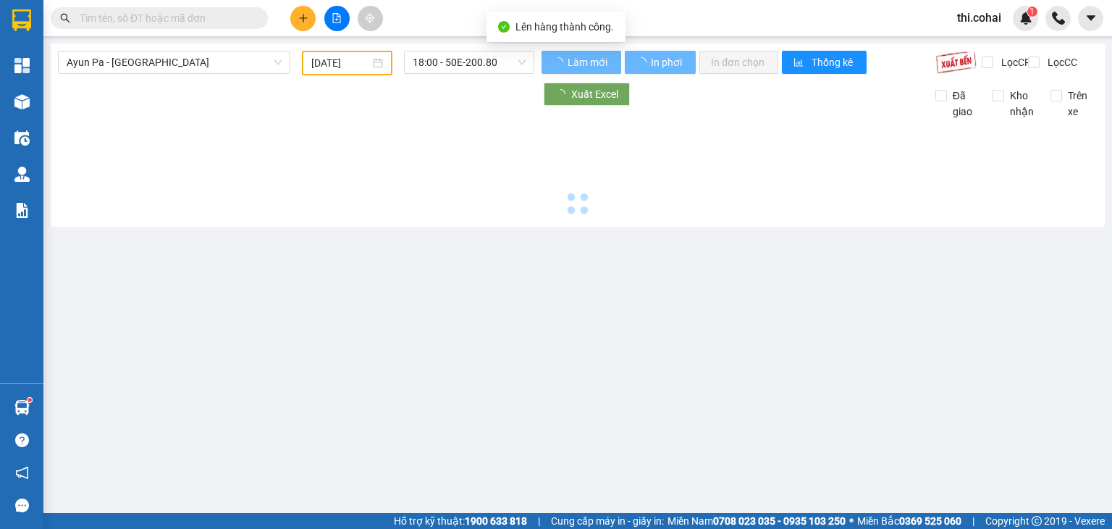
type input "[DATE]"
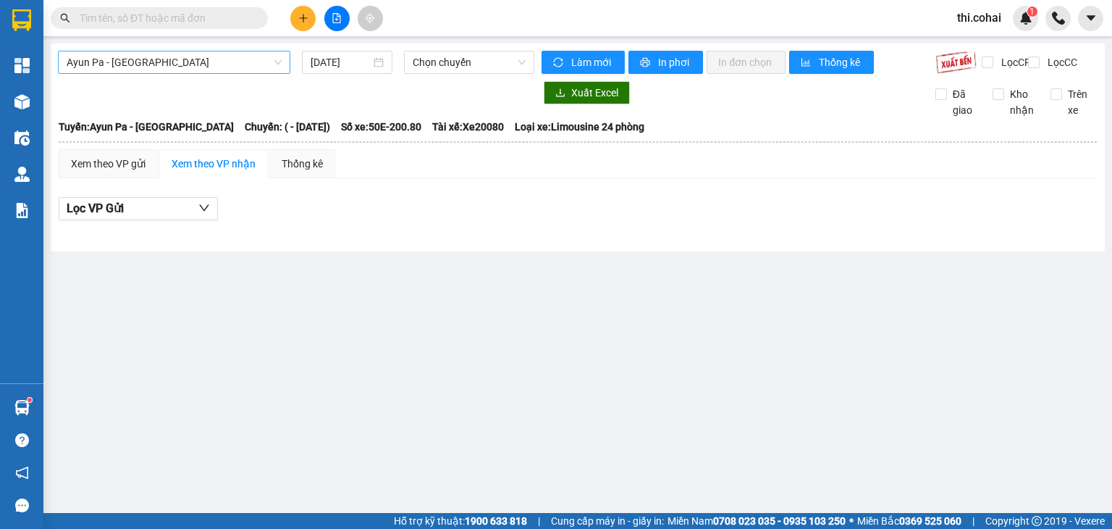
click at [201, 62] on span "Ayun Pa - [GEOGRAPHIC_DATA]" at bounding box center [174, 62] width 215 height 22
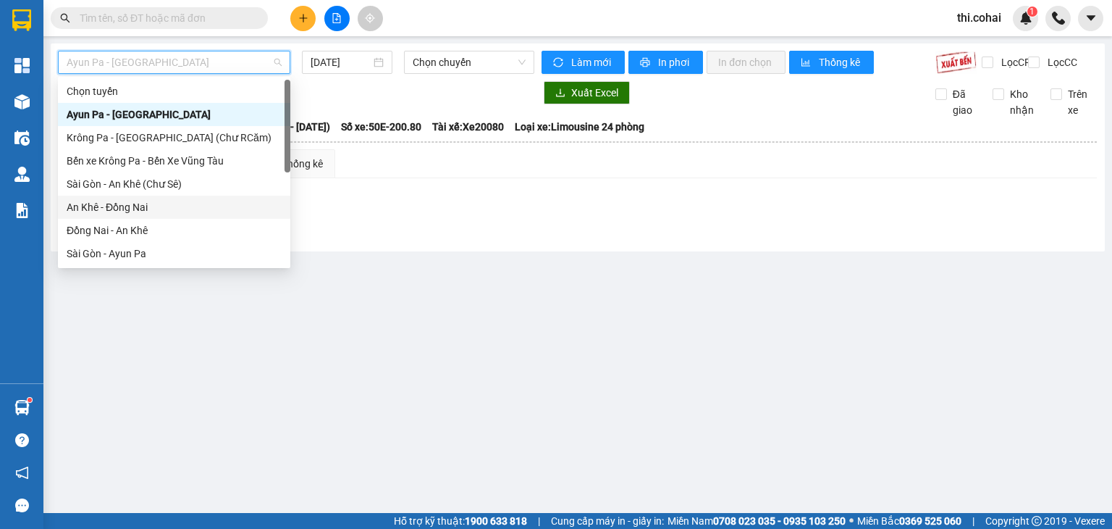
click at [142, 206] on div "An Khê - Đồng Nai" at bounding box center [174, 207] width 215 height 16
type input "[DATE]"
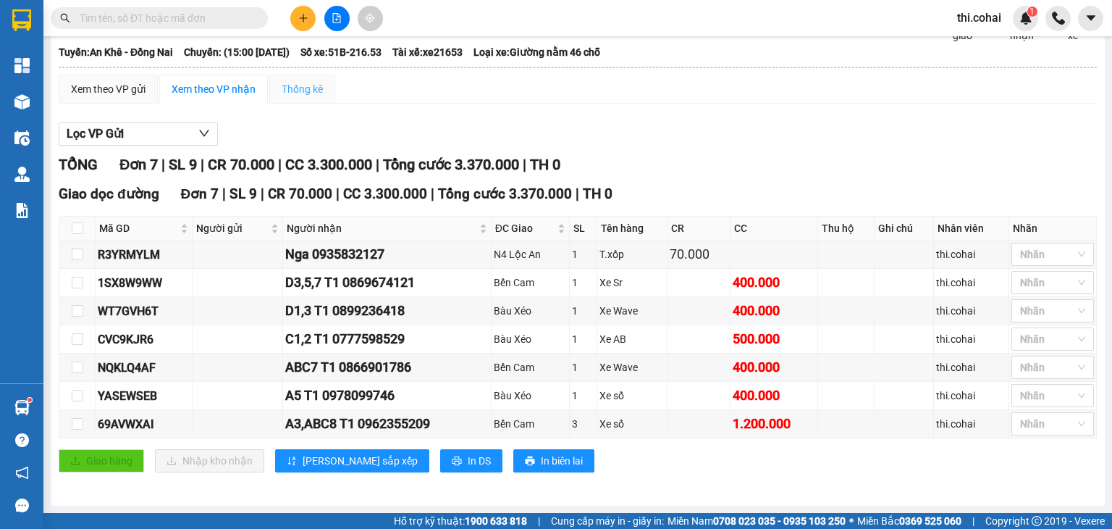
scroll to position [83, 0]
click at [93, 89] on div "Xem theo VP gửi" at bounding box center [108, 89] width 75 height 16
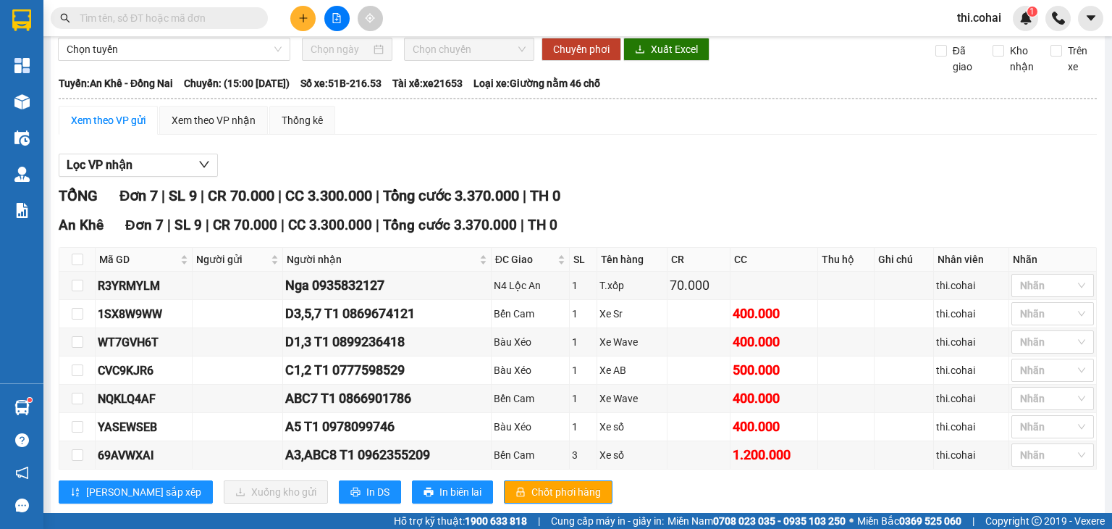
scroll to position [83, 0]
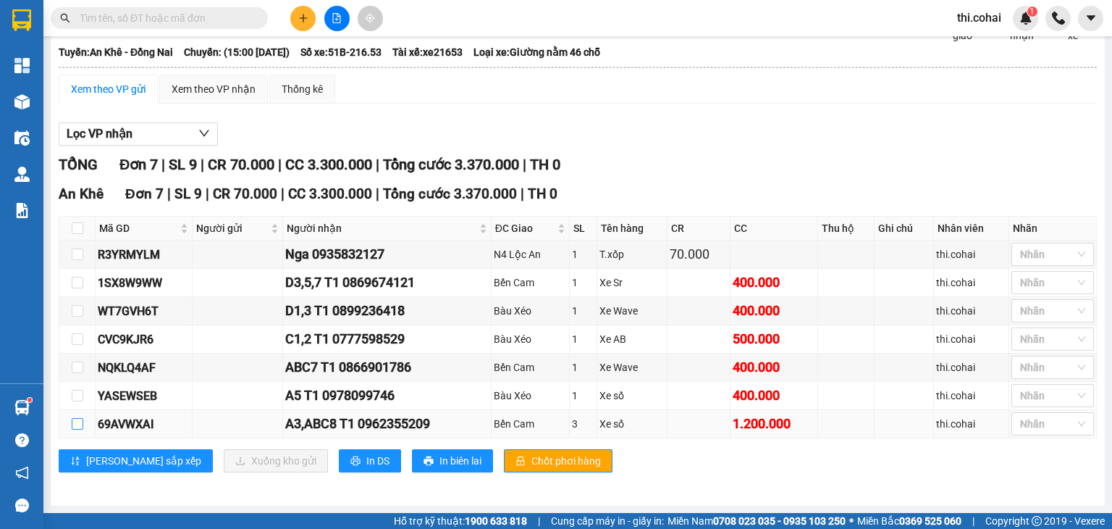
click at [75, 424] on input "checkbox" at bounding box center [78, 424] width 12 height 12
checkbox input "true"
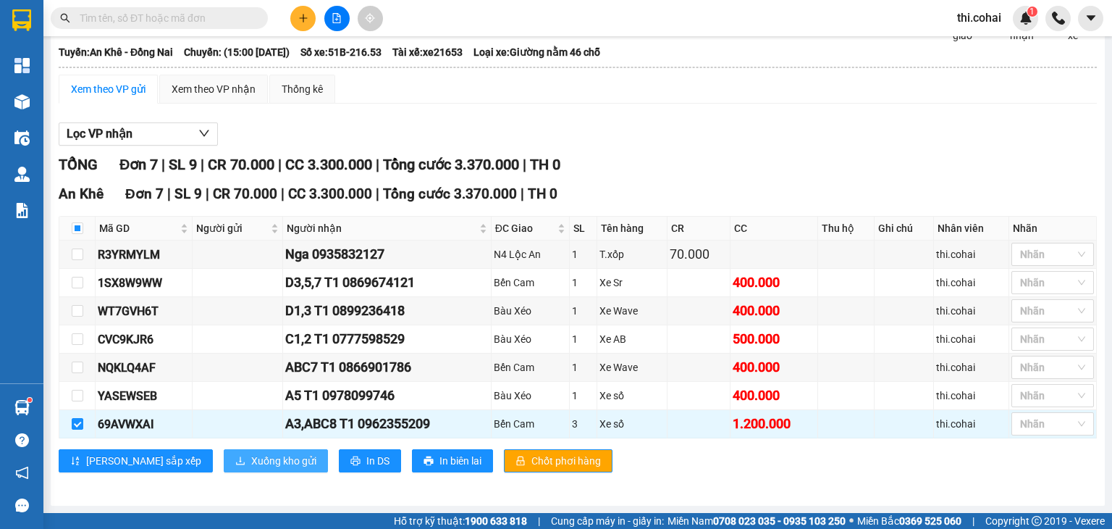
click at [251, 462] on span "Xuống kho gửi" at bounding box center [283, 461] width 65 height 16
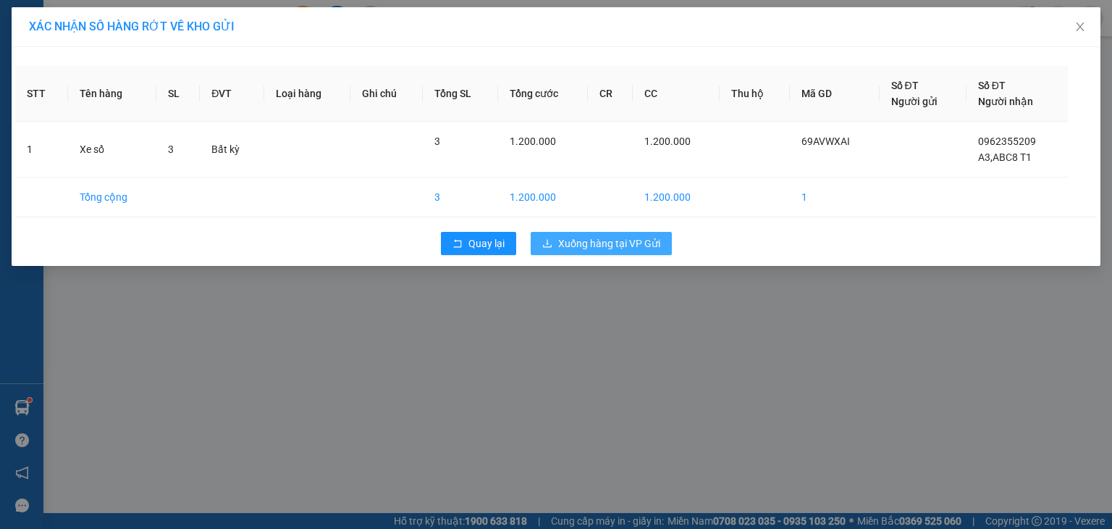
click at [584, 246] on span "Xuống hàng tại VP Gửi" at bounding box center [609, 243] width 102 height 16
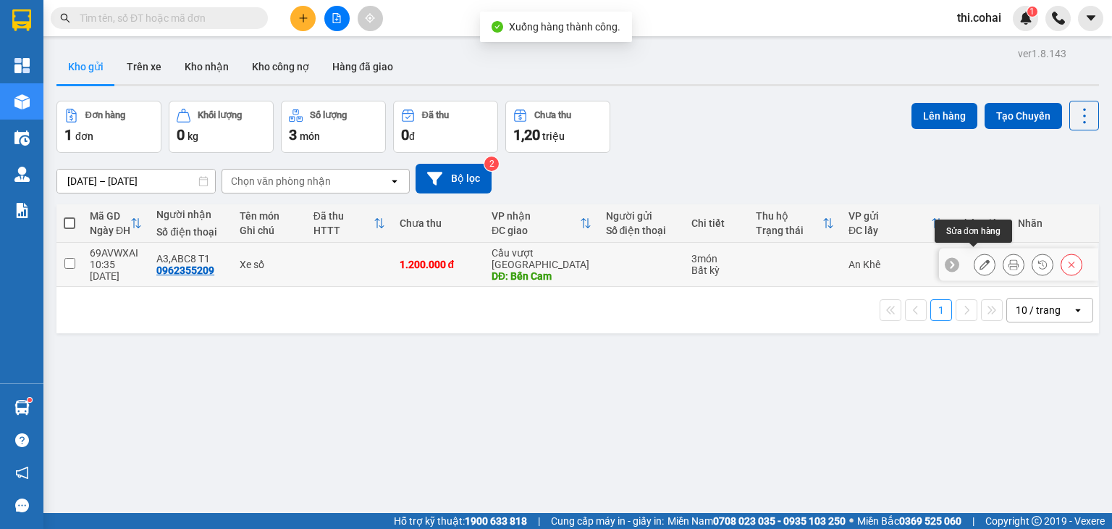
click at [980, 259] on icon at bounding box center [985, 264] width 10 height 10
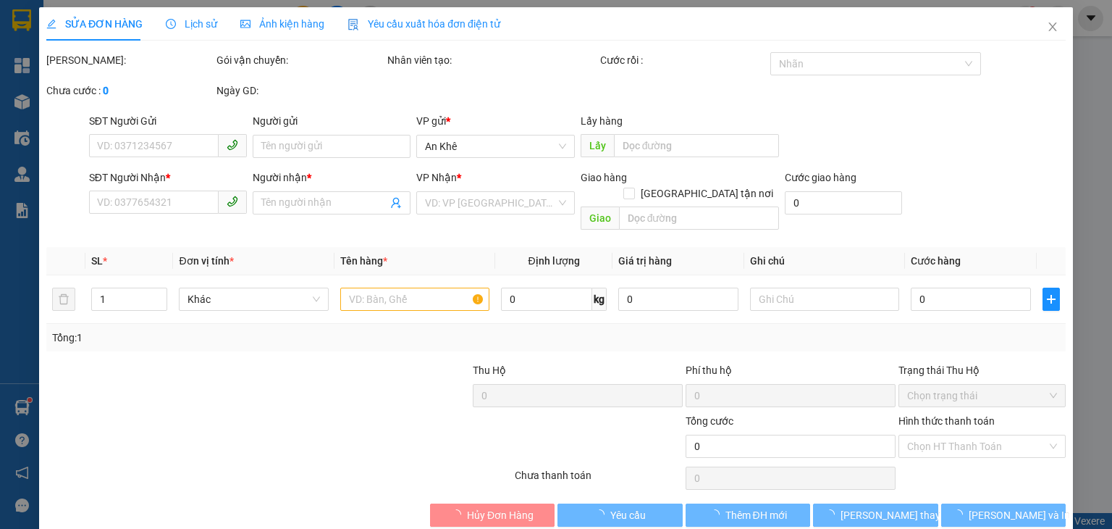
type input "0962355209"
type input "A3,ABC8 T1"
type input "Bến Cam"
type input "1.200.000"
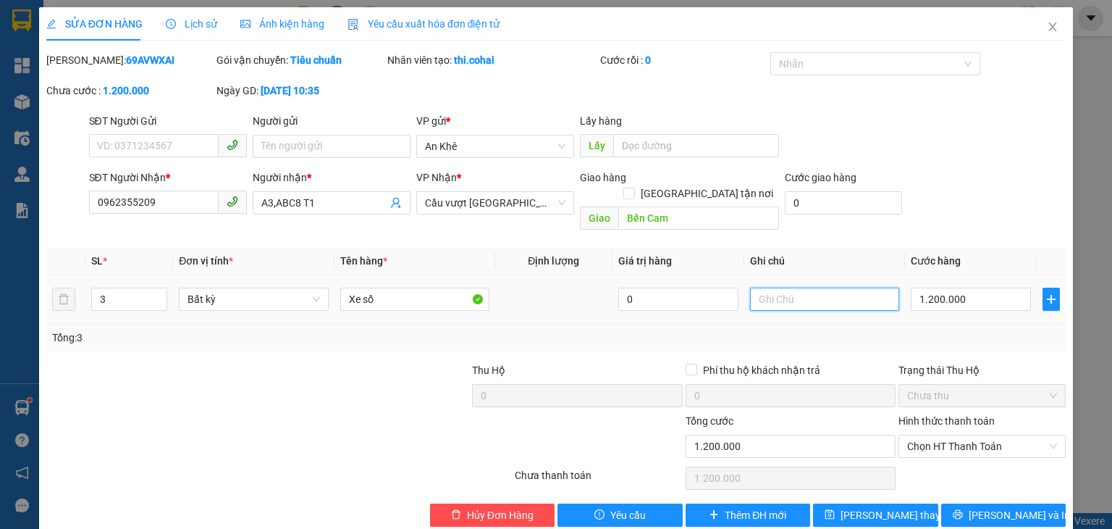
click at [779, 287] on input "text" at bounding box center [824, 298] width 149 height 23
type input "Tài 3 chở dùm"
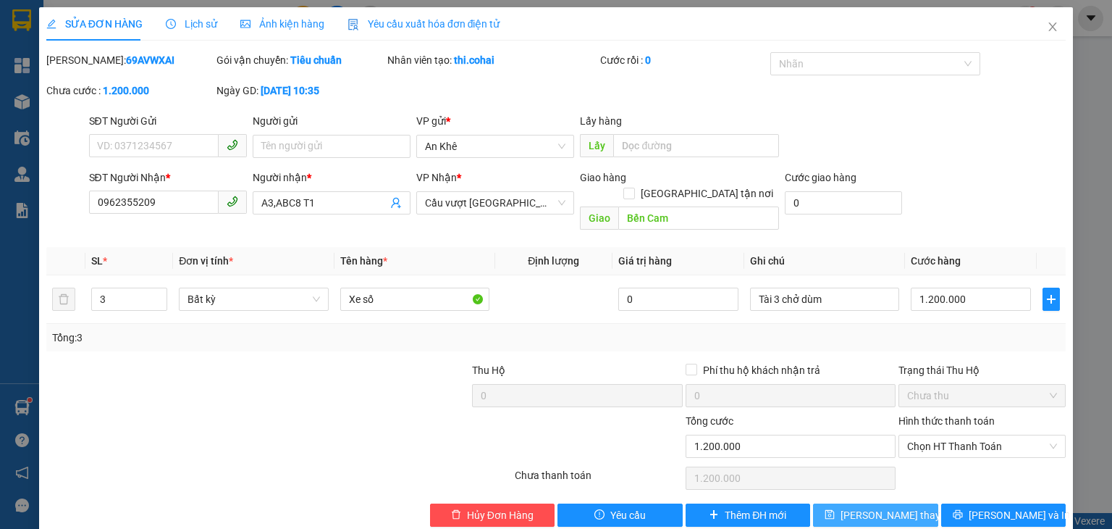
click at [865, 507] on span "[PERSON_NAME] thay đổi" at bounding box center [899, 515] width 116 height 16
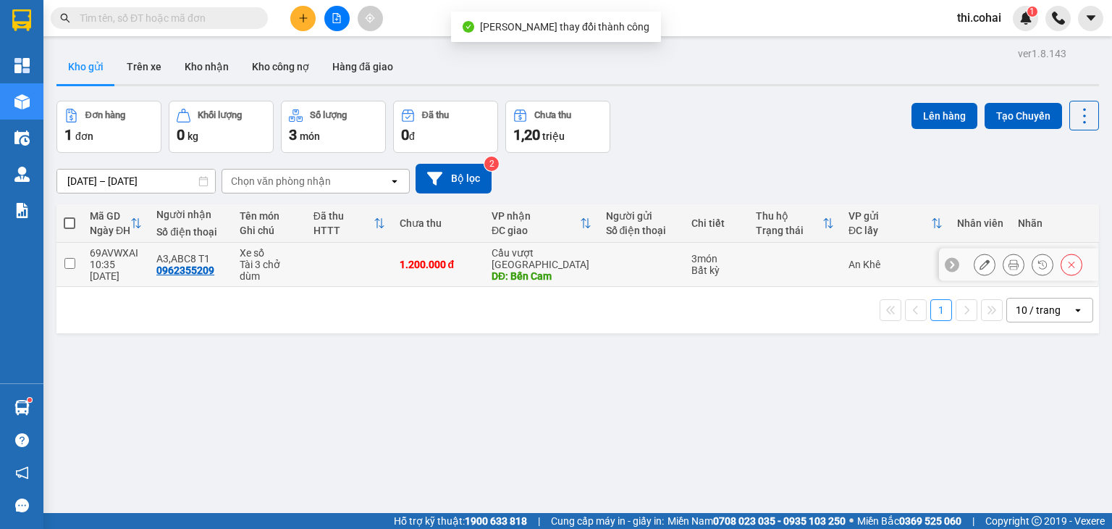
drag, startPoint x: 69, startPoint y: 264, endPoint x: 133, endPoint y: 251, distance: 65.8
click at [70, 264] on input "checkbox" at bounding box center [69, 263] width 11 height 11
checkbox input "true"
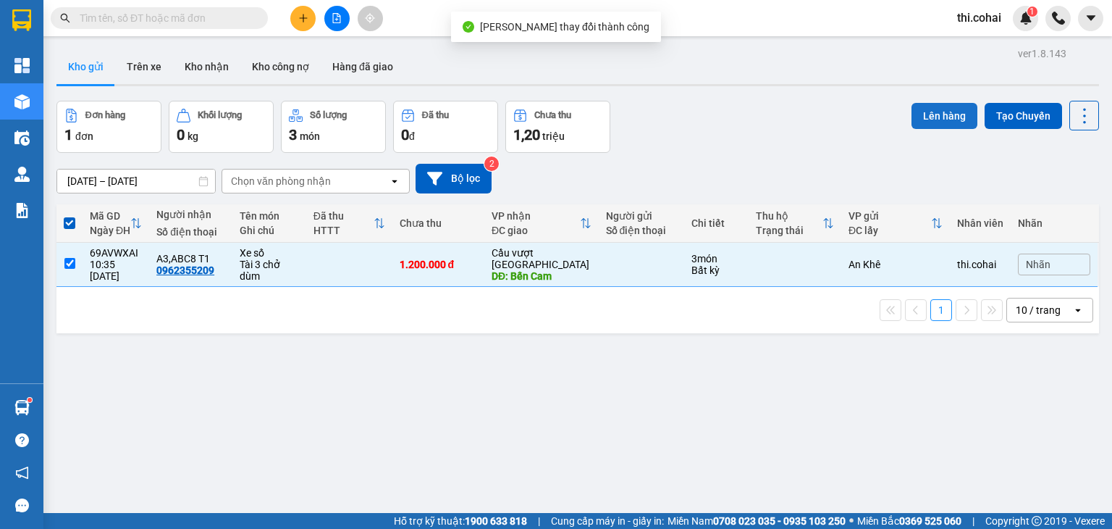
click at [926, 106] on button "Lên hàng" at bounding box center [945, 116] width 66 height 26
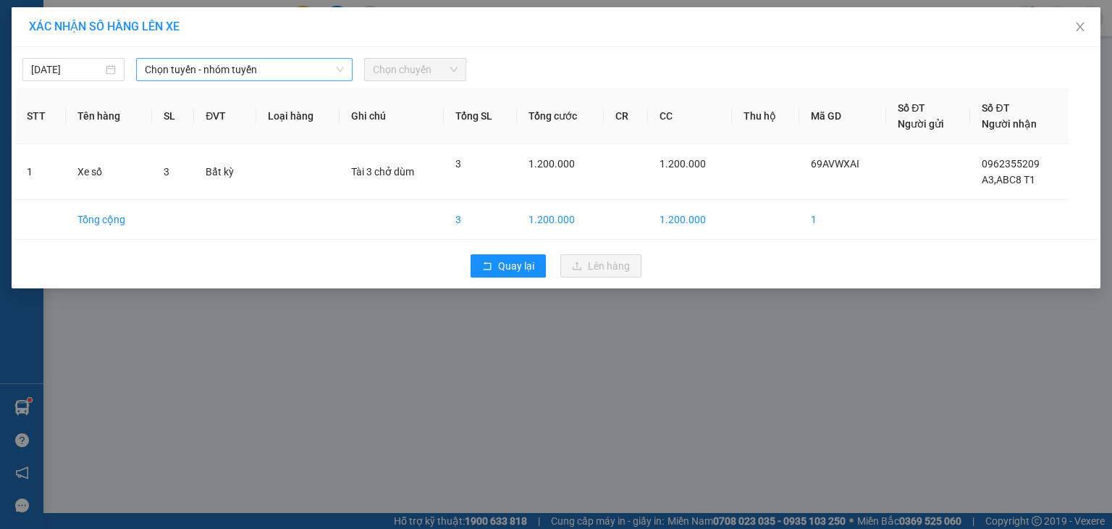
click at [314, 67] on span "Chọn tuyến - nhóm tuyến" at bounding box center [244, 70] width 199 height 22
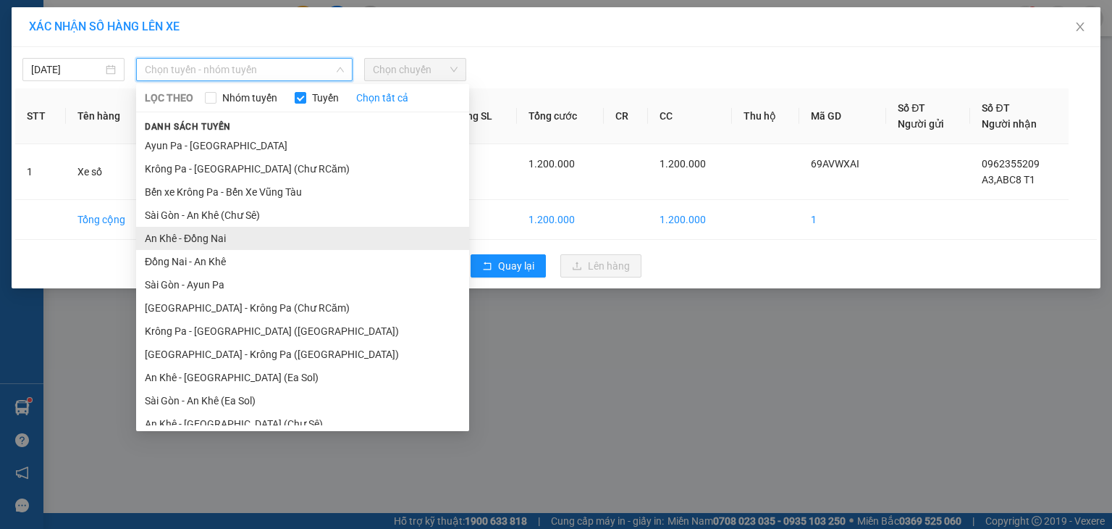
click at [223, 233] on li "An Khê - Đồng Nai" at bounding box center [302, 238] width 333 height 23
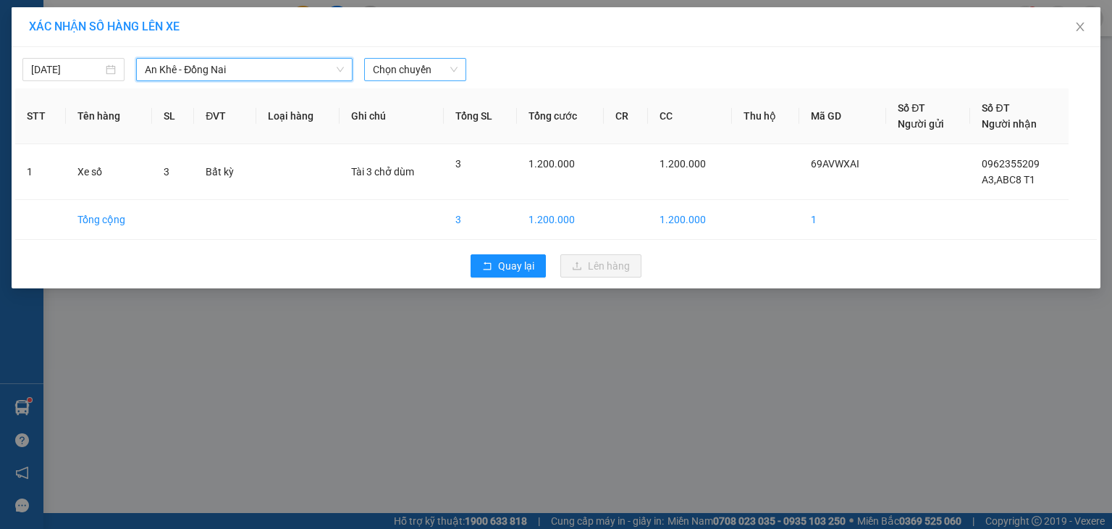
click at [429, 74] on span "Chọn chuyến" at bounding box center [415, 70] width 85 height 22
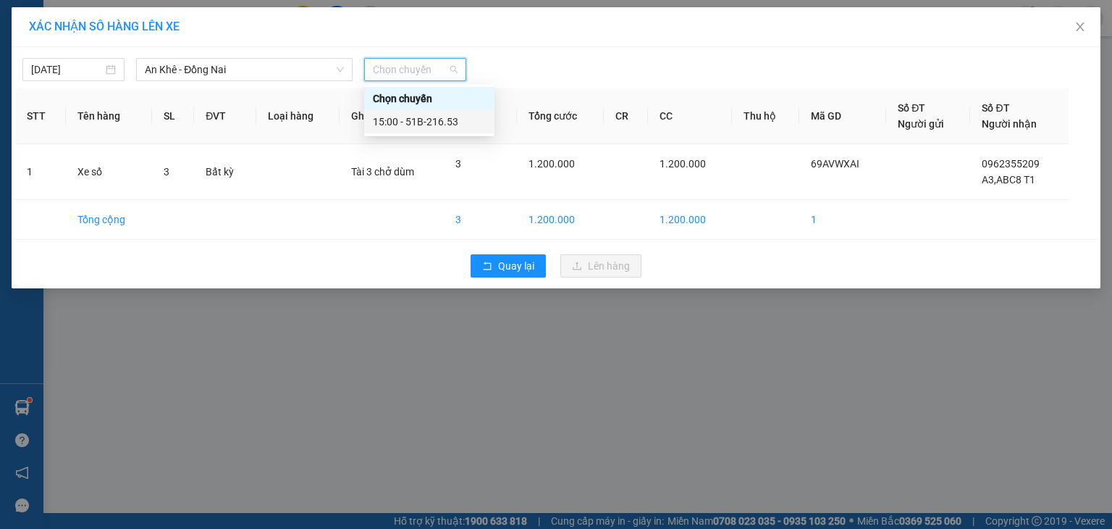
click at [446, 119] on div "15:00 - 51B-216.53" at bounding box center [429, 122] width 113 height 16
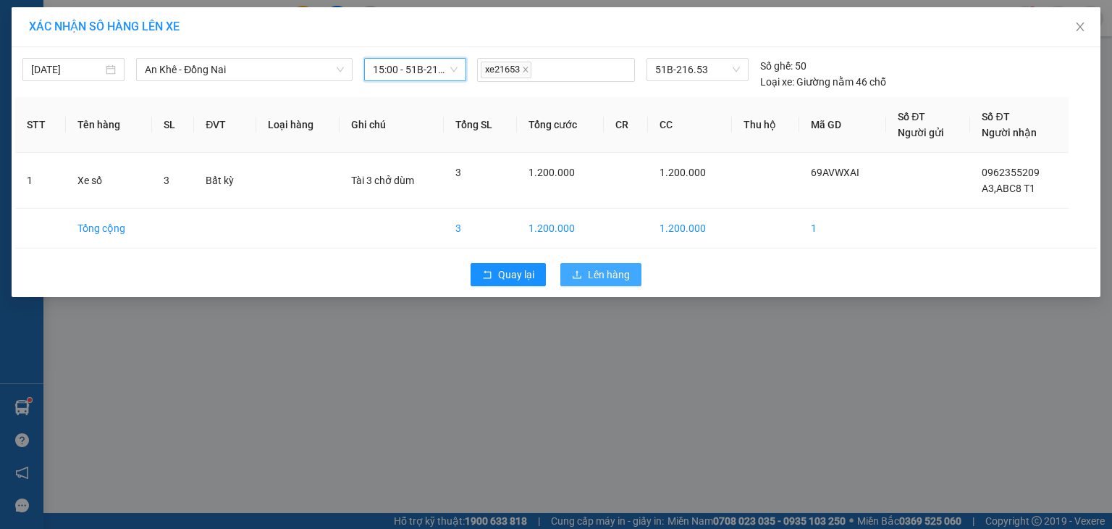
click at [621, 276] on span "Lên hàng" at bounding box center [609, 274] width 42 height 16
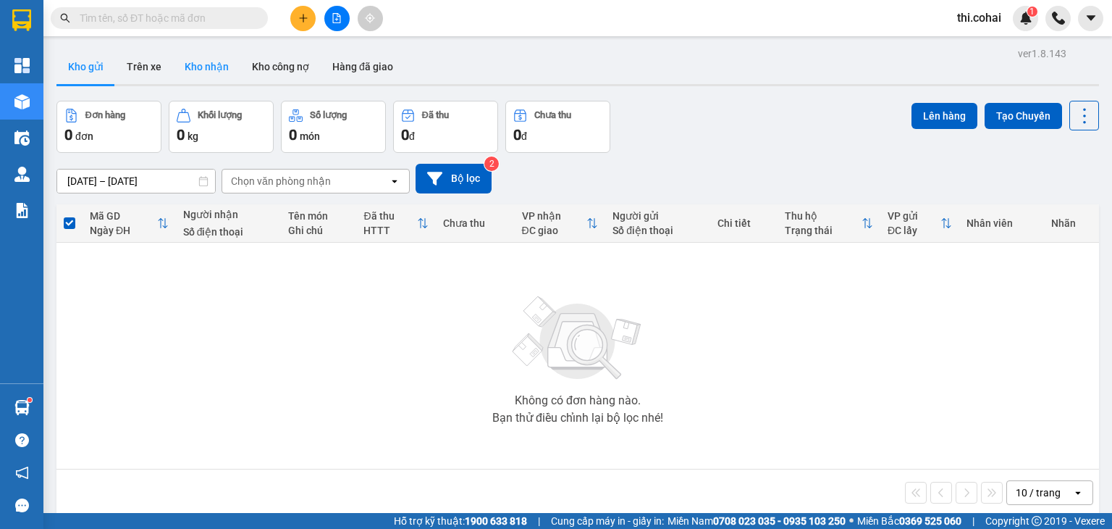
click at [203, 62] on button "Kho nhận" at bounding box center [206, 66] width 67 height 35
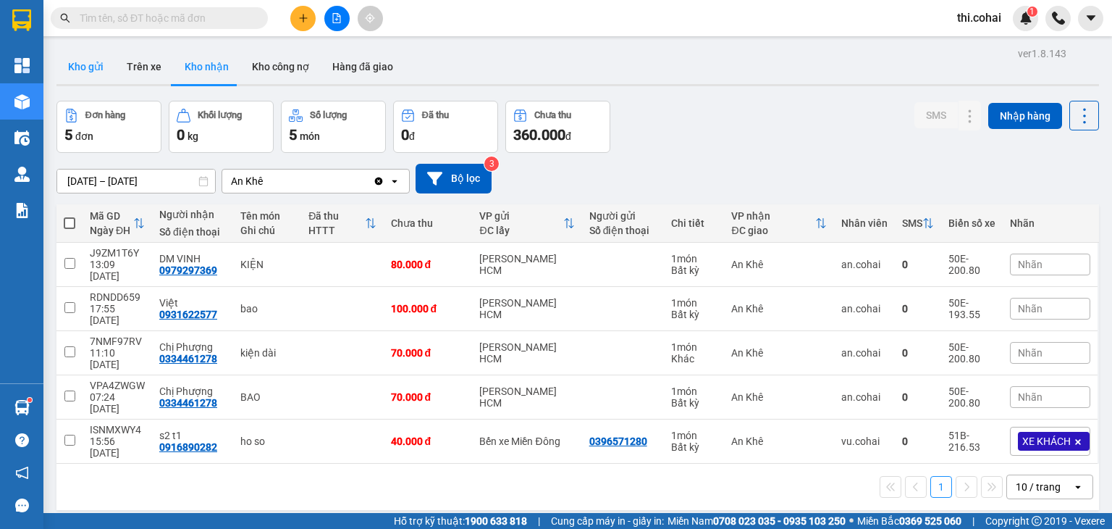
click at [84, 56] on button "Kho gửi" at bounding box center [85, 66] width 59 height 35
